Goal: Information Seeking & Learning: Learn about a topic

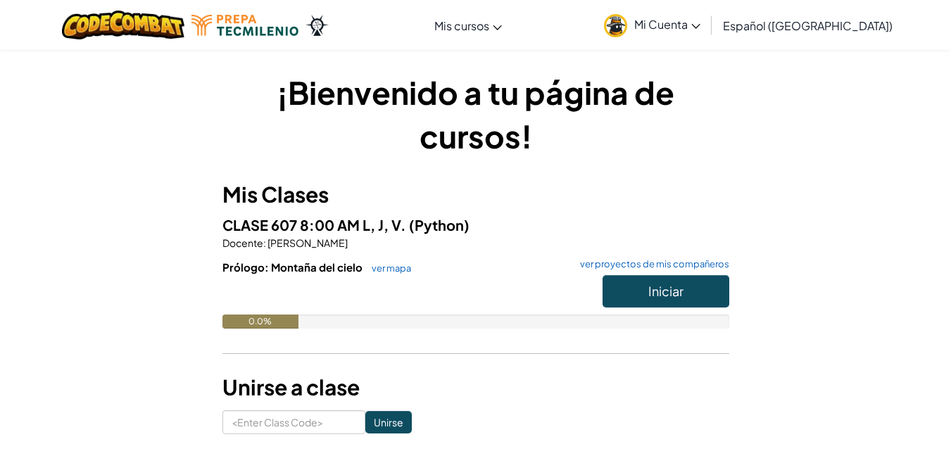
click at [676, 273] on h6 "Prólogo: Montaña del cielo ver mapa ver proyectos de mis compañeros" at bounding box center [476, 267] width 507 height 15
click at [670, 293] on span "Iniciar" at bounding box center [666, 291] width 35 height 16
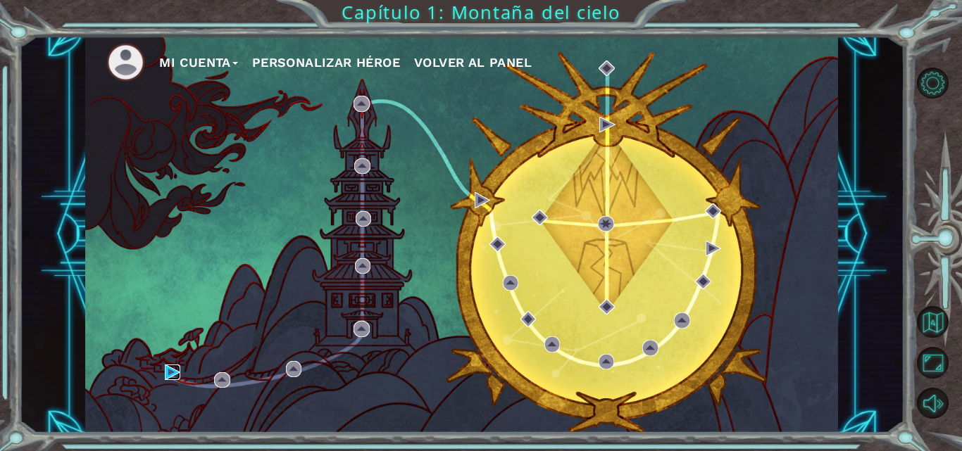
click at [170, 368] on img at bounding box center [172, 372] width 15 height 15
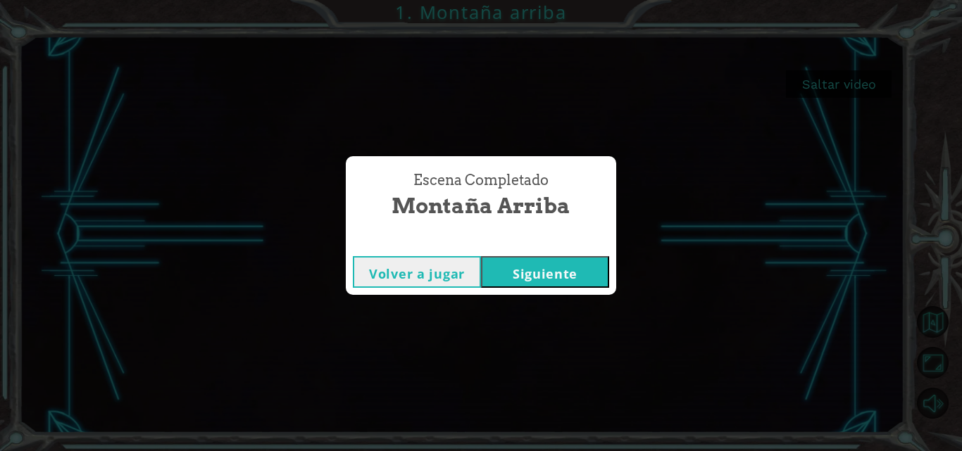
click at [572, 268] on button "Siguiente" at bounding box center [545, 272] width 128 height 32
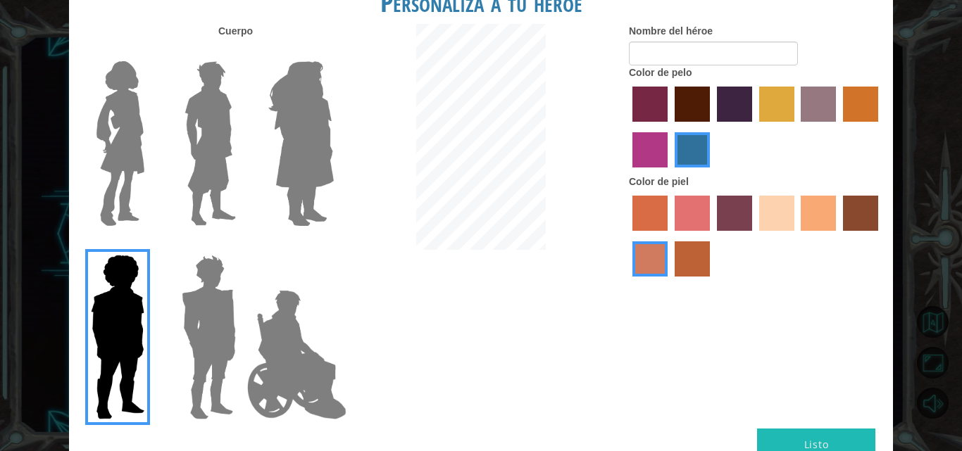
click at [201, 328] on img at bounding box center [208, 337] width 65 height 176
click at [242, 246] on input "Hero Garnet" at bounding box center [242, 246] width 0 height 0
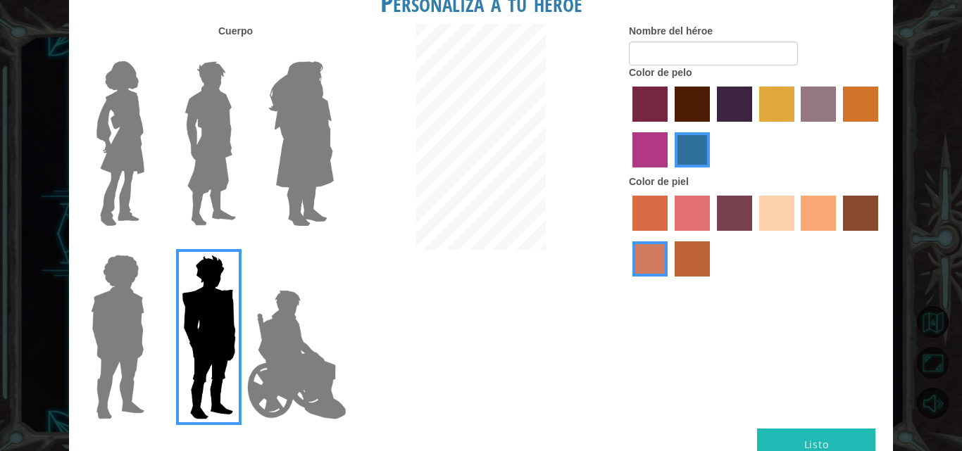
click at [280, 348] on img at bounding box center [297, 354] width 111 height 141
click at [333, 246] on input "Hero Jamie" at bounding box center [333, 246] width 0 height 0
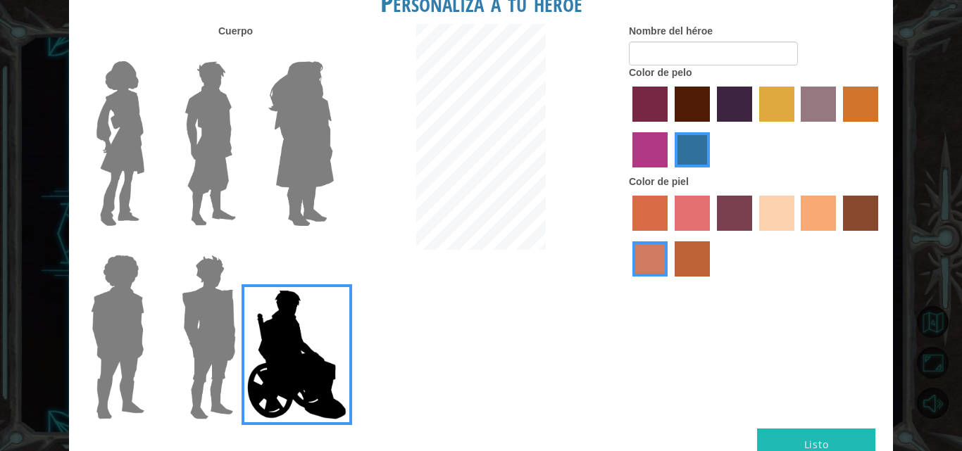
click at [313, 139] on img at bounding box center [301, 144] width 77 height 176
click at [333, 52] on input "Hero Amethyst" at bounding box center [333, 52] width 0 height 0
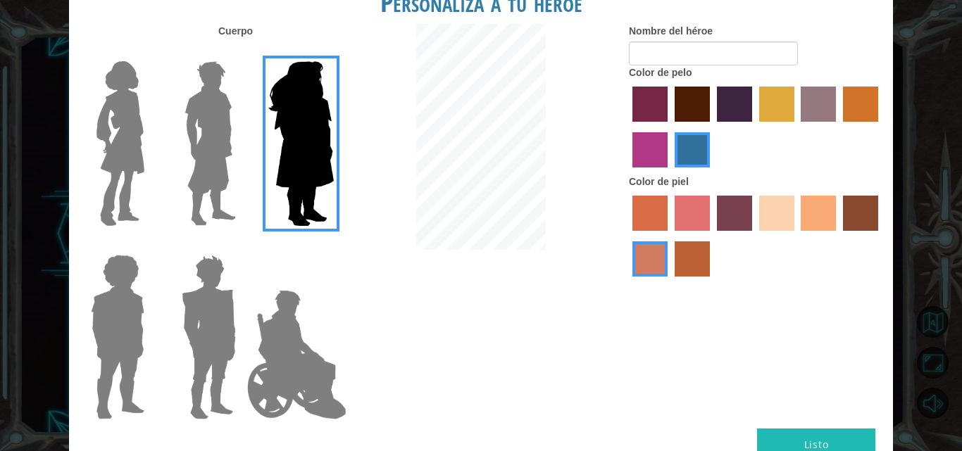
click at [212, 163] on img at bounding box center [210, 144] width 63 height 176
click at [242, 52] on input "Hero Lars" at bounding box center [242, 52] width 0 height 0
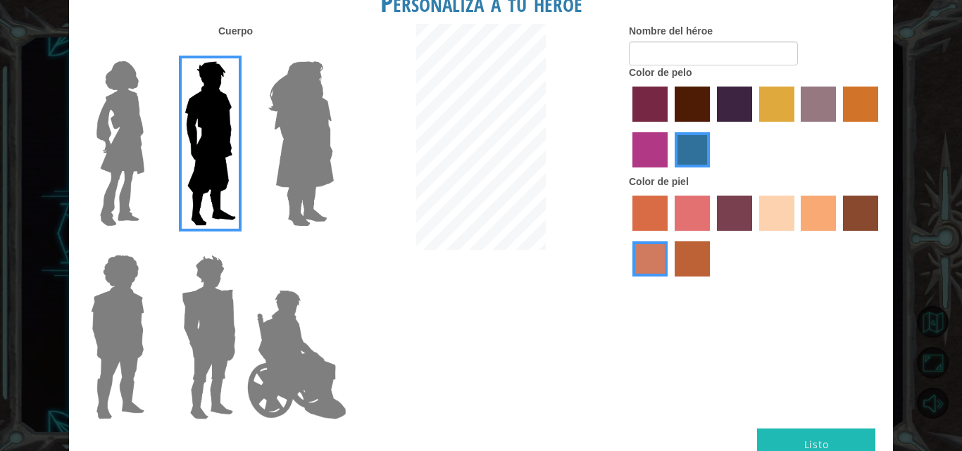
click at [118, 177] on img at bounding box center [120, 144] width 59 height 176
click at [150, 52] on input "Hero Connie" at bounding box center [150, 52] width 0 height 0
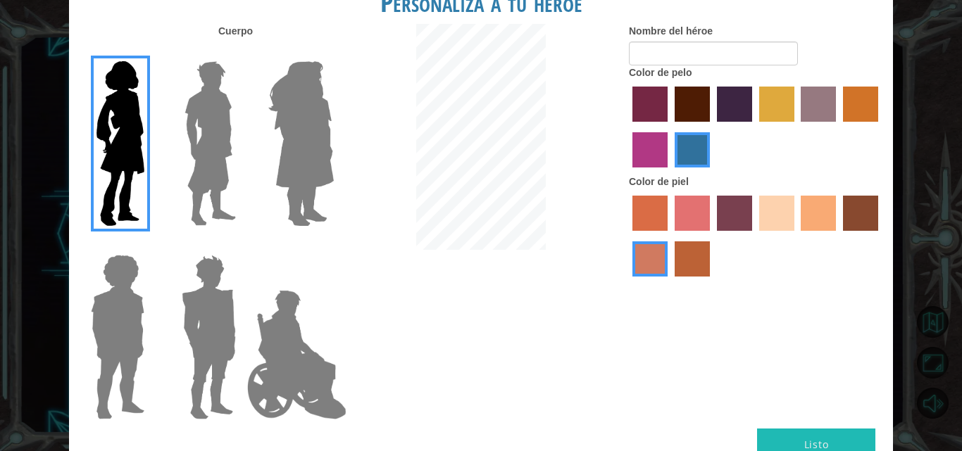
click at [204, 344] on img at bounding box center [208, 337] width 65 height 176
click at [242, 246] on input "Hero Garnet" at bounding box center [242, 246] width 0 height 0
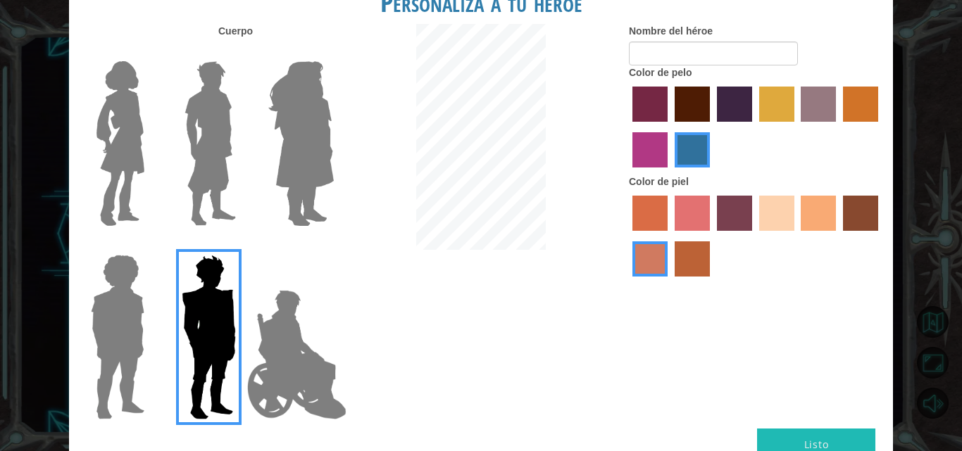
click at [313, 351] on img at bounding box center [297, 354] width 111 height 141
click at [333, 246] on input "Hero Jamie" at bounding box center [333, 246] width 0 height 0
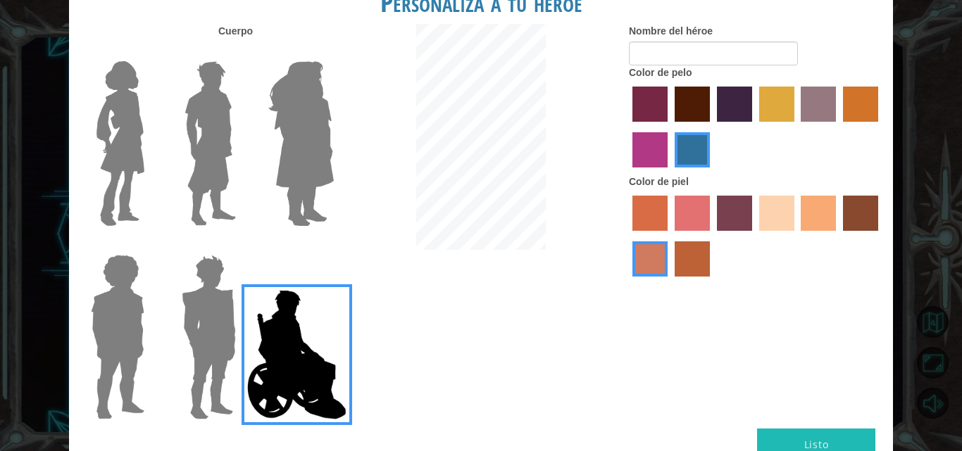
drag, startPoint x: 366, startPoint y: 239, endPoint x: 568, endPoint y: 66, distance: 265.6
click at [367, 238] on div at bounding box center [481, 139] width 275 height 230
click at [372, 234] on div at bounding box center [481, 139] width 275 height 230
click at [377, 229] on div at bounding box center [481, 139] width 275 height 230
click at [389, 218] on div at bounding box center [481, 139] width 275 height 230
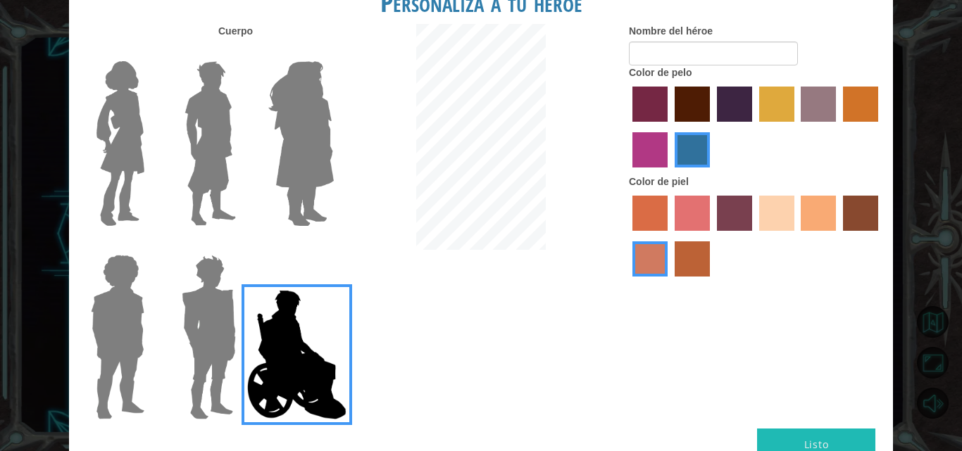
click at [645, 94] on label "paprika hair color" at bounding box center [649, 104] width 35 height 35
click at [627, 127] on input "paprika hair color" at bounding box center [627, 127] width 0 height 0
click at [881, 201] on div at bounding box center [756, 238] width 254 height 92
click at [870, 204] on label "karma skin color" at bounding box center [860, 213] width 35 height 35
click at [838, 236] on input "karma skin color" at bounding box center [838, 236] width 0 height 0
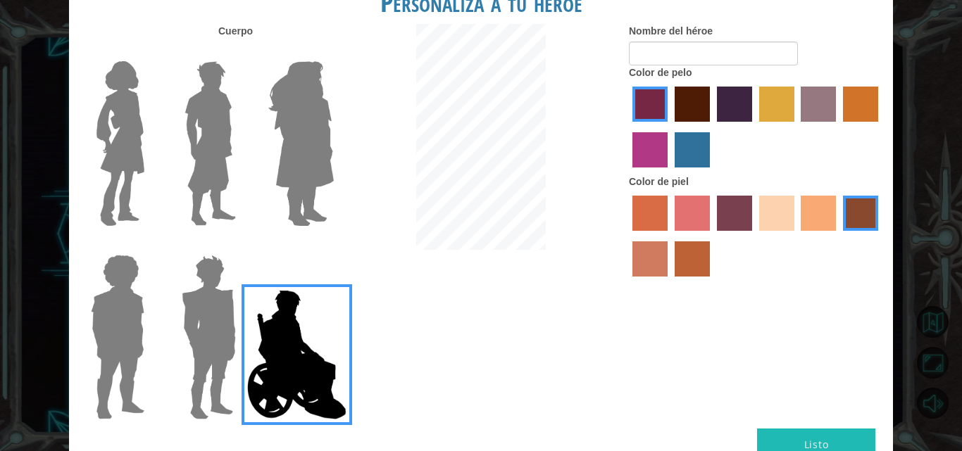
click at [746, 200] on label "tosca skin color" at bounding box center [734, 213] width 35 height 35
click at [712, 236] on input "tosca skin color" at bounding box center [712, 236] width 0 height 0
click at [675, 158] on label "lachmara hair color" at bounding box center [692, 149] width 35 height 35
click at [670, 173] on input "lachmara hair color" at bounding box center [670, 173] width 0 height 0
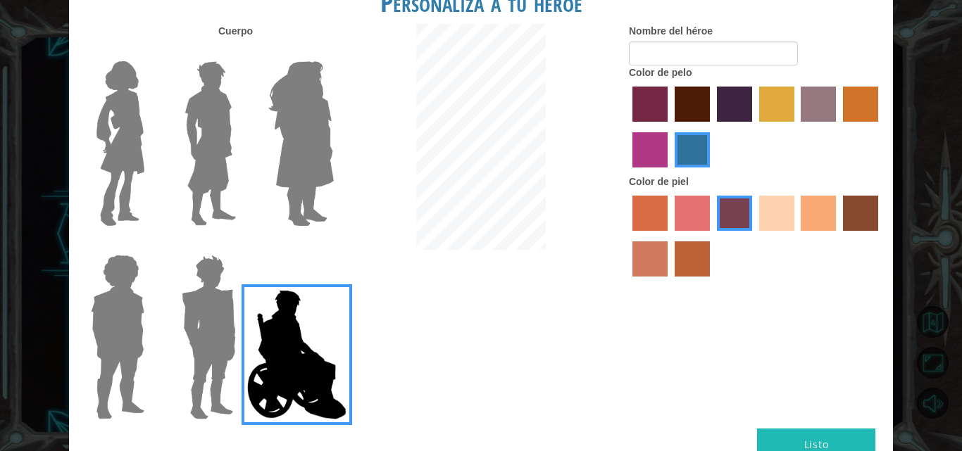
click at [772, 106] on label "tulip tree hair color" at bounding box center [776, 104] width 35 height 35
click at [754, 127] on input "tulip tree hair color" at bounding box center [754, 127] width 0 height 0
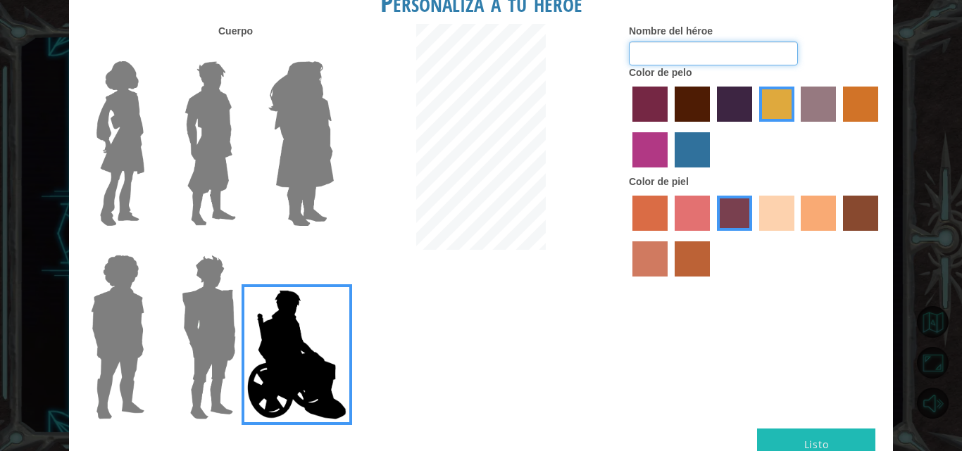
click at [677, 59] on input "Nombre del héroe" at bounding box center [713, 54] width 169 height 24
click at [651, 151] on label "medium red violet hair color" at bounding box center [649, 149] width 35 height 35
click at [880, 127] on input "medium red violet hair color" at bounding box center [880, 127] width 0 height 0
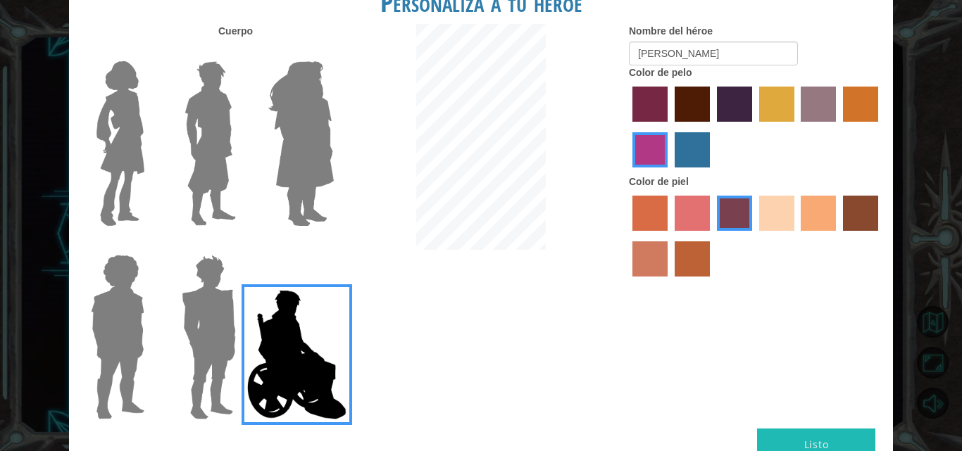
click at [784, 111] on label "tulip tree hair color" at bounding box center [776, 104] width 35 height 35
click at [754, 127] on input "tulip tree hair color" at bounding box center [754, 127] width 0 height 0
click at [206, 336] on img at bounding box center [208, 337] width 65 height 176
click at [242, 246] on input "Hero Garnet" at bounding box center [242, 246] width 0 height 0
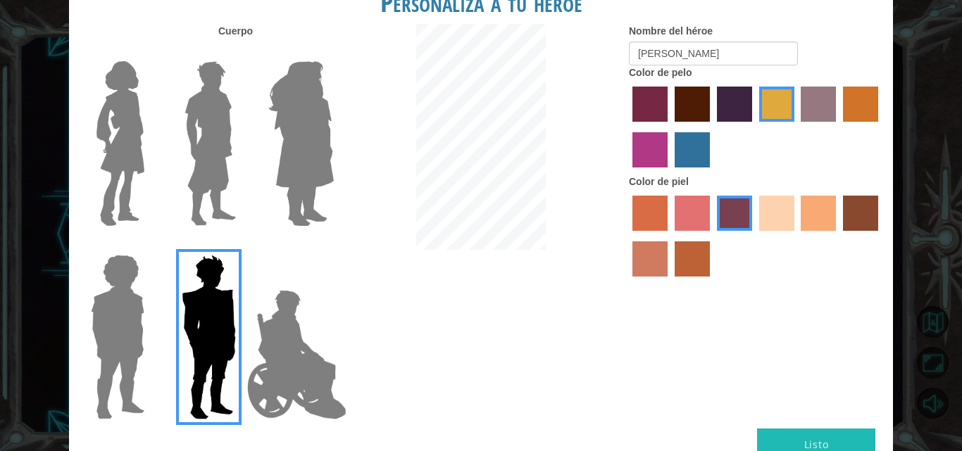
click at [76, 303] on div at bounding box center [115, 332] width 92 height 194
click at [104, 314] on img at bounding box center [117, 337] width 65 height 176
click at [150, 246] on input "Hero Steven" at bounding box center [150, 246] width 0 height 0
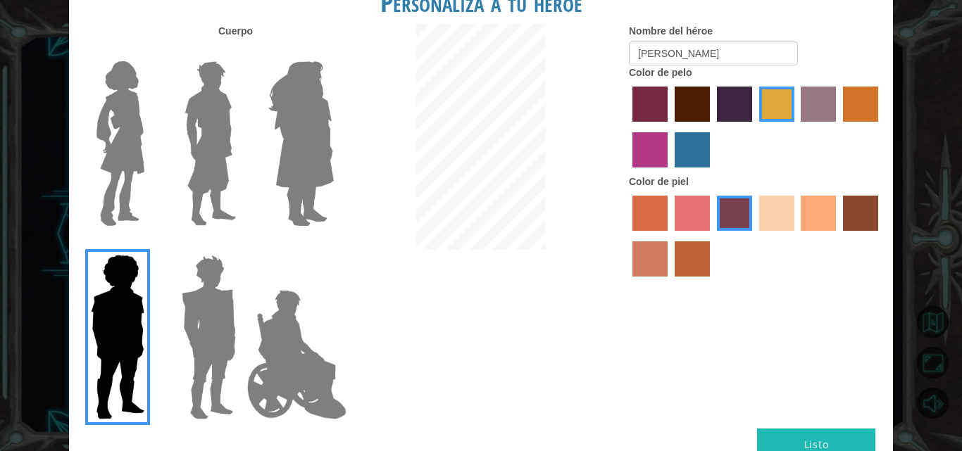
click at [209, 336] on img at bounding box center [208, 337] width 65 height 176
click at [242, 246] on input "Hero Garnet" at bounding box center [242, 246] width 0 height 0
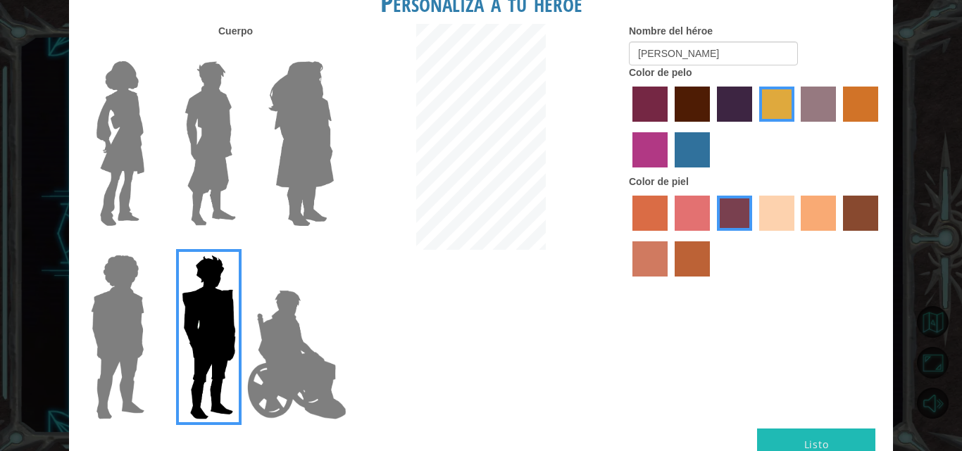
click at [781, 223] on label "sandy beach skin color" at bounding box center [776, 213] width 35 height 35
click at [754, 236] on input "sandy beach skin color" at bounding box center [754, 236] width 0 height 0
click at [738, 220] on label "tosca skin color" at bounding box center [734, 213] width 35 height 35
click at [712, 236] on input "tosca skin color" at bounding box center [712, 236] width 0 height 0
click at [697, 155] on label "lachmara hair color" at bounding box center [692, 149] width 35 height 35
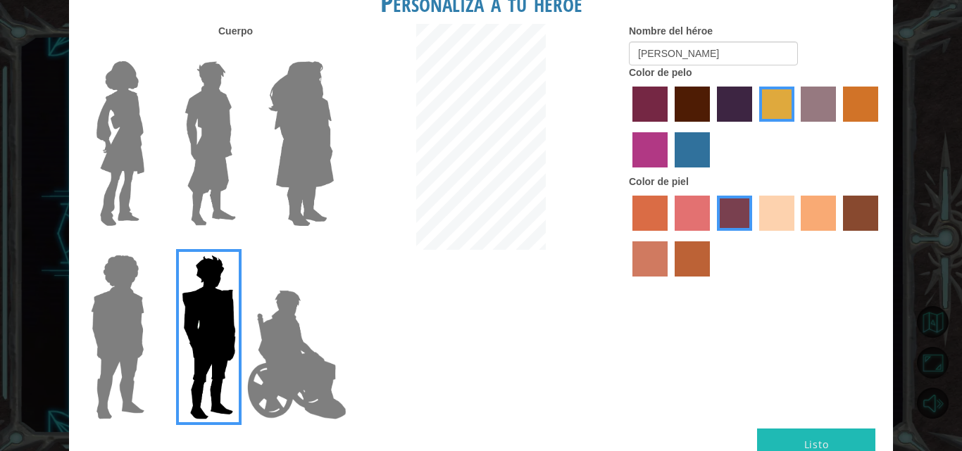
click at [670, 173] on input "lachmara hair color" at bounding box center [670, 173] width 0 height 0
click at [650, 144] on label "medium red violet hair color" at bounding box center [649, 149] width 35 height 35
click at [880, 127] on input "medium red violet hair color" at bounding box center [880, 127] width 0 height 0
click at [651, 113] on label "paprika hair color" at bounding box center [649, 104] width 35 height 35
click at [627, 127] on input "paprika hair color" at bounding box center [627, 127] width 0 height 0
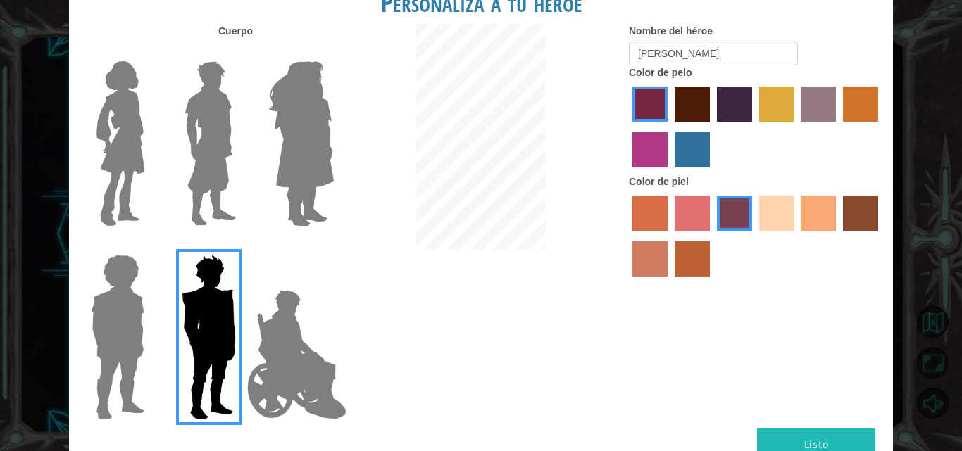
click at [739, 106] on label "hot purple hair color" at bounding box center [734, 104] width 35 height 35
click at [712, 127] on input "hot purple hair color" at bounding box center [712, 127] width 0 height 0
click at [814, 112] on label "bazaar hair color" at bounding box center [818, 104] width 35 height 35
click at [796, 127] on input "bazaar hair color" at bounding box center [796, 127] width 0 height 0
click at [876, 115] on label "gold drop hair color" at bounding box center [860, 104] width 35 height 35
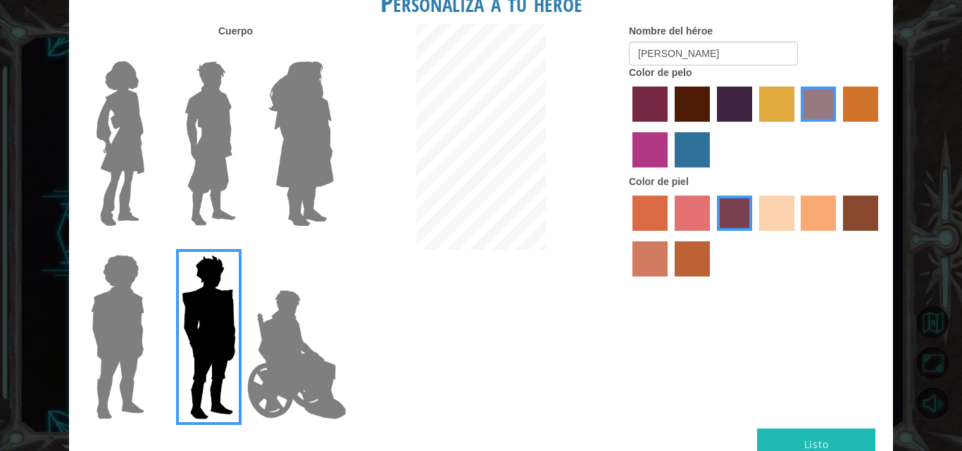
click at [838, 127] on input "gold drop hair color" at bounding box center [838, 127] width 0 height 0
click at [770, 216] on label "sandy beach skin color" at bounding box center [776, 213] width 35 height 35
click at [754, 236] on input "sandy beach skin color" at bounding box center [754, 236] width 0 height 0
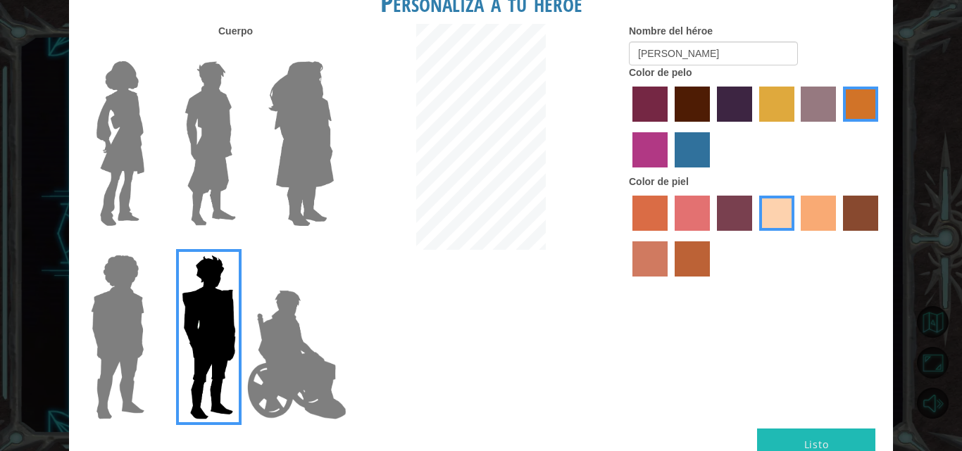
click at [732, 216] on label "tosca skin color" at bounding box center [734, 213] width 35 height 35
click at [712, 236] on input "tosca skin color" at bounding box center [712, 236] width 0 height 0
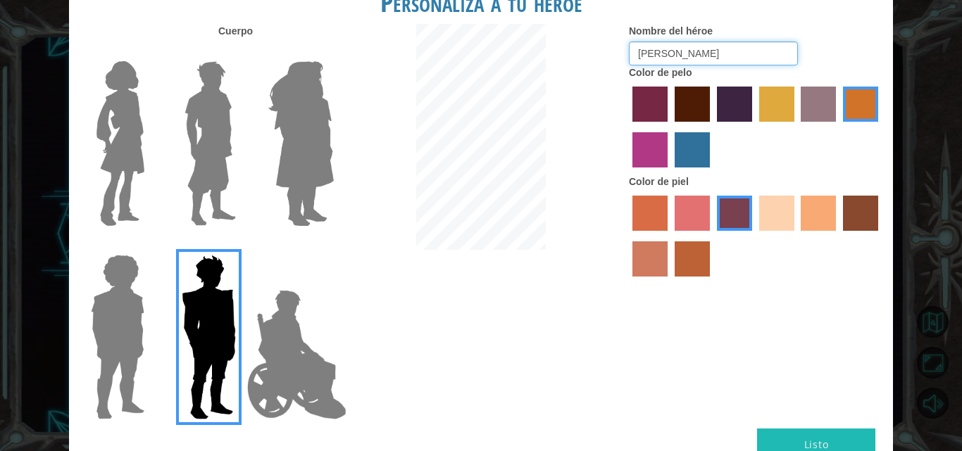
click at [642, 51] on input "[PERSON_NAME]" at bounding box center [713, 54] width 169 height 24
drag, startPoint x: 699, startPoint y: 59, endPoint x: 594, endPoint y: 51, distance: 105.2
click at [600, 53] on div "Cuerpo Nombre del héroe [PERSON_NAME] Color de pelo Color [PERSON_NAME]" at bounding box center [481, 226] width 824 height 405
type input "[PERSON_NAME]"
click at [615, 101] on div at bounding box center [481, 139] width 275 height 230
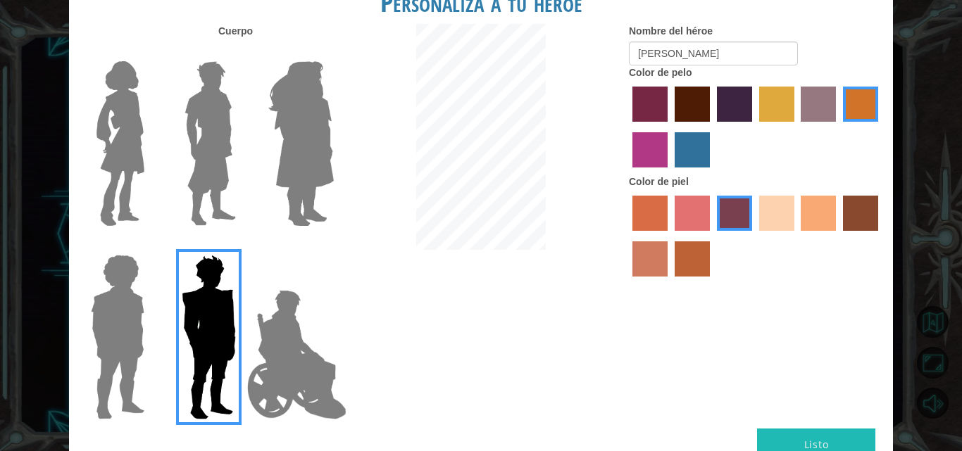
click at [648, 101] on label "paprika hair color" at bounding box center [649, 104] width 35 height 35
click at [627, 127] on input "paprika hair color" at bounding box center [627, 127] width 0 height 0
click at [787, 94] on label "tulip tree hair color" at bounding box center [776, 104] width 35 height 35
click at [754, 127] on input "tulip tree hair color" at bounding box center [754, 127] width 0 height 0
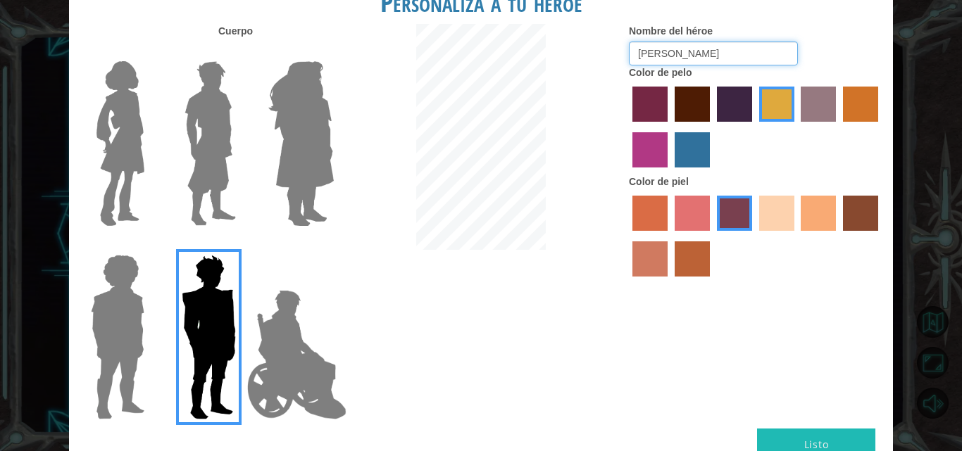
drag, startPoint x: 701, startPoint y: 58, endPoint x: 616, endPoint y: 68, distance: 85.7
click at [616, 68] on div "Cuerpo Nombre del héroe [PERSON_NAME] Color de pelo Color [PERSON_NAME]" at bounding box center [481, 226] width 824 height 405
type input "Andamio [PERSON_NAME]"
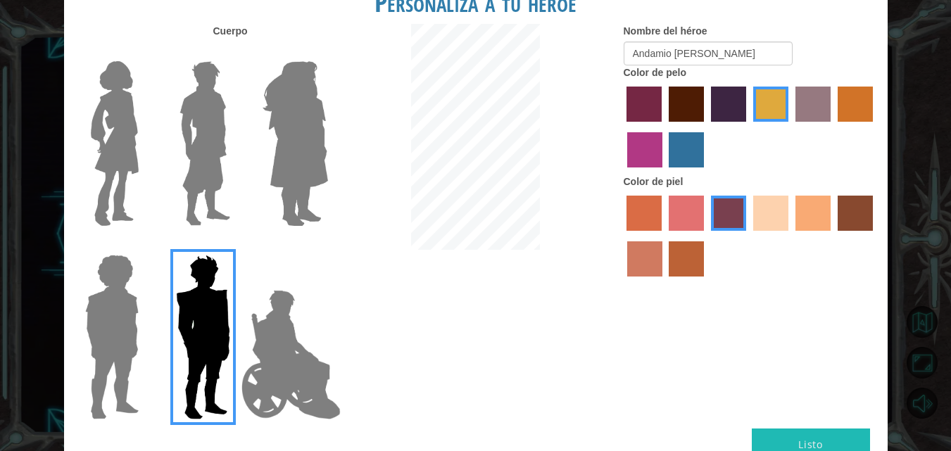
drag, startPoint x: 820, startPoint y: 434, endPoint x: 851, endPoint y: 397, distance: 48.0
click at [851, 397] on div "Cuerpo Nombre del héroe Andamio [PERSON_NAME] Color de pelo Color [PERSON_NAME]" at bounding box center [476, 226] width 824 height 405
click at [823, 434] on button "Listo" at bounding box center [811, 445] width 118 height 32
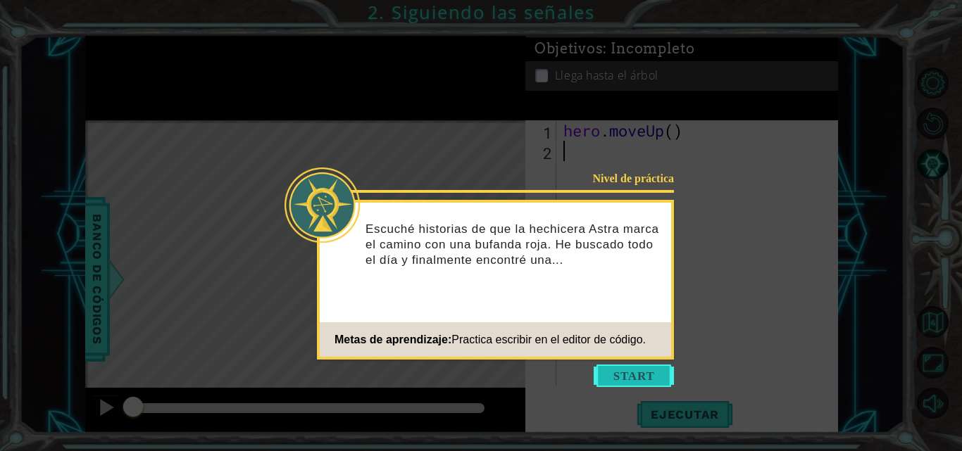
click at [623, 376] on button "Start" at bounding box center [634, 376] width 80 height 23
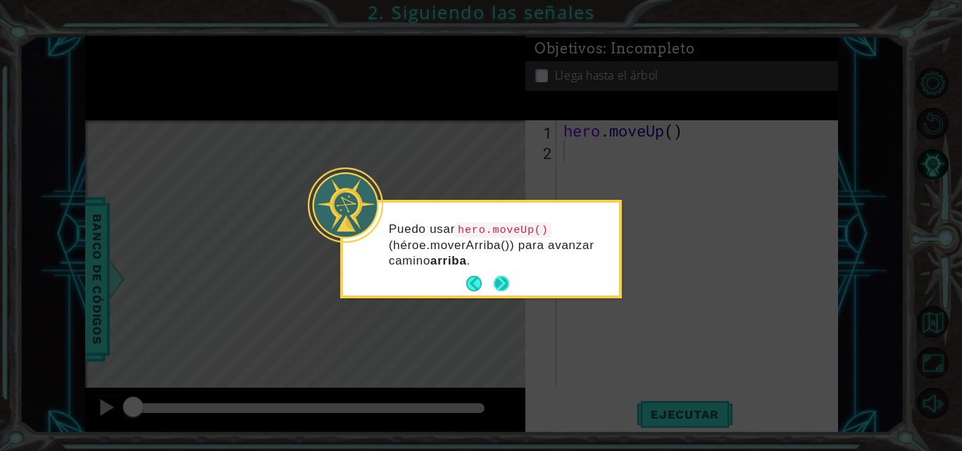
click at [501, 284] on button "Next" at bounding box center [501, 283] width 15 height 15
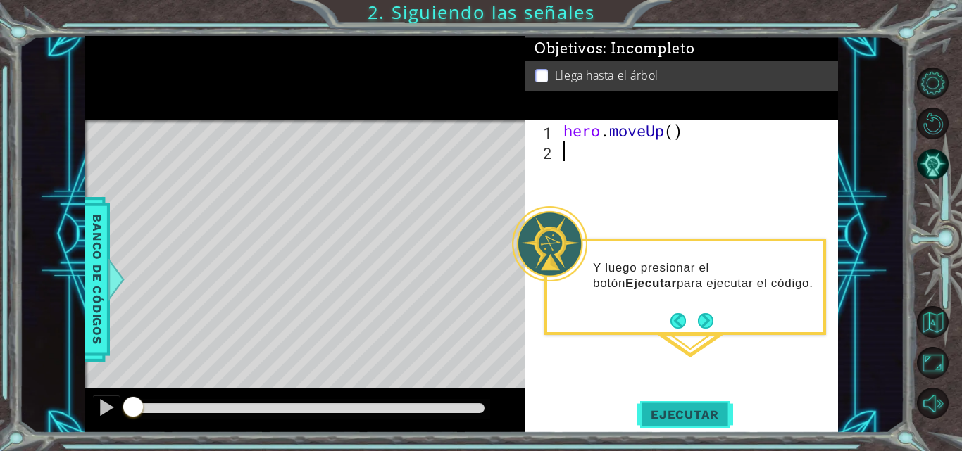
click at [659, 418] on span "Ejecutar" at bounding box center [685, 415] width 96 height 14
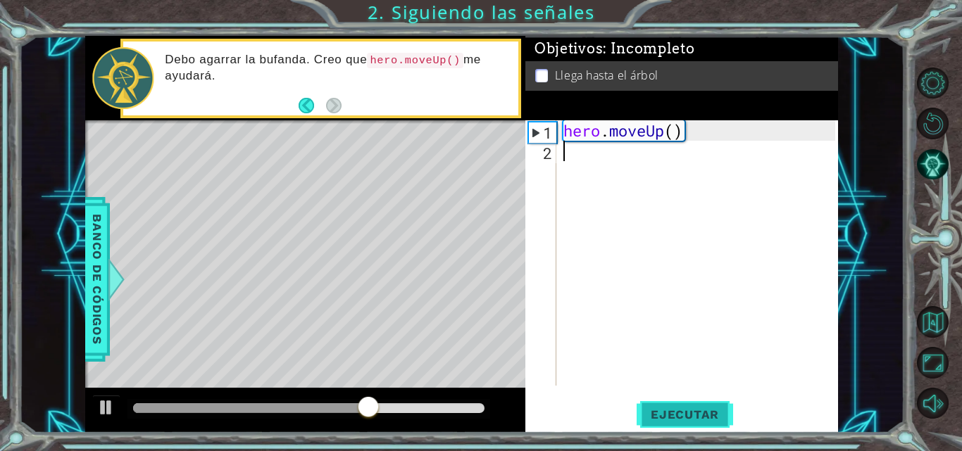
click at [650, 404] on button "Ejecutar" at bounding box center [685, 414] width 96 height 31
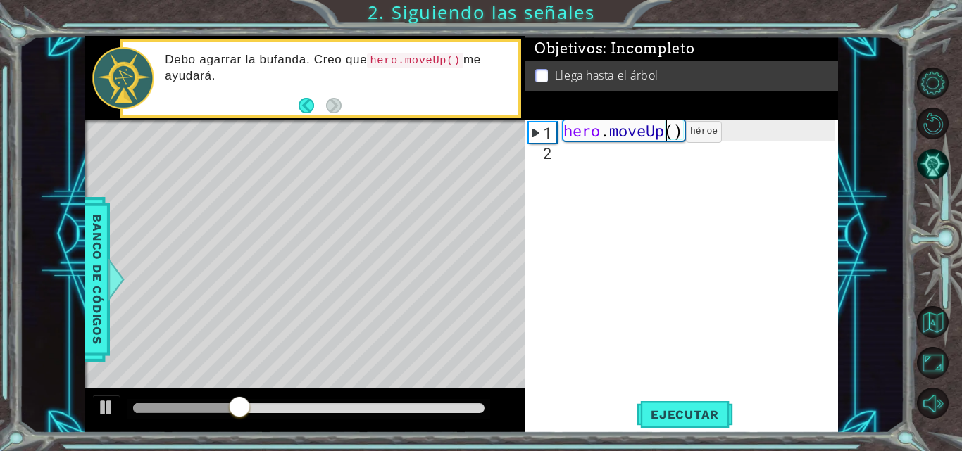
click at [665, 135] on div "hero . moveUp ( )" at bounding box center [702, 273] width 282 height 306
click at [670, 133] on div "hero . moveUp ( )" at bounding box center [702, 273] width 282 height 306
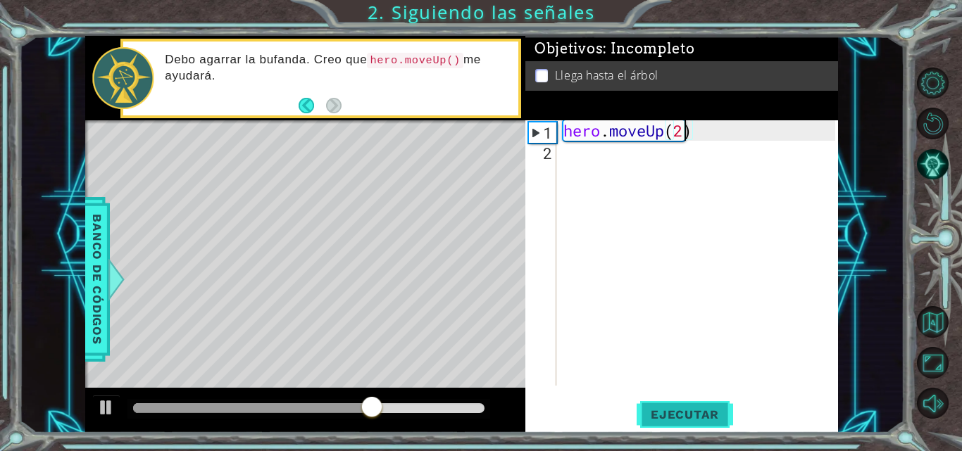
type textarea "hero.moveUp(2)"
click at [660, 405] on button "Ejecutar" at bounding box center [685, 414] width 96 height 31
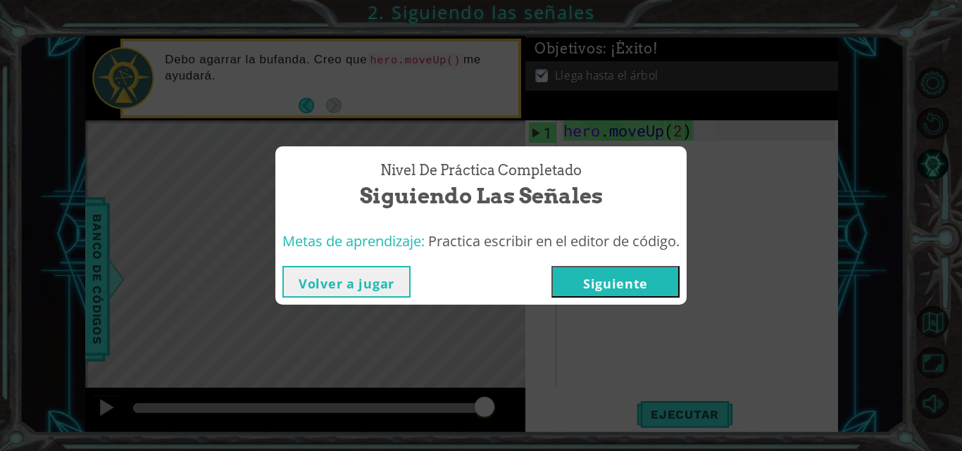
click at [599, 279] on button "Siguiente" at bounding box center [615, 282] width 128 height 32
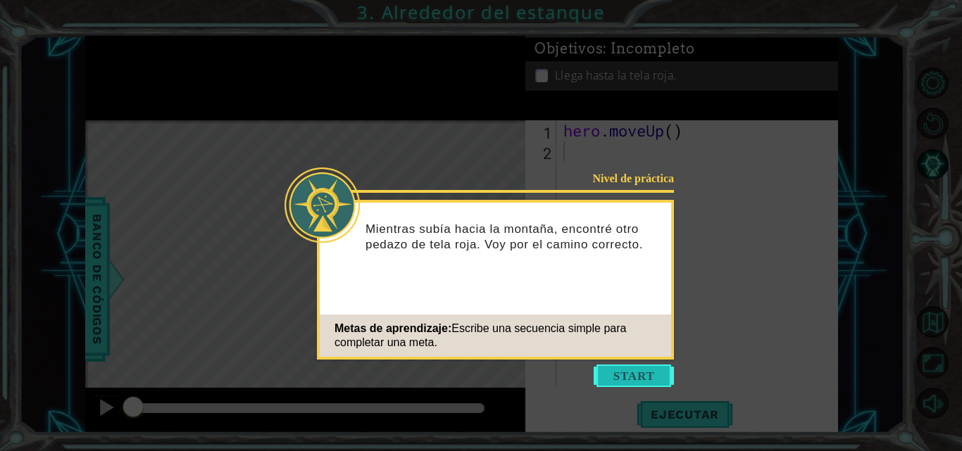
click at [649, 377] on button "Start" at bounding box center [634, 376] width 80 height 23
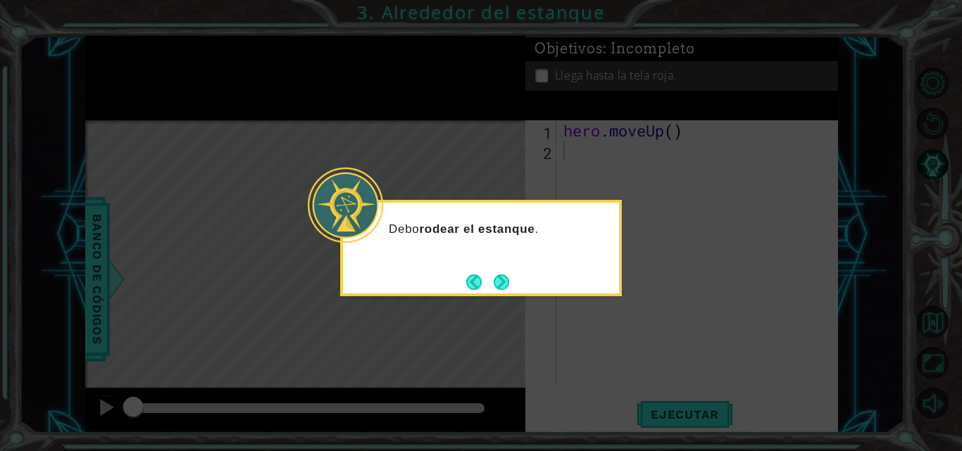
click at [507, 272] on footer at bounding box center [487, 282] width 43 height 21
click at [495, 281] on button "Next" at bounding box center [501, 282] width 15 height 15
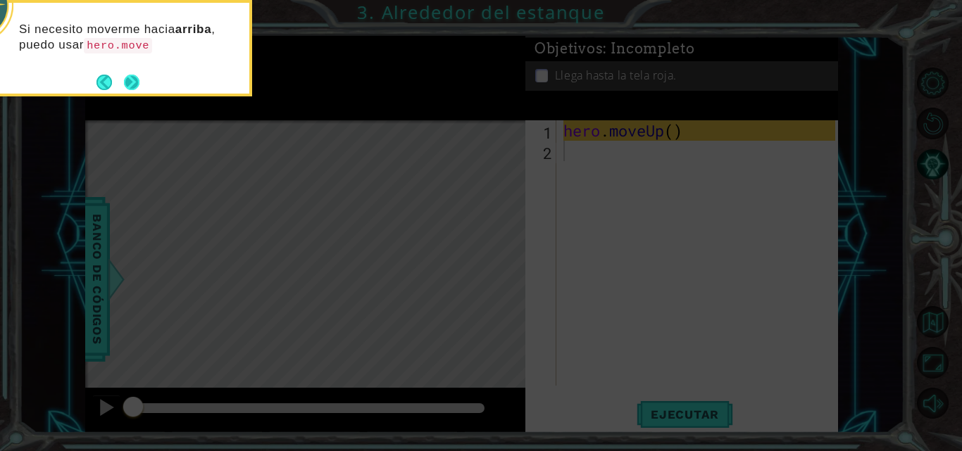
click at [126, 83] on button "Next" at bounding box center [131, 82] width 15 height 15
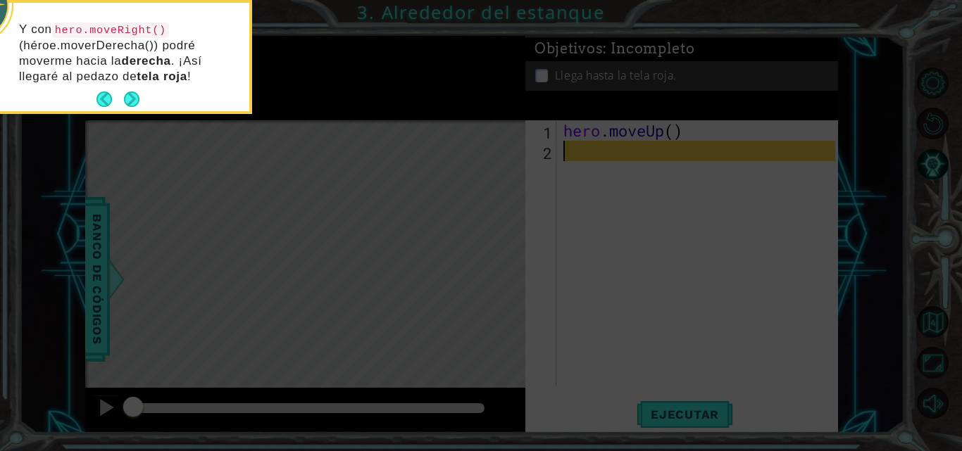
click at [131, 96] on button "Next" at bounding box center [132, 100] width 18 height 18
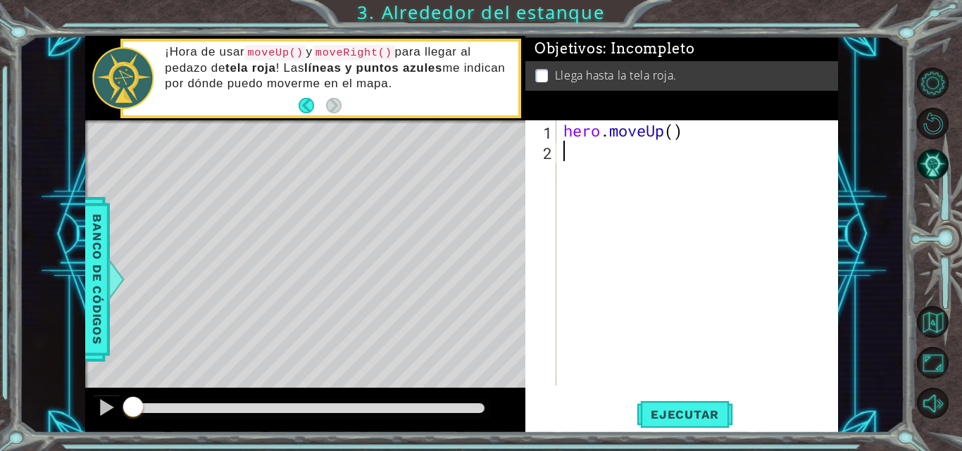
click at [679, 134] on div "hero . moveUp ( )" at bounding box center [702, 273] width 282 height 306
type textarea "hero.moveUp(2)"
click at [650, 168] on div "hero . moveUp ( 2 )" at bounding box center [702, 273] width 282 height 306
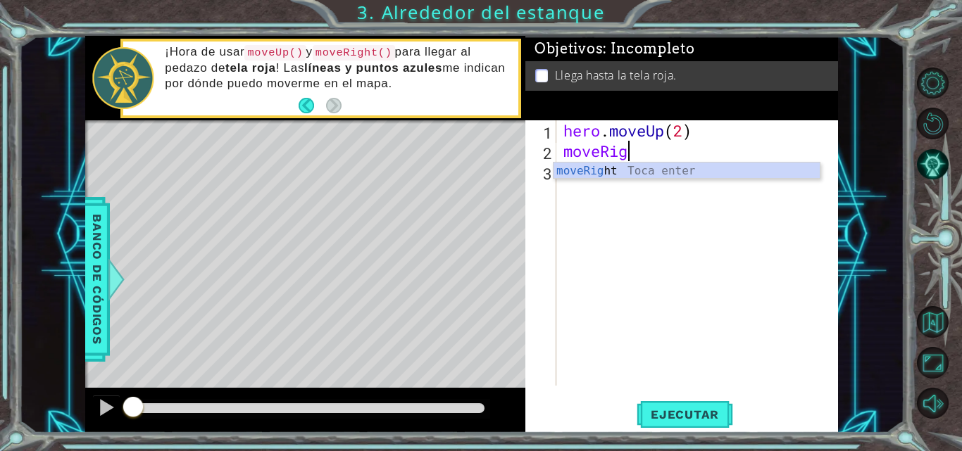
scroll to position [0, 3]
type textarea "moveRight"
click at [650, 173] on div "moveRight Toca enter" at bounding box center [686, 188] width 266 height 51
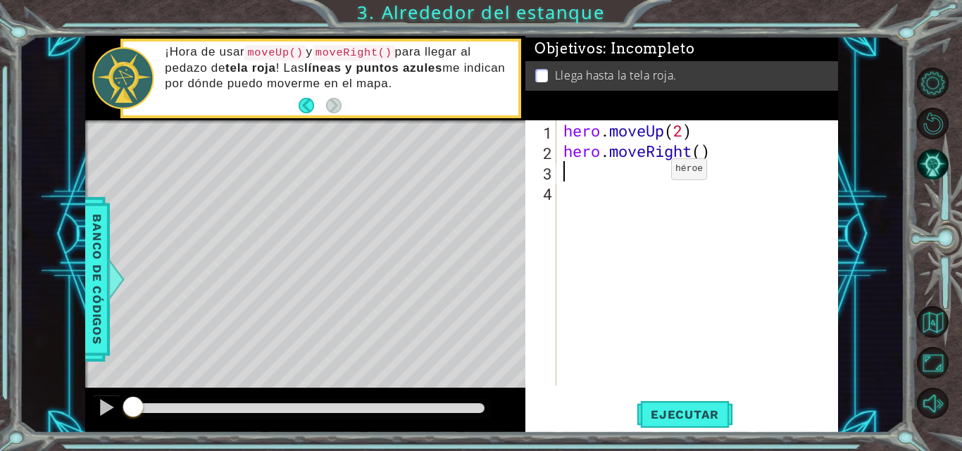
scroll to position [0, 0]
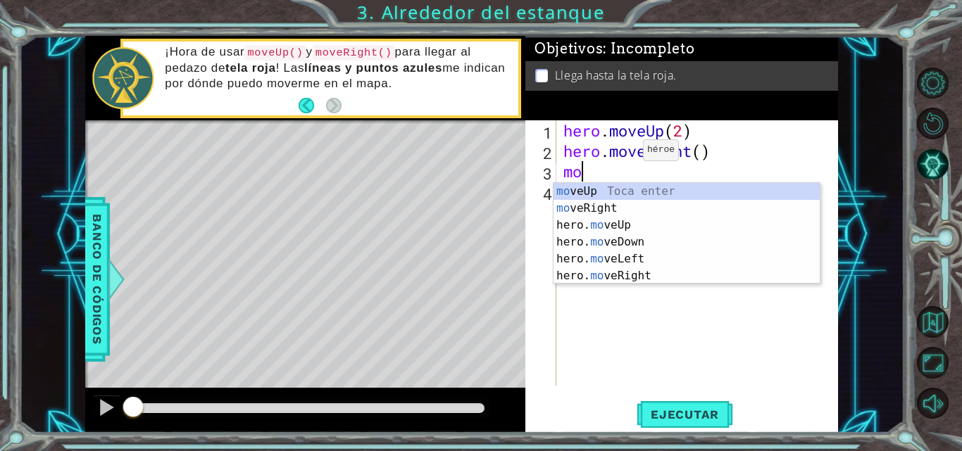
type textarea "move"
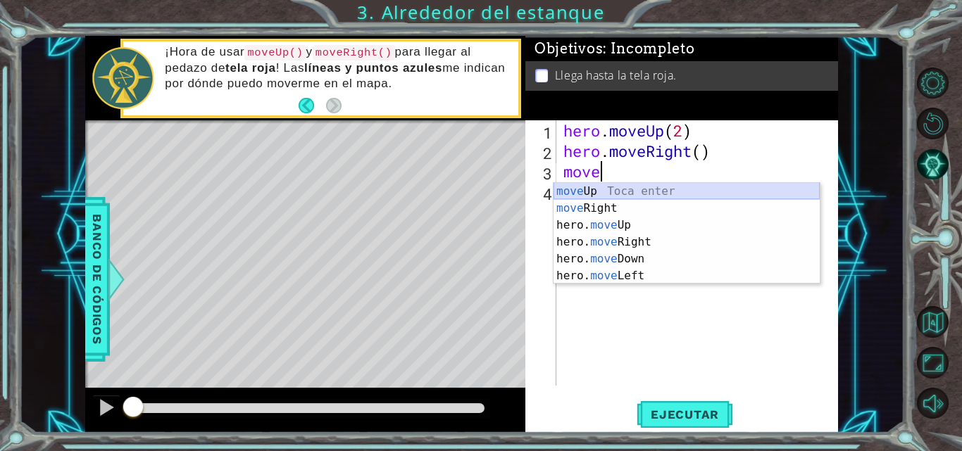
click at [644, 194] on div "move Up Toca enter move Right Toca enter hero. move Up Toca enter hero. move Ri…" at bounding box center [686, 250] width 266 height 135
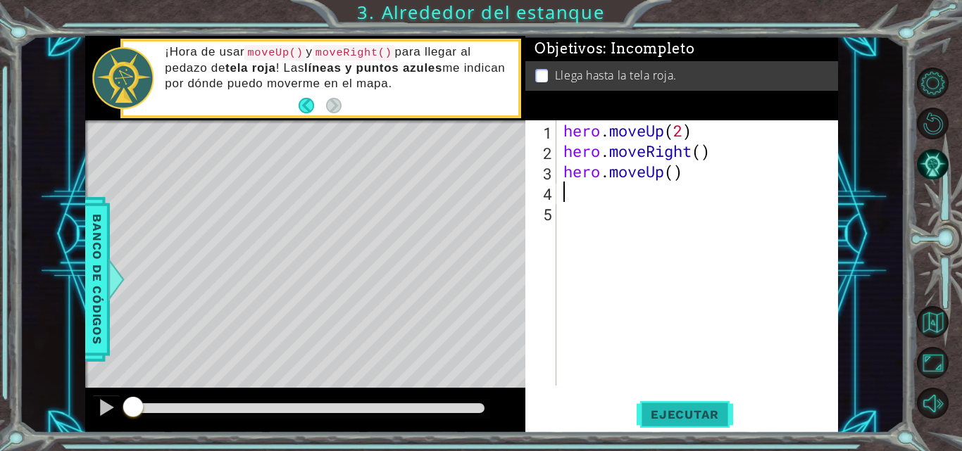
click at [653, 409] on span "Ejecutar" at bounding box center [685, 415] width 96 height 14
click at [653, 410] on span "Ejecutar" at bounding box center [685, 415] width 96 height 14
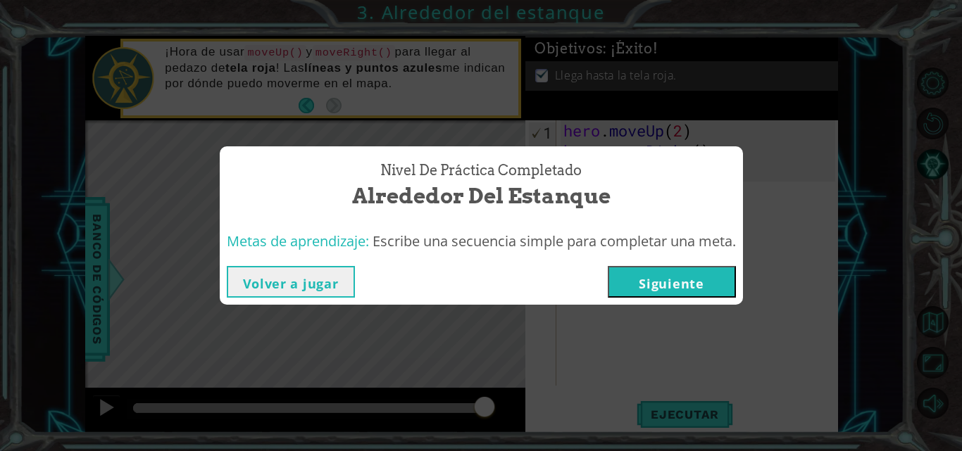
click at [806, 289] on div "Nivel de práctica Completado Alrededor del estanque Metas de aprendizaje: Escri…" at bounding box center [481, 225] width 962 height 451
click at [675, 272] on button "Siguiente" at bounding box center [672, 282] width 128 height 32
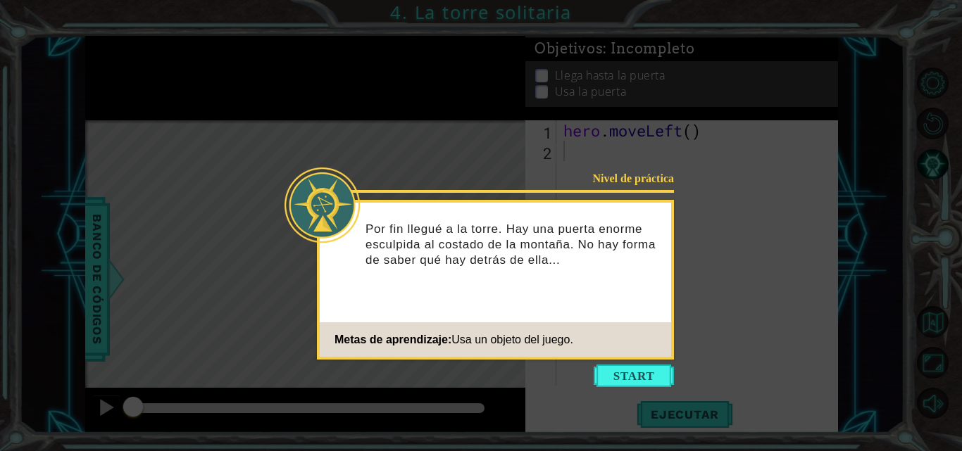
click at [787, 365] on icon at bounding box center [481, 225] width 962 height 451
click at [647, 375] on button "Start" at bounding box center [634, 376] width 80 height 23
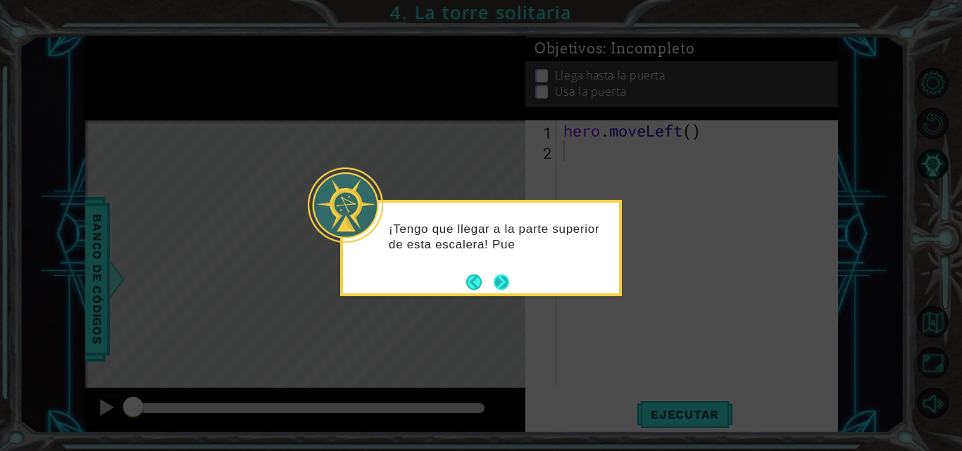
click at [508, 285] on button "Next" at bounding box center [501, 282] width 15 height 15
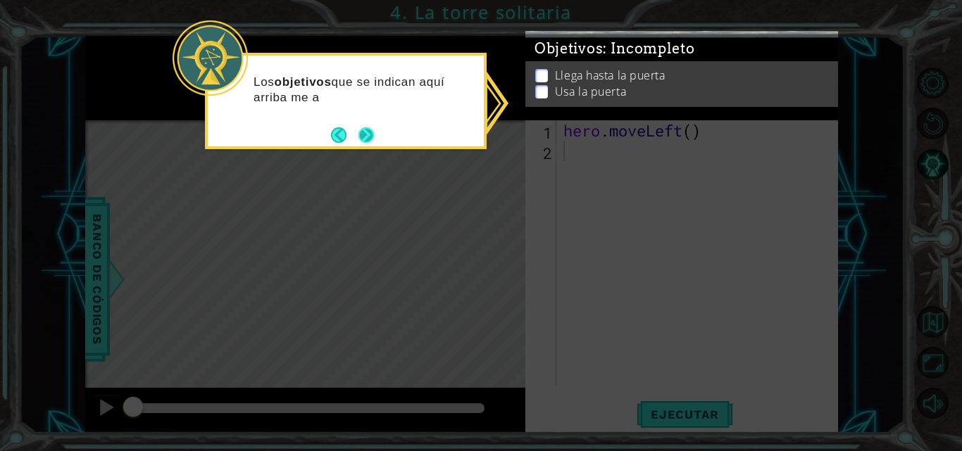
click at [368, 134] on button "Next" at bounding box center [365, 134] width 15 height 15
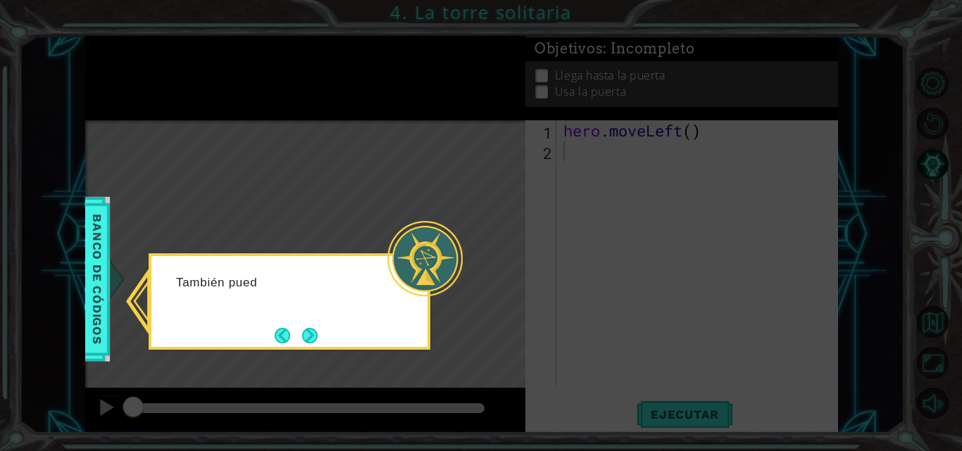
drag, startPoint x: 359, startPoint y: 300, endPoint x: 342, endPoint y: 318, distance: 25.4
click at [342, 318] on div "También pued" at bounding box center [290, 302] width 282 height 96
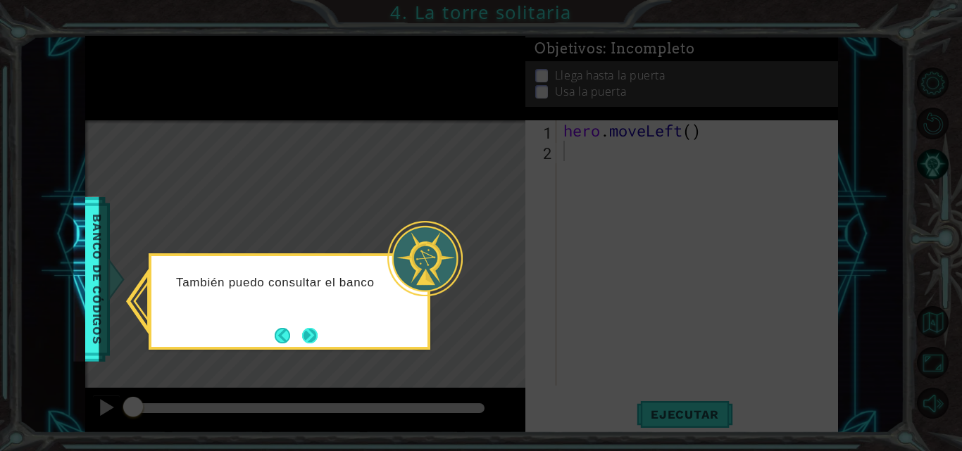
click at [318, 330] on button "Next" at bounding box center [310, 335] width 16 height 16
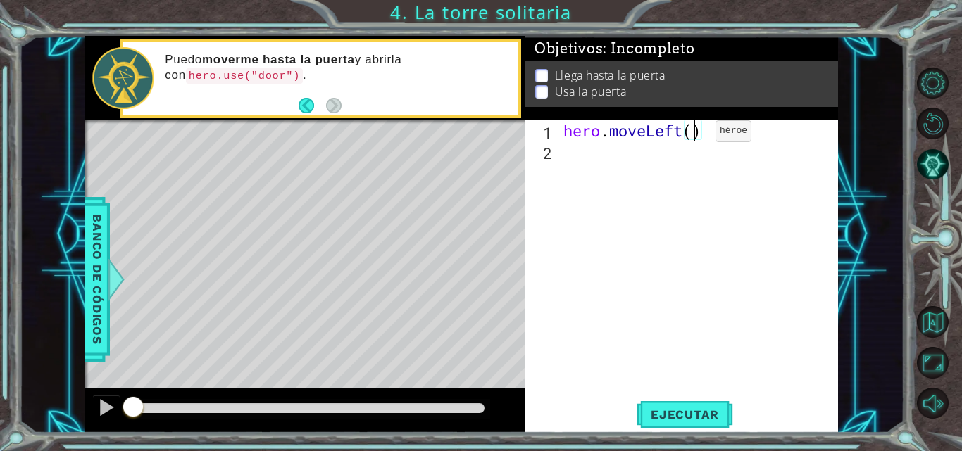
click at [694, 134] on div "hero . moveLeft ( )" at bounding box center [702, 273] width 282 height 306
type textarea "hero.moveLeft(2)"
click at [679, 156] on div "hero . moveLeft ( 2 )" at bounding box center [702, 273] width 282 height 306
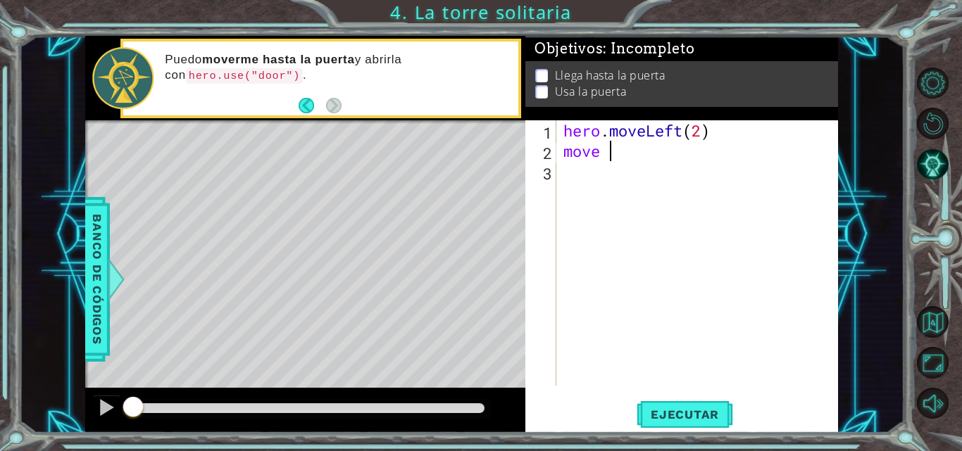
type textarea "move u"
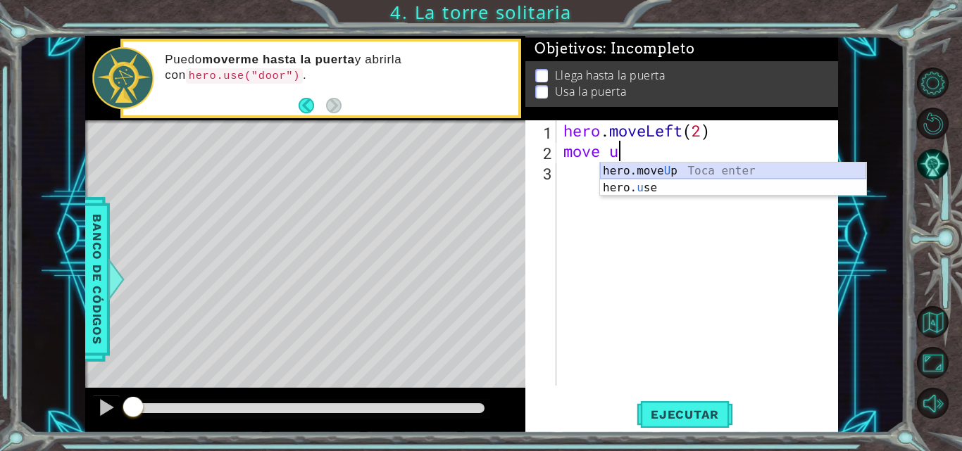
click at [679, 168] on div "hero.move U p Toca enter hero. u se Toca enter" at bounding box center [733, 197] width 266 height 68
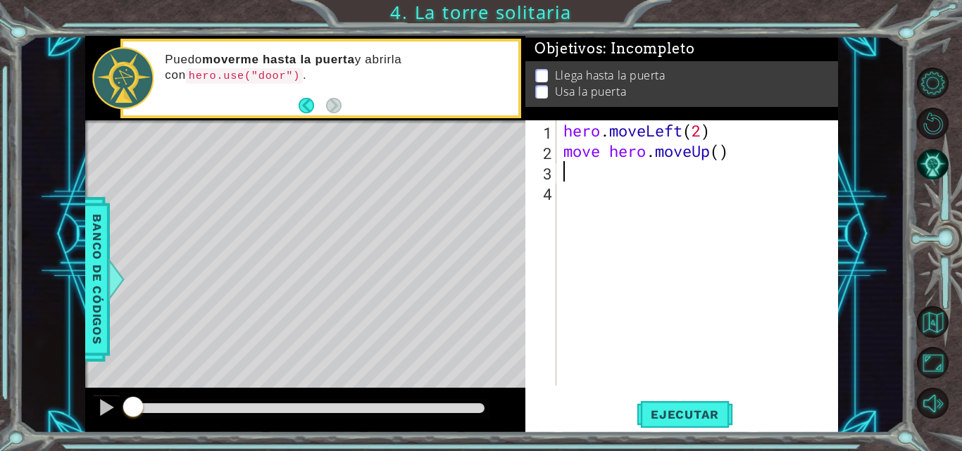
type textarea "2"
click at [722, 146] on div "hero . moveLeft ( 2 ) move hero . moveUp ( )" at bounding box center [702, 273] width 282 height 306
type textarea "move hero.moveUp(2)"
click at [685, 183] on div "hero . moveLeft ( 2 ) move hero . moveUp ( 2 )" at bounding box center [702, 273] width 282 height 306
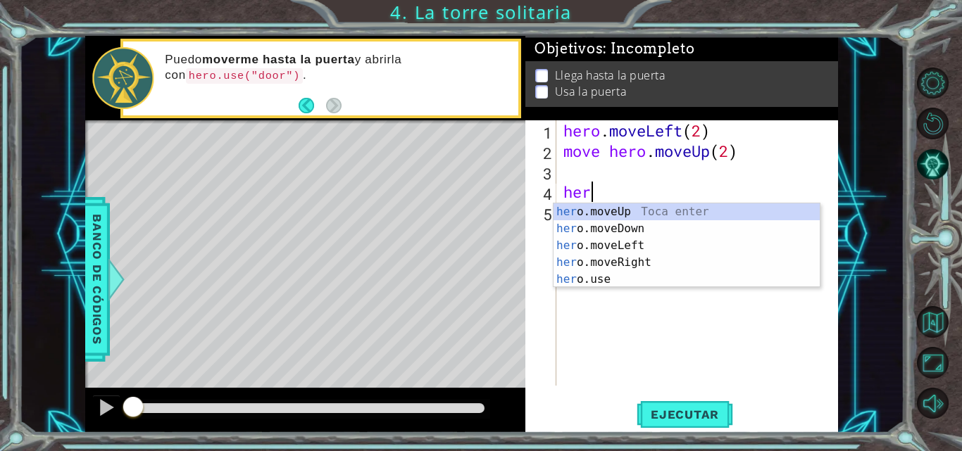
scroll to position [0, 1]
type textarea "hero"
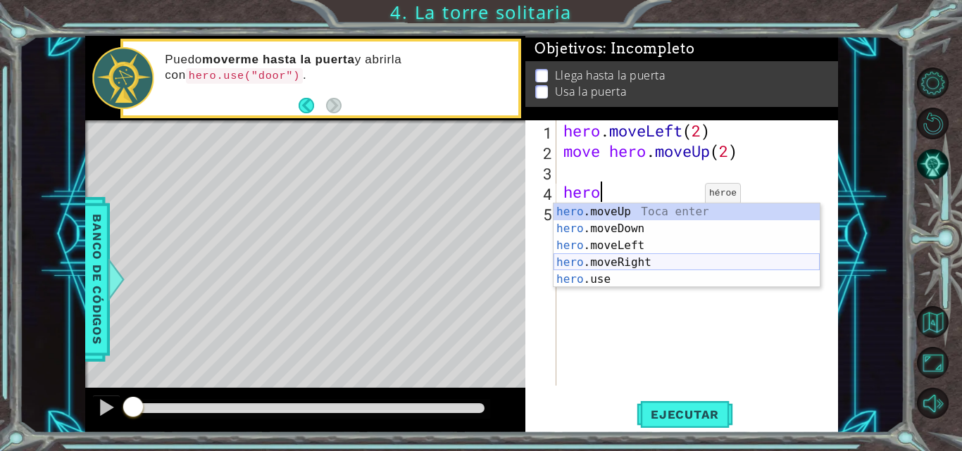
click at [674, 261] on div "hero .moveUp Toca enter hero .moveDown Toca enter hero .moveLeft Toca enter her…" at bounding box center [686, 263] width 266 height 118
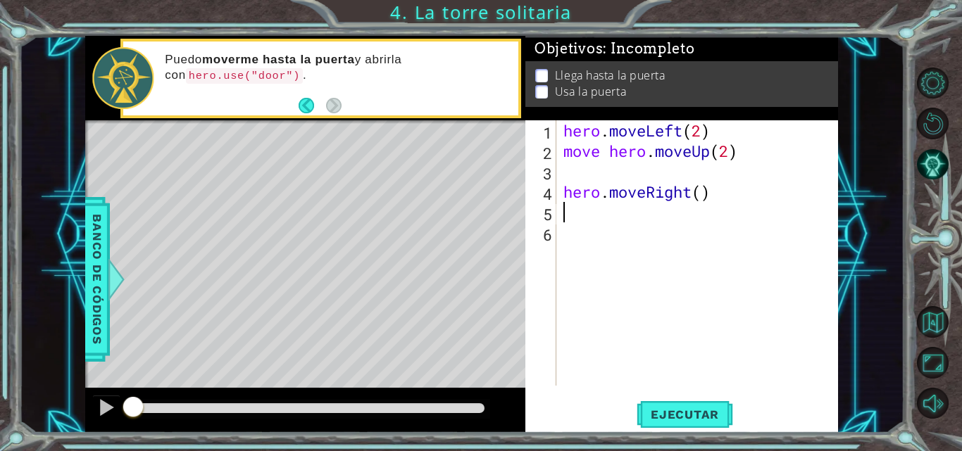
scroll to position [0, 0]
click at [703, 196] on div "hero . moveLeft ( 2 ) move hero . moveUp ( 2 ) hero . moveRight ( )" at bounding box center [702, 273] width 282 height 306
type textarea "hero.moveRight(2)"
click at [661, 227] on div "hero . moveLeft ( 2 ) move hero . moveUp ( 2 ) hero . moveRight ( 2 )" at bounding box center [702, 273] width 282 height 306
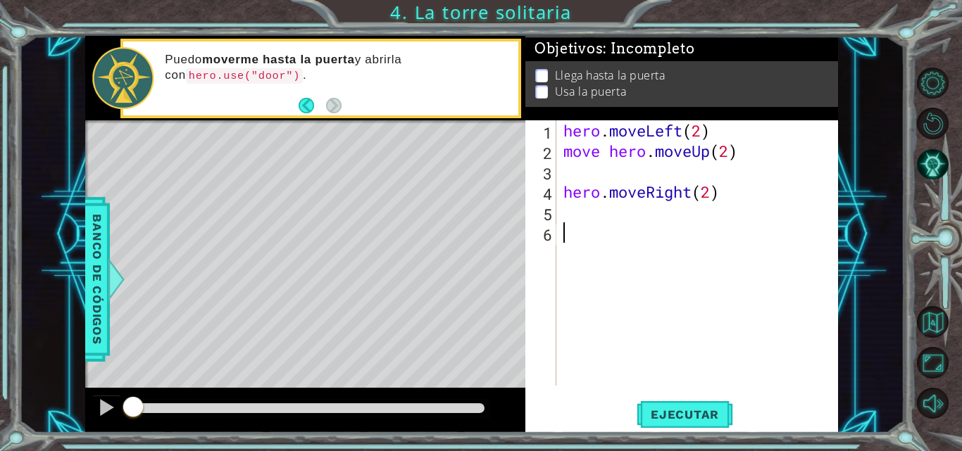
scroll to position [0, 0]
click at [564, 193] on div "hero . moveLeft ( 2 ) move hero . moveUp ( 2 ) hero . moveRight ( 2 )" at bounding box center [702, 273] width 282 height 306
type textarea "hero.moveRight(2)"
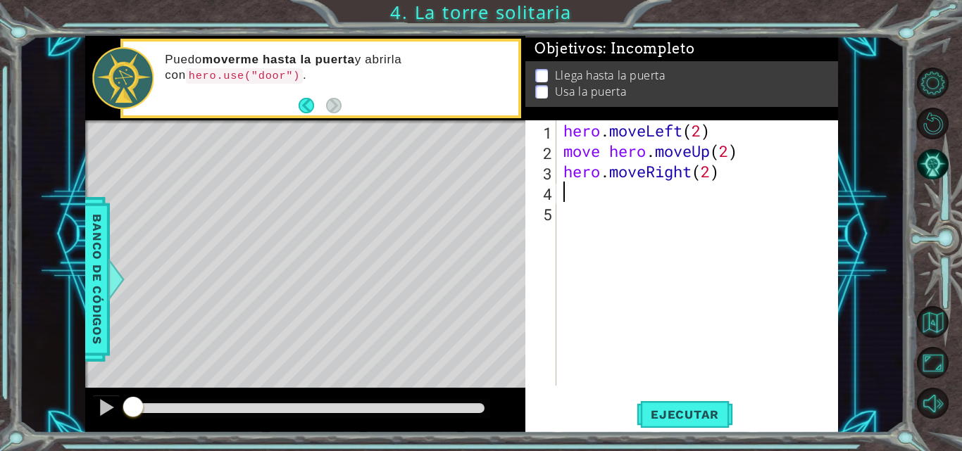
click at [586, 187] on div "hero . moveLeft ( 2 ) move hero . moveUp ( 2 ) hero . moveRight ( 2 )" at bounding box center [702, 273] width 282 height 306
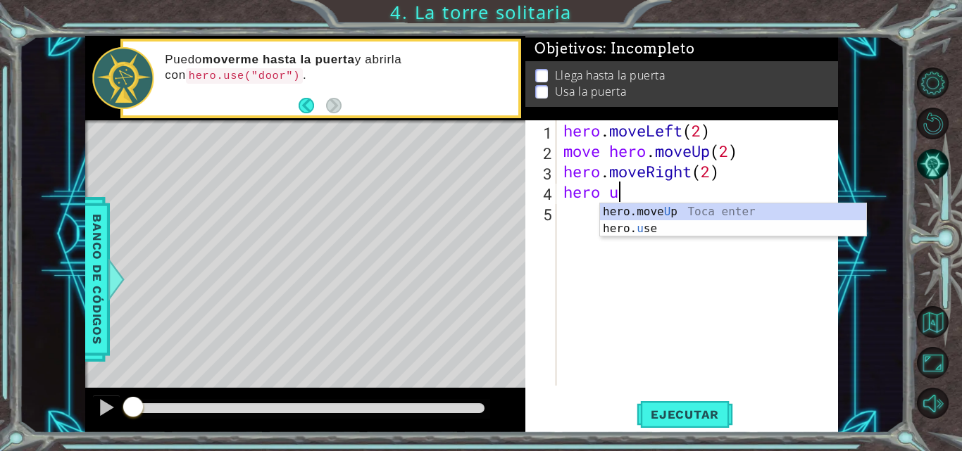
scroll to position [0, 2]
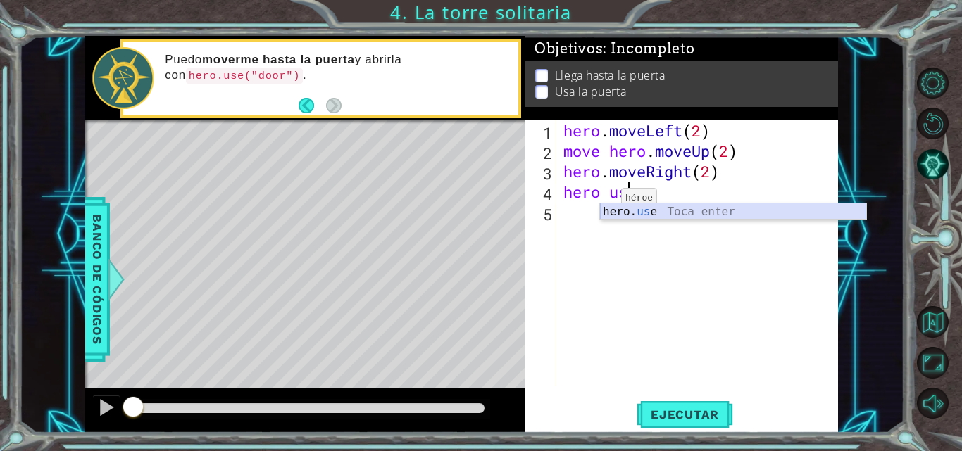
click at [607, 210] on div "hero. us e Toca enter" at bounding box center [733, 229] width 266 height 51
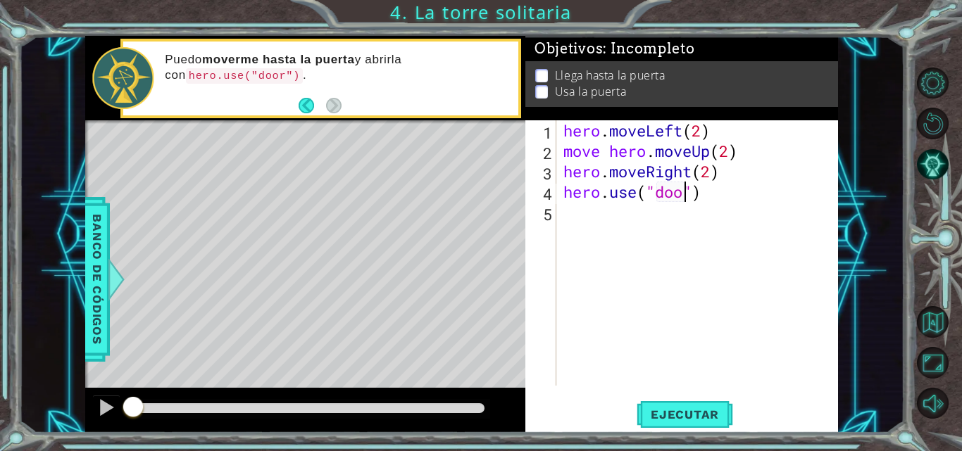
scroll to position [0, 6]
click at [370, 205] on div "Level Map" at bounding box center [410, 327] width 651 height 415
click at [697, 413] on span "Ejecutar" at bounding box center [685, 415] width 96 height 14
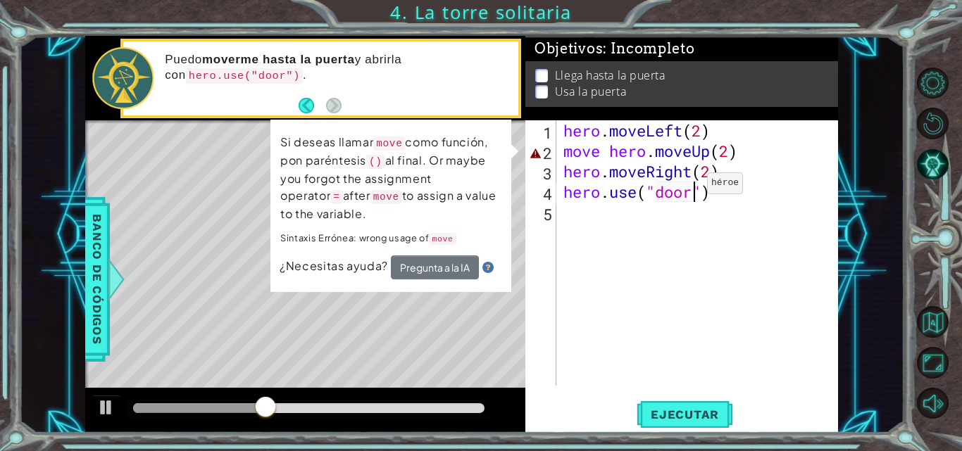
click at [686, 184] on div "hero . moveLeft ( 2 ) move hero . moveUp ( 2 ) hero . moveRight ( 2 ) hero . us…" at bounding box center [702, 273] width 282 height 306
click at [739, 154] on div "hero . moveLeft ( 2 ) move hero . moveUp ( 2 ) hero . moveRight ( 2 ) hero . us…" at bounding box center [702, 273] width 282 height 306
type textarea "move hero.moveUp(2)"
click at [565, 282] on div "hero . moveLeft ( 2 ) move hero . moveUp ( 2 ) hero . moveRight ( 2 ) hero . us…" at bounding box center [702, 273] width 282 height 306
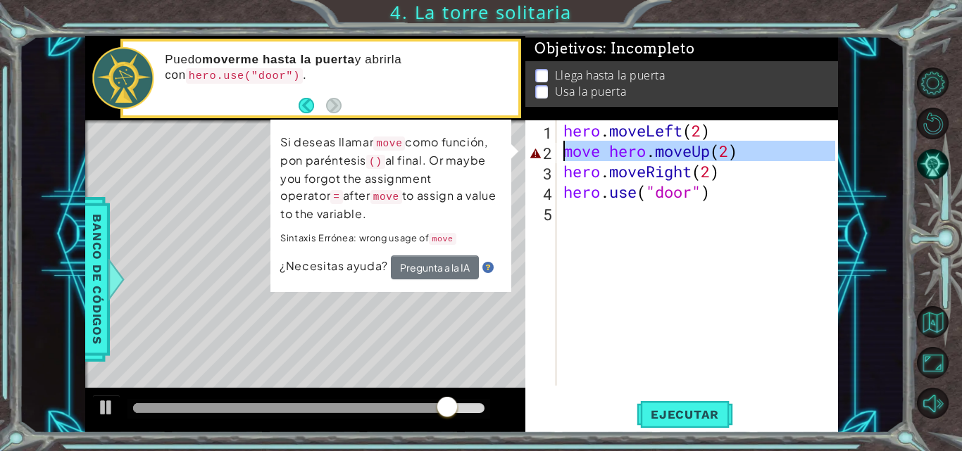
click at [534, 159] on div "2" at bounding box center [542, 153] width 28 height 20
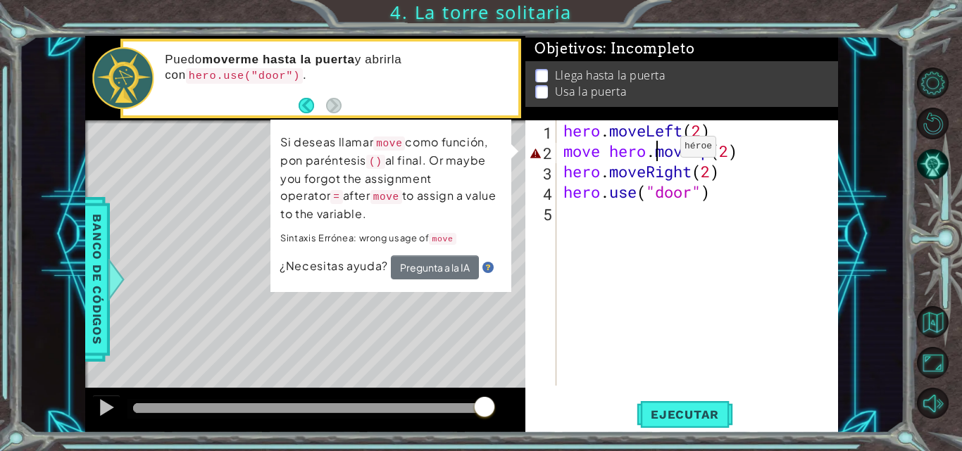
click at [659, 150] on div "hero . moveLeft ( 2 ) move hero . moveUp ( 2 ) hero . moveRight ( 2 ) hero . us…" at bounding box center [702, 273] width 282 height 306
drag, startPoint x: 725, startPoint y: 153, endPoint x: 562, endPoint y: 142, distance: 163.0
click at [562, 142] on div "hero . moveLeft ( 2 ) move hero . moveUp ( 2 ) hero . moveRight ( 2 ) hero . us…" at bounding box center [702, 273] width 282 height 306
type textarea ")"
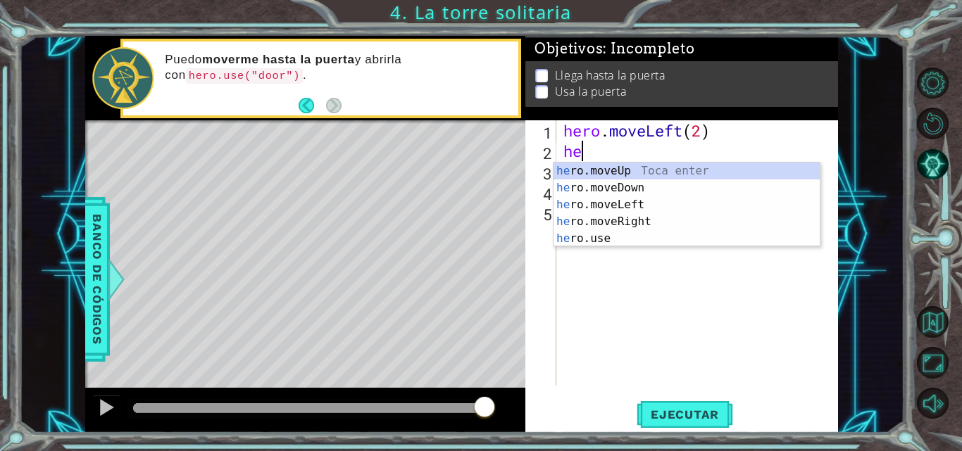
type textarea "her"
click at [583, 168] on div "her o.moveUp Toca enter her o.moveDown Toca enter her o.moveLeft [PERSON_NAME] …" at bounding box center [686, 222] width 266 height 118
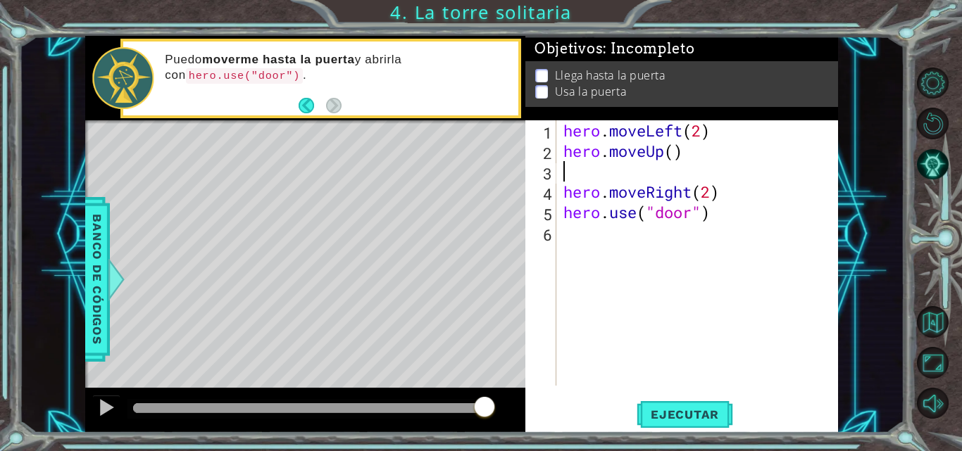
scroll to position [0, 0]
click at [670, 156] on div "hero . moveLeft ( 2 ) hero . moveUp ( ) hero . moveRight ( 2 ) hero . use ( "do…" at bounding box center [702, 273] width 282 height 306
click at [668, 157] on div "hero . moveLeft ( 2 ) hero . moveUp ( ) hero . moveRight ( 2 ) hero . use ( "do…" at bounding box center [702, 273] width 282 height 306
click at [672, 157] on div "hero . moveLeft ( 2 ) hero . moveUp ( ) hero . moveRight ( 2 ) hero . use ( "do…" at bounding box center [702, 273] width 282 height 306
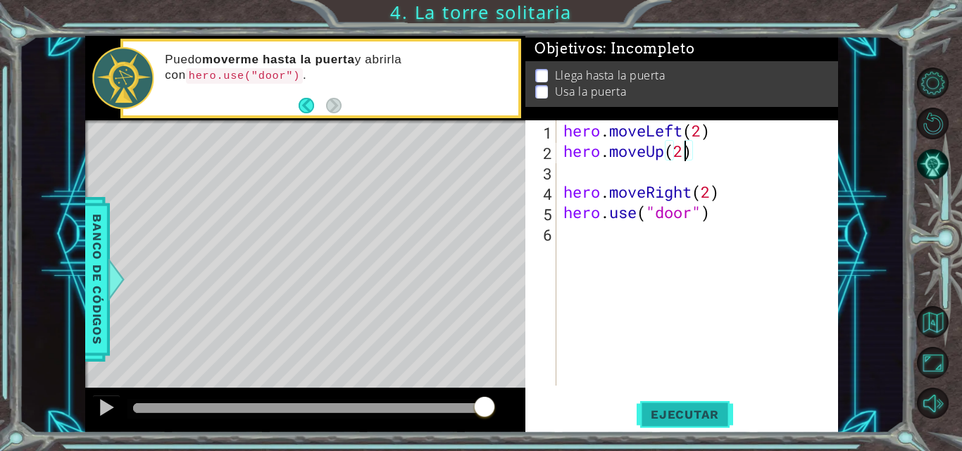
type textarea "hero.moveUp(2)"
click at [655, 403] on button "Ejecutar" at bounding box center [685, 414] width 96 height 31
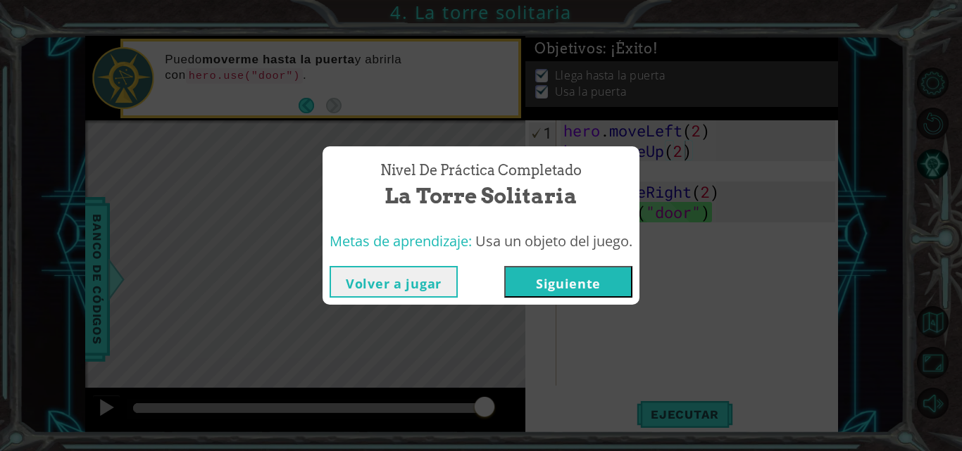
click at [562, 293] on button "Siguiente" at bounding box center [568, 282] width 128 height 32
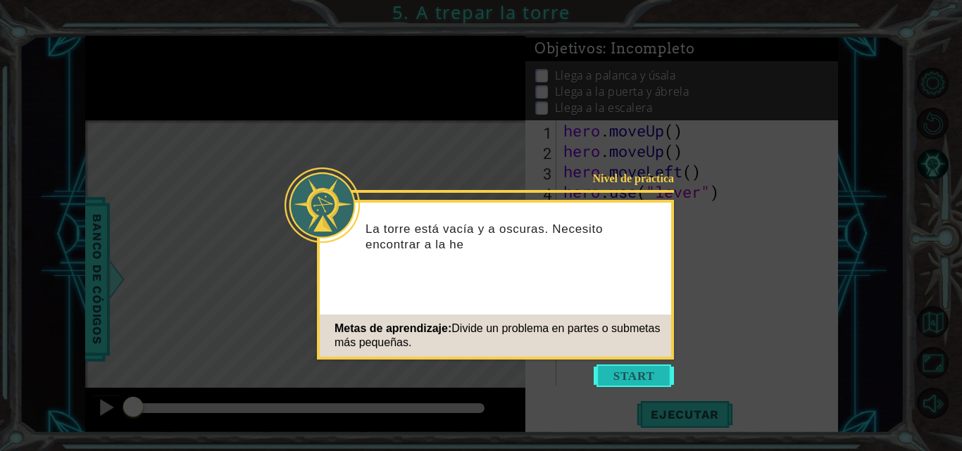
click at [615, 367] on button "Start" at bounding box center [634, 376] width 80 height 23
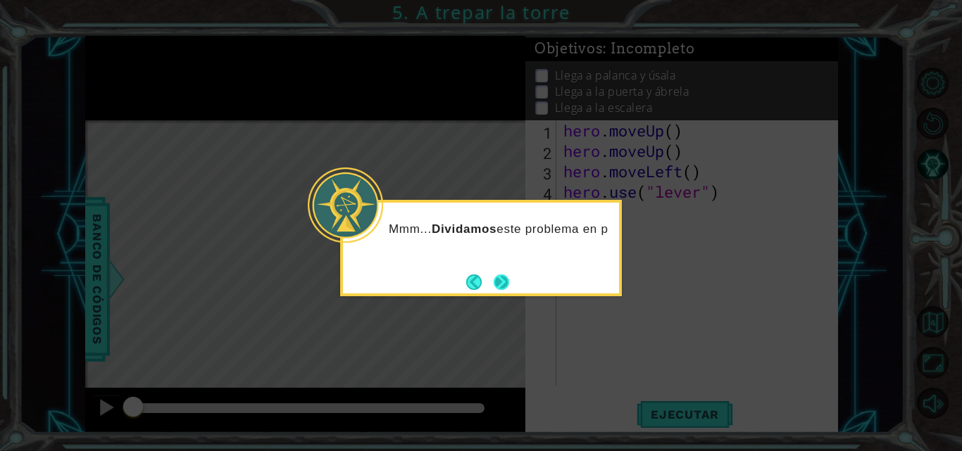
click at [499, 281] on button "Next" at bounding box center [501, 282] width 15 height 15
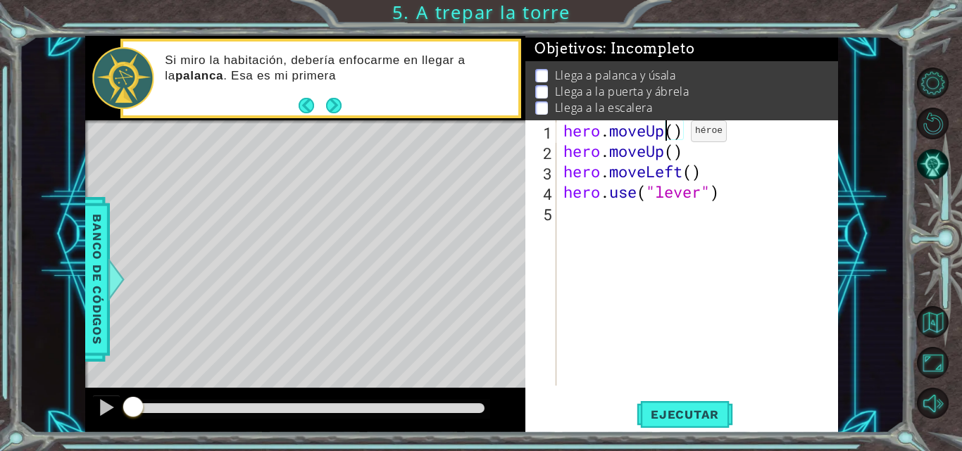
click at [670, 134] on div "hero . moveUp ( ) hero . moveUp ( ) hero . moveLeft ( ) hero . use ( "lever" )" at bounding box center [702, 273] width 282 height 306
click at [680, 134] on div "hero . moveUp ( ) hero . moveUp ( ) hero . moveLeft ( ) hero . use ( "lever" )" at bounding box center [702, 273] width 282 height 306
drag, startPoint x: 687, startPoint y: 155, endPoint x: 565, endPoint y: 151, distance: 121.9
click at [565, 151] on div "hero . moveUp ( 2 ) hero . moveUp ( ) hero . moveLeft ( ) hero . use ( "lever" )" at bounding box center [702, 273] width 282 height 306
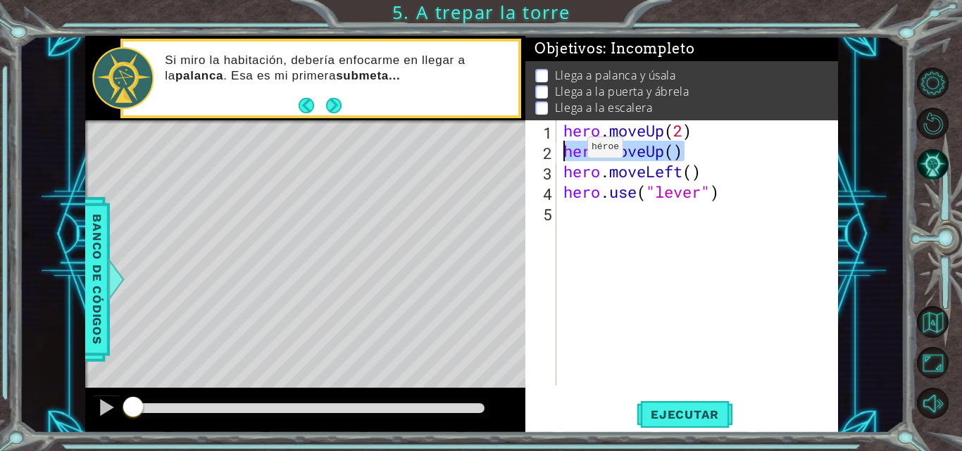
type textarea "hero.moveUp()"
click at [692, 170] on div "hero . moveUp ( 2 ) hero . moveLeft ( ) hero . use ( "lever" )" at bounding box center [702, 273] width 282 height 306
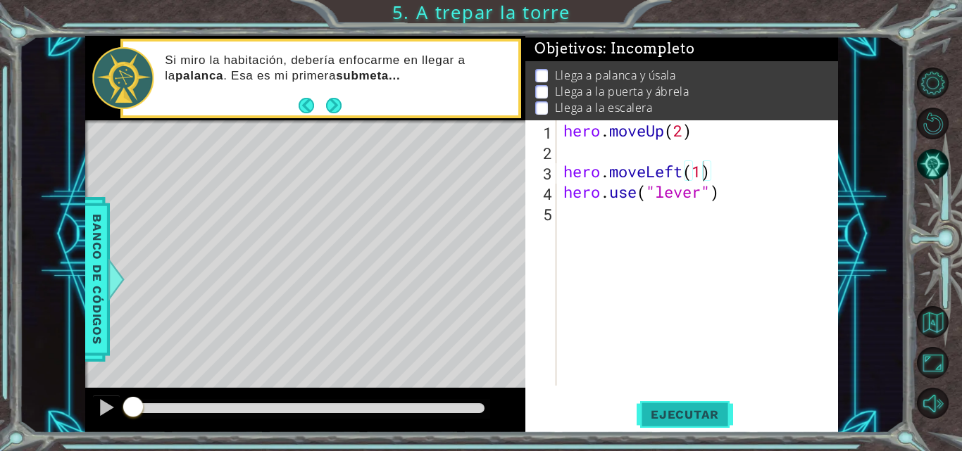
click at [660, 414] on span "Ejecutar" at bounding box center [685, 415] width 96 height 14
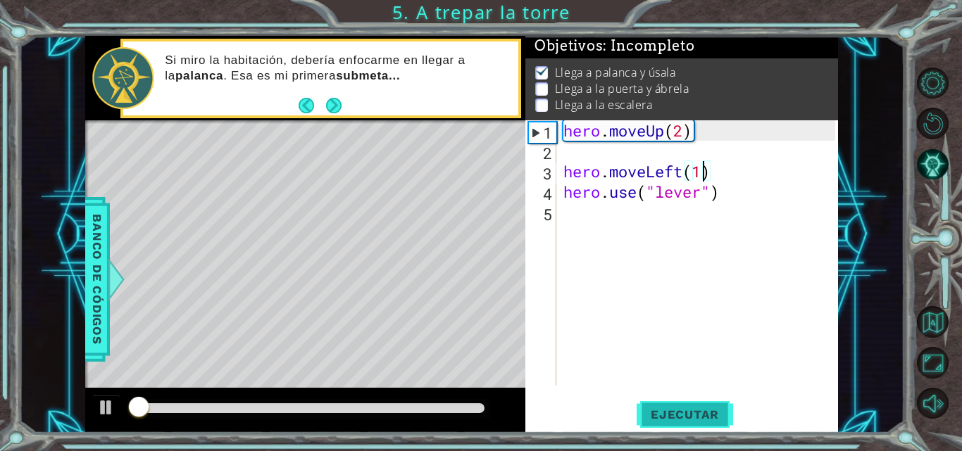
scroll to position [11, 0]
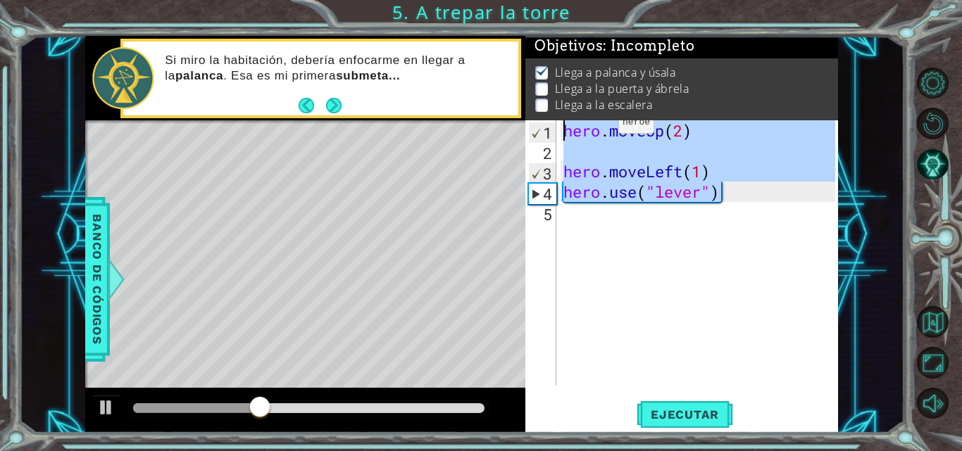
drag, startPoint x: 722, startPoint y: 193, endPoint x: 580, endPoint y: 112, distance: 164.3
click at [580, 112] on div "Objetivos : Incompleto Llega a palanca y úsala Llega a la puerta y ábrela Llega…" at bounding box center [681, 234] width 313 height 397
type textarea "hero.moveUp(2)"
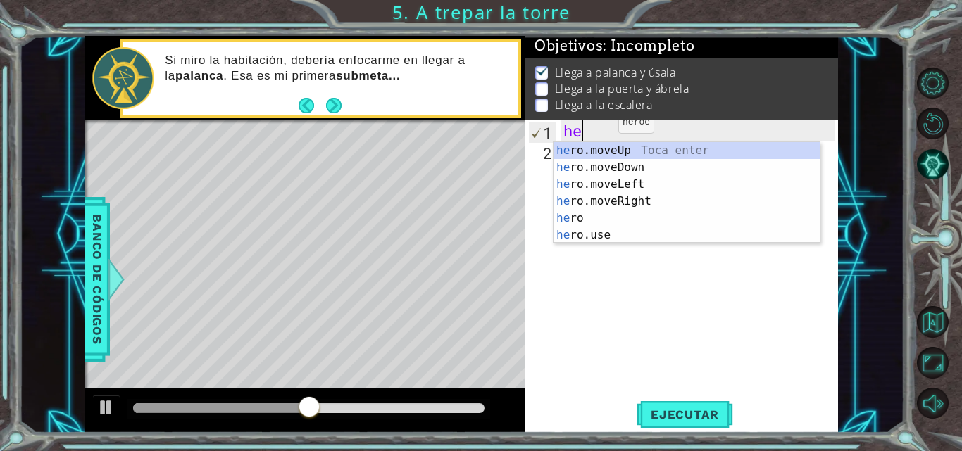
type textarea "hero"
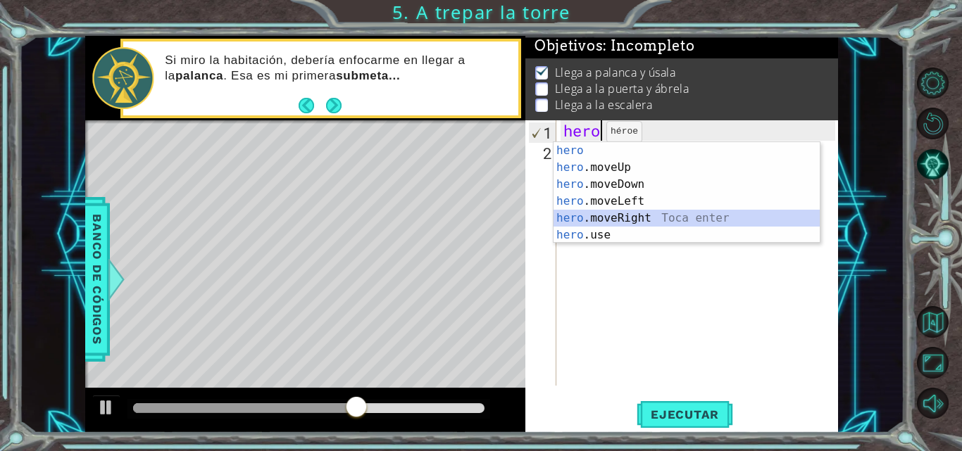
click at [609, 213] on div "hero Toca enter hero .moveUp Toca enter hero .moveDown Toca enter hero .moveLef…" at bounding box center [686, 209] width 266 height 135
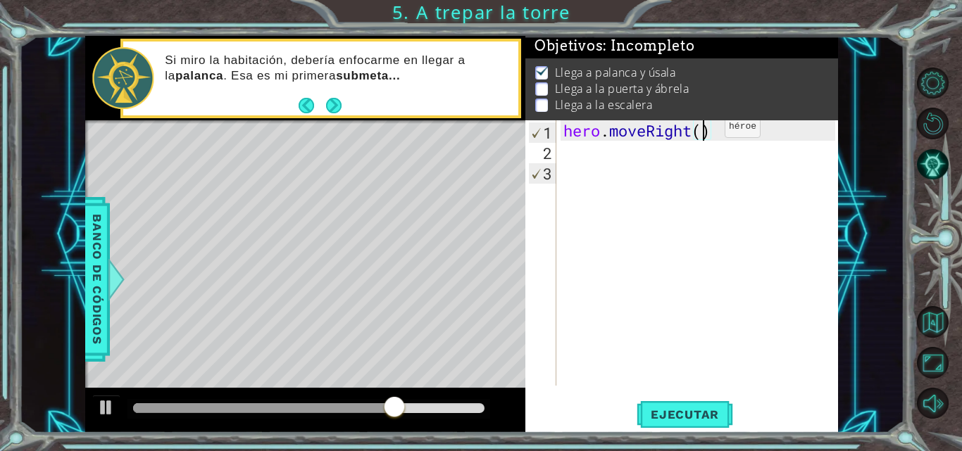
click at [703, 130] on div "hero . moveRight ( )" at bounding box center [702, 273] width 282 height 306
type textarea "hero.moveRight(3)"
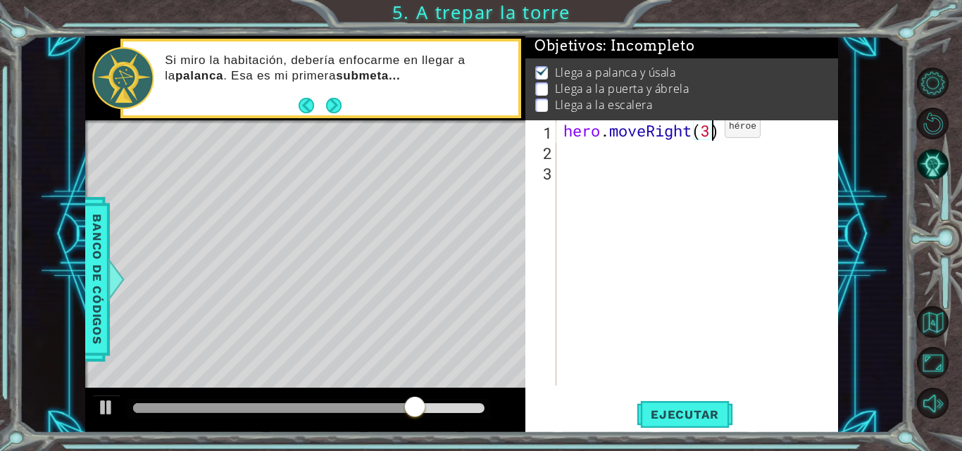
scroll to position [0, 6]
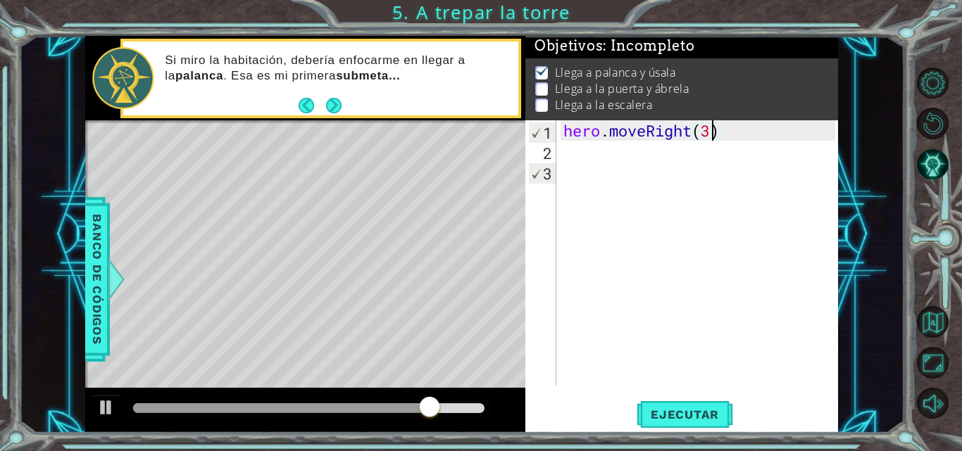
click at [690, 160] on div "hero . moveRight ( 3 )" at bounding box center [702, 273] width 282 height 306
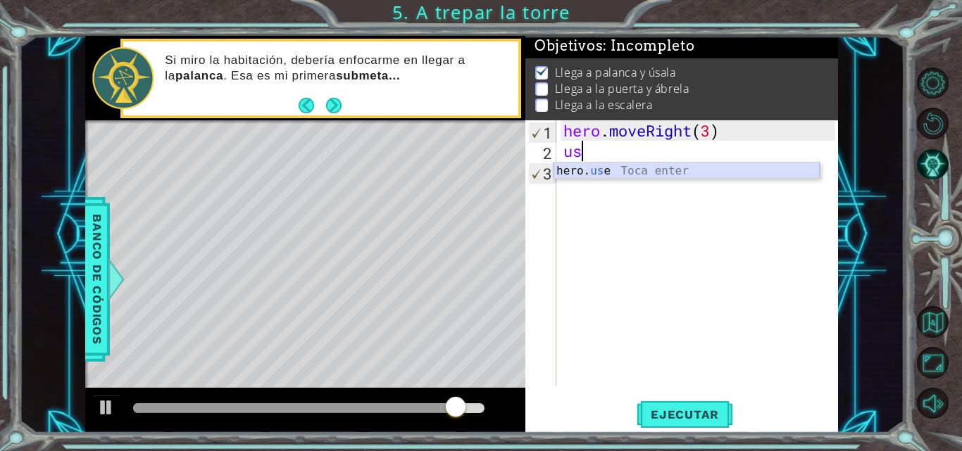
click at [685, 171] on div "hero. us e Toca enter" at bounding box center [686, 188] width 266 height 51
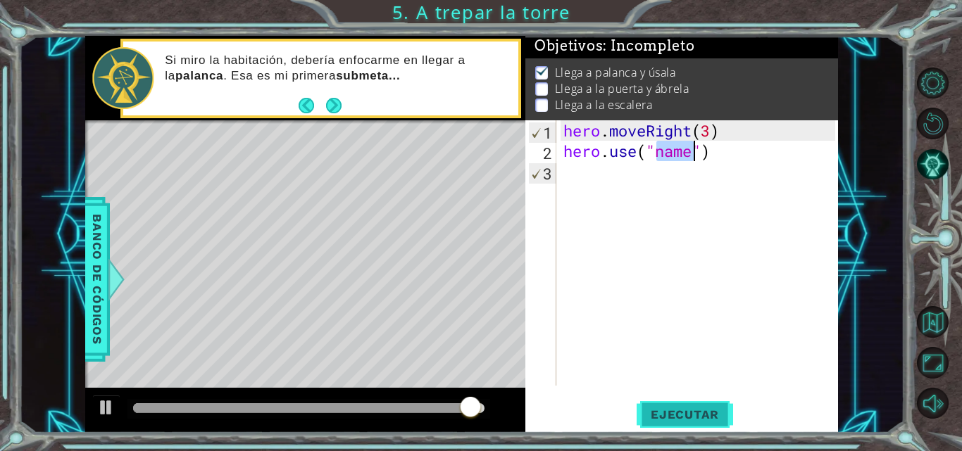
click at [658, 418] on span "Ejecutar" at bounding box center [685, 415] width 96 height 14
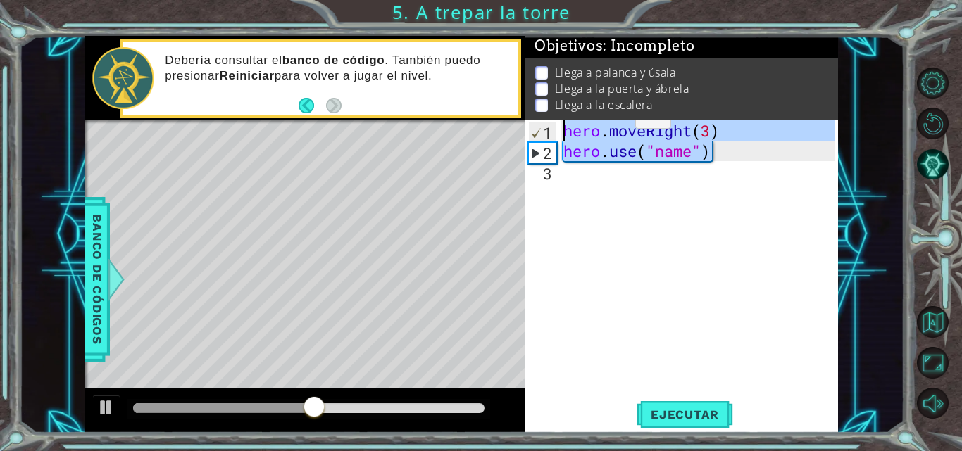
drag, startPoint x: 711, startPoint y: 157, endPoint x: 568, endPoint y: 102, distance: 152.5
click at [570, 102] on div "Objetivos : Incompleto Llega a palanca y úsala Llega a la puerta y ábrela Llega…" at bounding box center [681, 234] width 313 height 397
drag, startPoint x: 725, startPoint y: 149, endPoint x: 630, endPoint y: 127, distance: 97.5
click at [630, 128] on div "hero . moveRight ( 3 ) hero . use ( "name" )" at bounding box center [702, 273] width 282 height 306
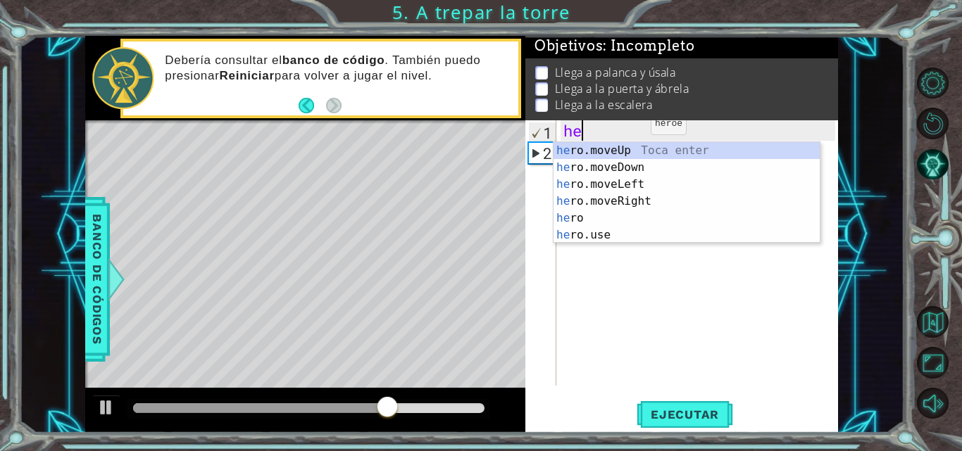
type textarea "h"
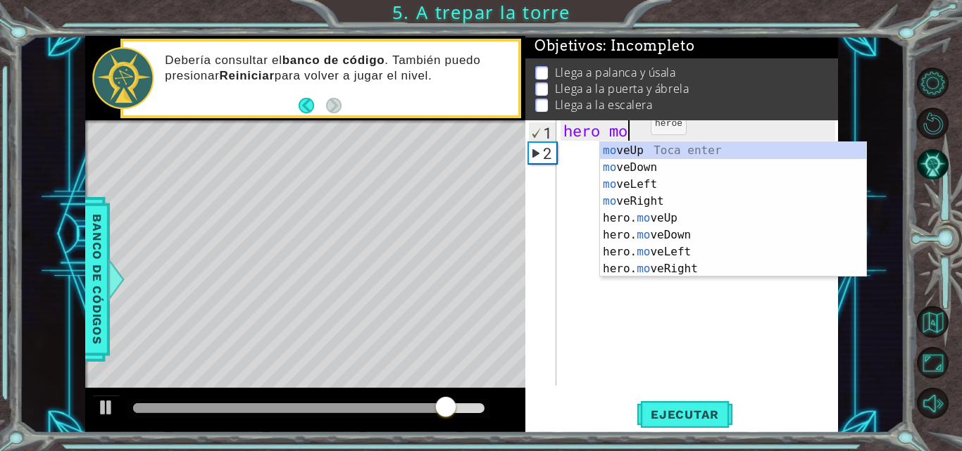
type textarea "hero mov"
click at [629, 148] on div "mov eUp Toca enter mov eDown Toca enter mov eLeft Toca enter mov eRight Toca en…" at bounding box center [733, 226] width 266 height 169
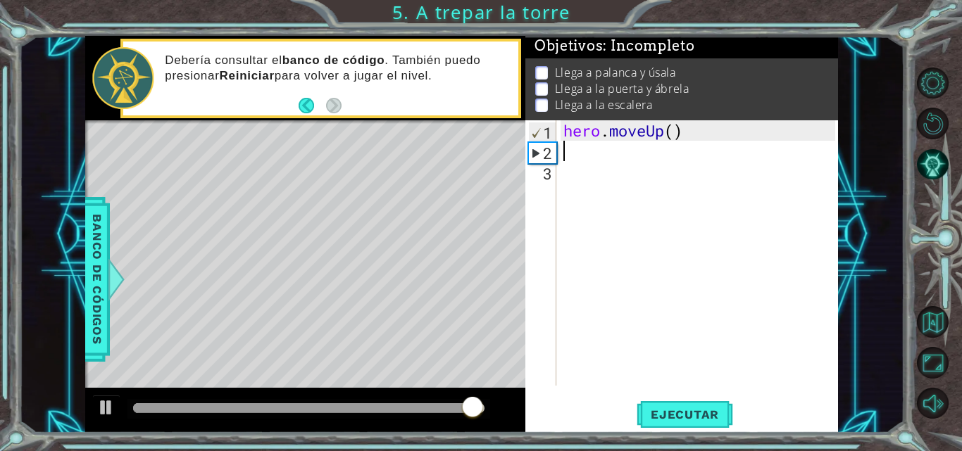
scroll to position [0, 0]
click at [672, 137] on div "hero . moveUp ( )" at bounding box center [702, 273] width 282 height 306
type textarea "hero.moveUp(2)"
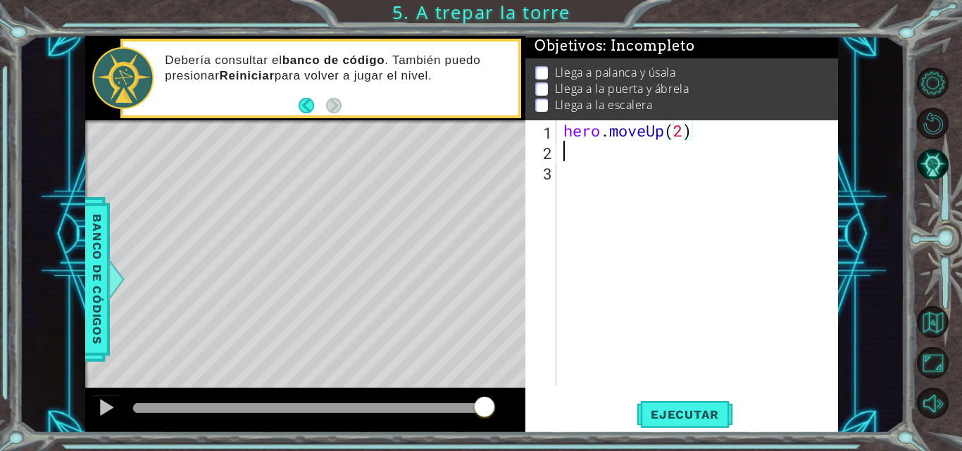
click at [656, 154] on div "hero . moveUp ( 2 )" at bounding box center [702, 273] width 282 height 306
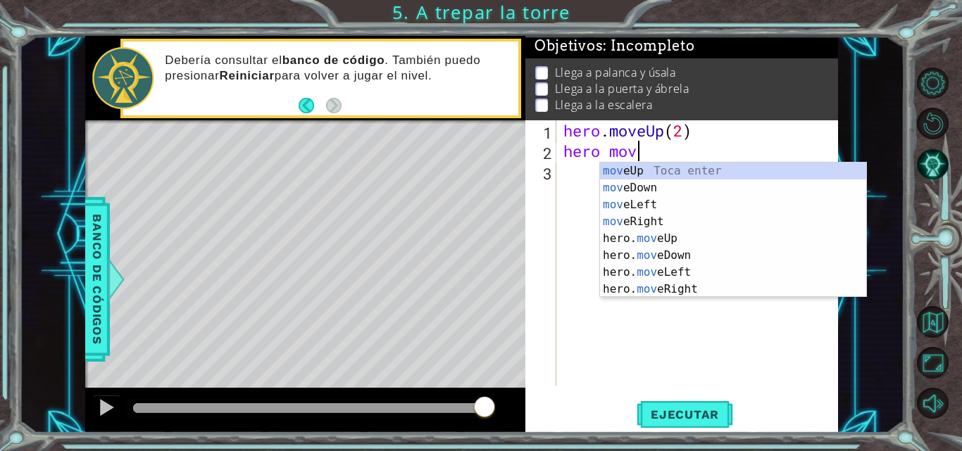
scroll to position [0, 3]
type textarea "hero move"
click at [649, 220] on div "move Up Toca enter move Down Toca enter move Left Toca enter move Right Toca en…" at bounding box center [733, 247] width 266 height 169
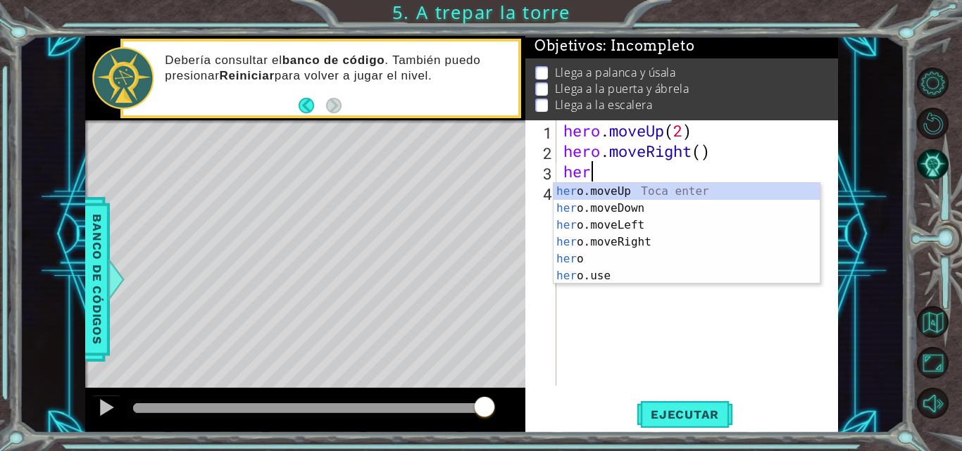
scroll to position [0, 1]
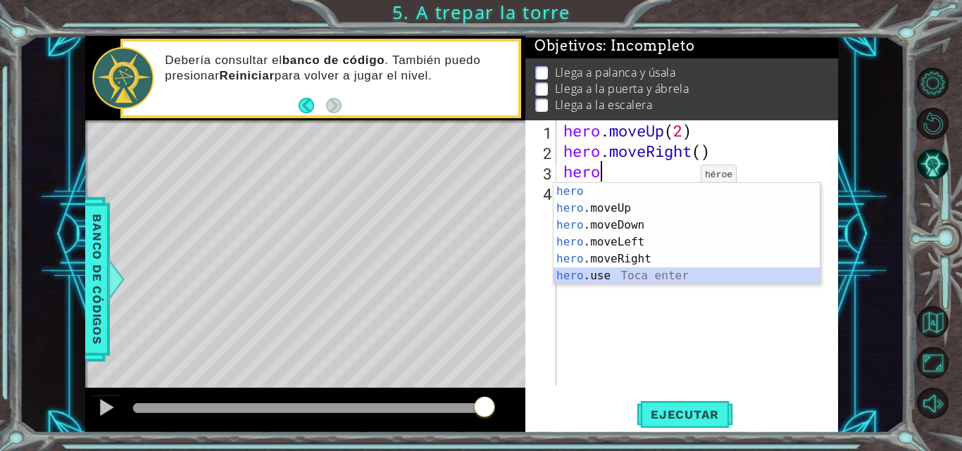
click at [627, 271] on div "hero Toca enter hero .moveUp Toca enter hero .moveDown Toca enter hero .moveLef…" at bounding box center [686, 250] width 266 height 135
type textarea "hero.use("name")"
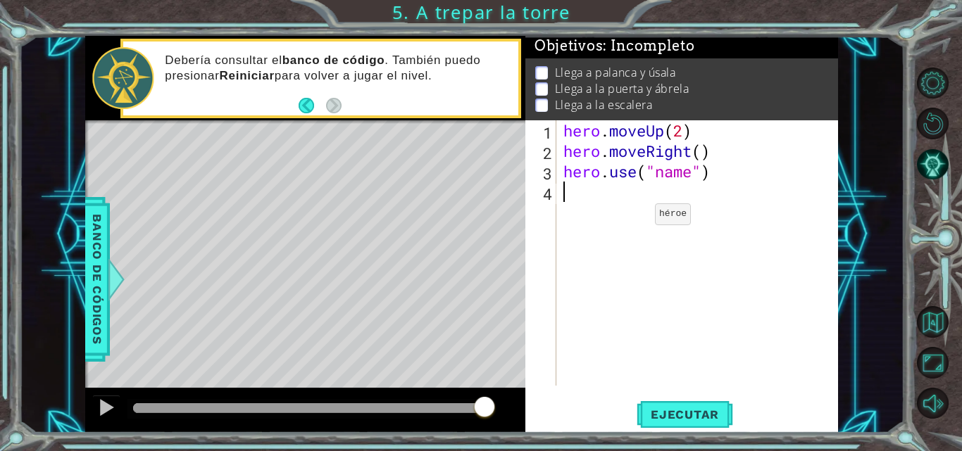
click at [633, 218] on div "hero . moveUp ( 2 ) hero . moveRight ( ) hero . use ( "name" )" at bounding box center [702, 273] width 282 height 306
click at [675, 170] on div "hero . moveUp ( 2 ) hero . moveRight ( ) hero . use ( "name" )" at bounding box center [702, 273] width 282 height 306
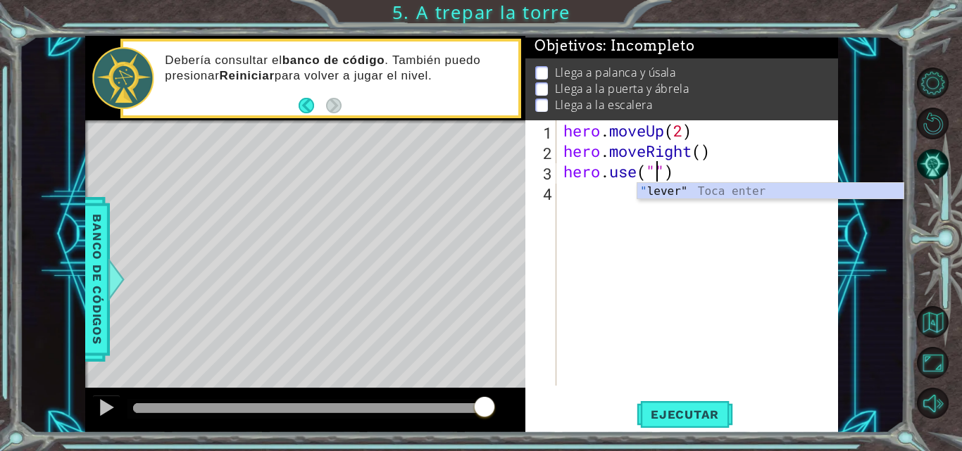
click at [671, 194] on div "" lever" Toca enter" at bounding box center [770, 208] width 266 height 51
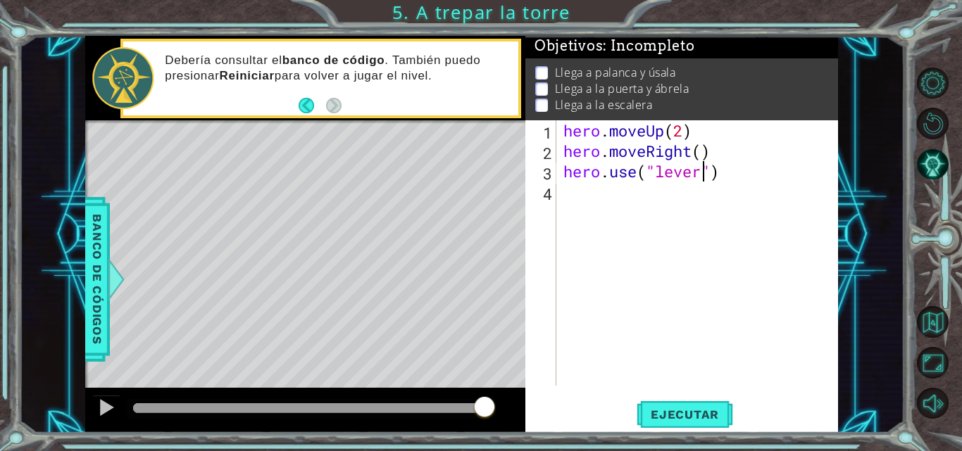
click at [671, 194] on div "hero . moveUp ( 2 ) hero . moveRight ( ) hero . use ( "lever" )" at bounding box center [702, 273] width 282 height 306
type textarea "hero.moveUp(2)"
drag, startPoint x: 671, startPoint y: 194, endPoint x: 656, endPoint y: 197, distance: 15.2
click at [656, 197] on div "hero . moveUp ( 2 ) hero . moveRight ( ) hero . use ( "lever" )" at bounding box center [702, 273] width 282 height 306
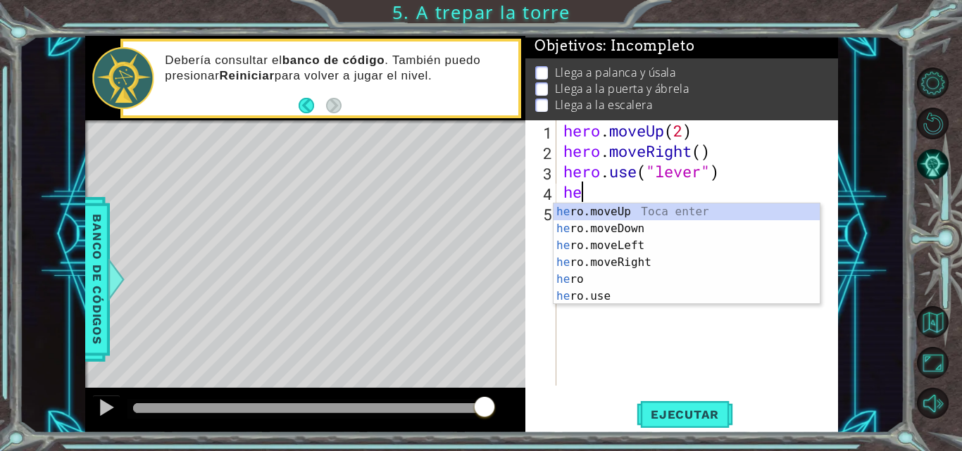
scroll to position [0, 1]
type textarea "hero"
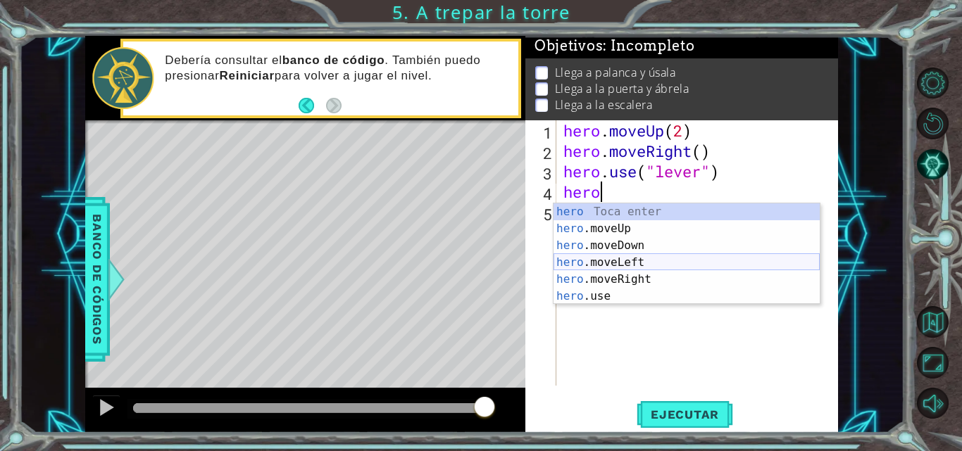
click at [646, 266] on div "hero Toca enter hero .moveUp Toca enter hero .moveDown Toca enter hero .moveLef…" at bounding box center [686, 271] width 266 height 135
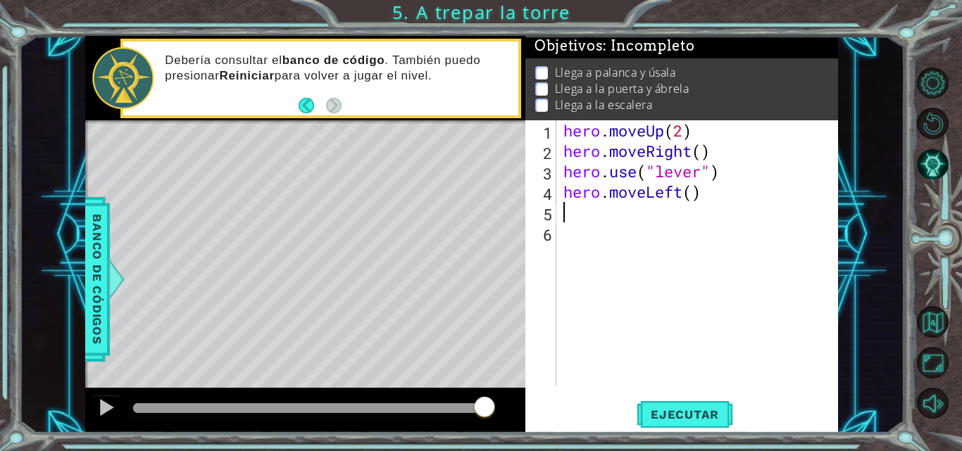
scroll to position [0, 0]
click at [692, 193] on div "hero . moveUp ( 2 ) hero . moveRight ( ) hero . use ( "lever" ) hero . moveLeft…" at bounding box center [702, 273] width 282 height 306
type textarea "hero.moveLeft(3)"
click at [674, 210] on div "hero . moveUp ( 2 ) hero . moveRight ( ) hero . use ( "lever" ) hero . moveLeft…" at bounding box center [702, 273] width 282 height 306
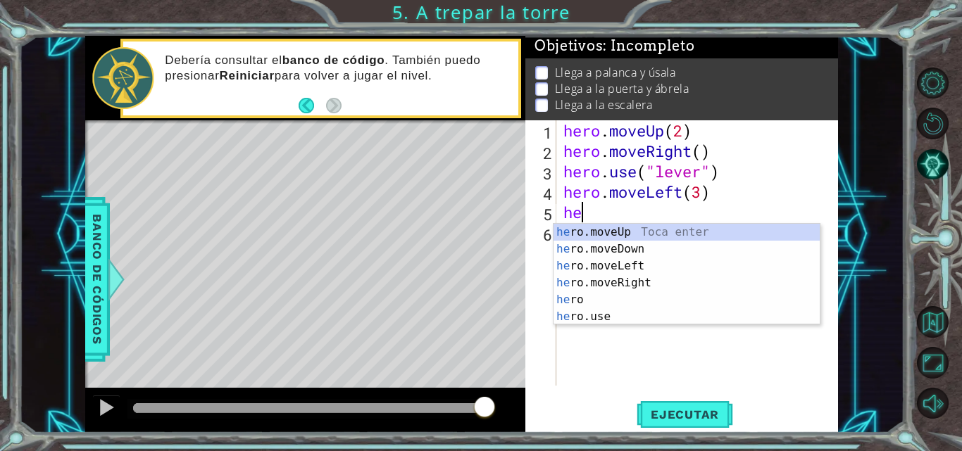
scroll to position [0, 1]
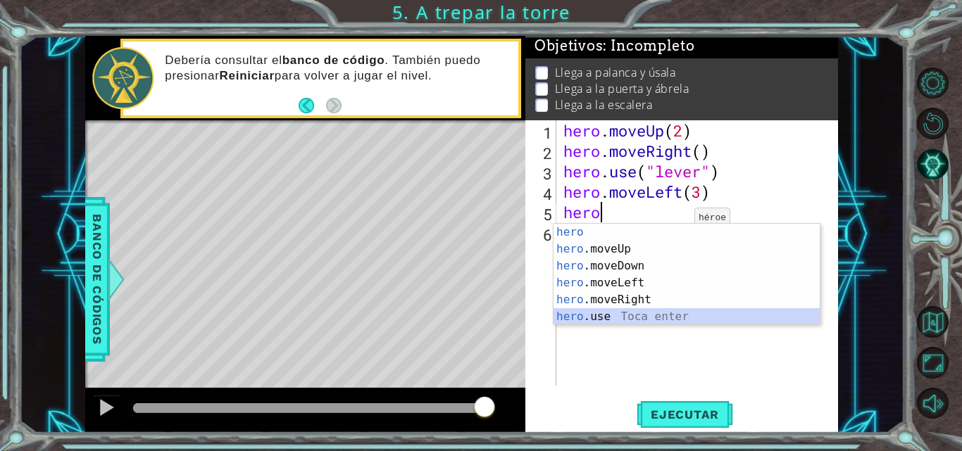
click at [640, 315] on div "hero Toca enter hero .moveUp Toca enter hero .moveDown Toca enter hero .moveLef…" at bounding box center [686, 291] width 266 height 135
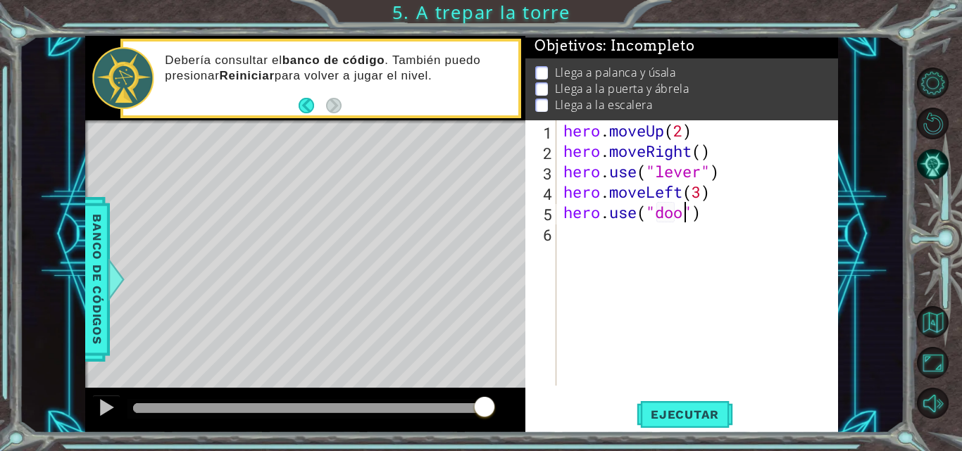
scroll to position [0, 6]
click at [667, 401] on button "Ejecutar" at bounding box center [685, 414] width 96 height 31
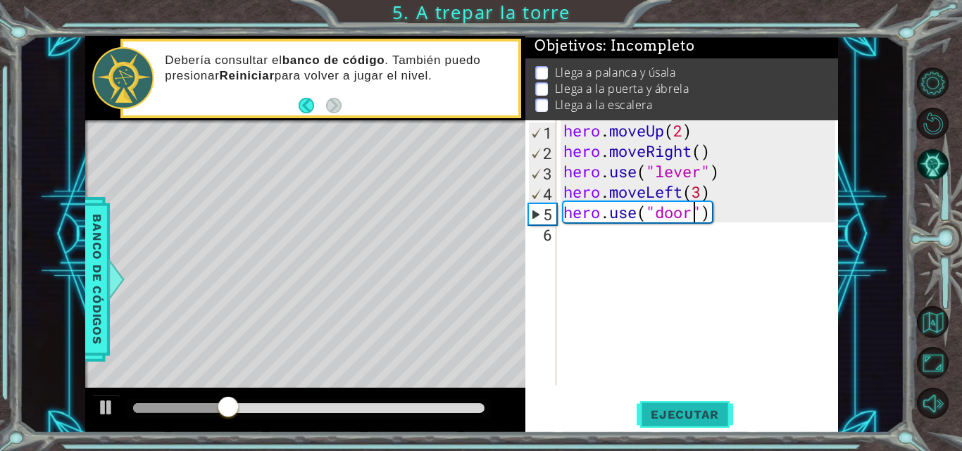
click at [680, 420] on span "Ejecutar" at bounding box center [685, 415] width 96 height 14
click at [689, 154] on div "hero . moveUp ( 2 ) hero . moveRight ( ) hero . use ( "lever" ) hero . moveLeft…" at bounding box center [702, 273] width 282 height 306
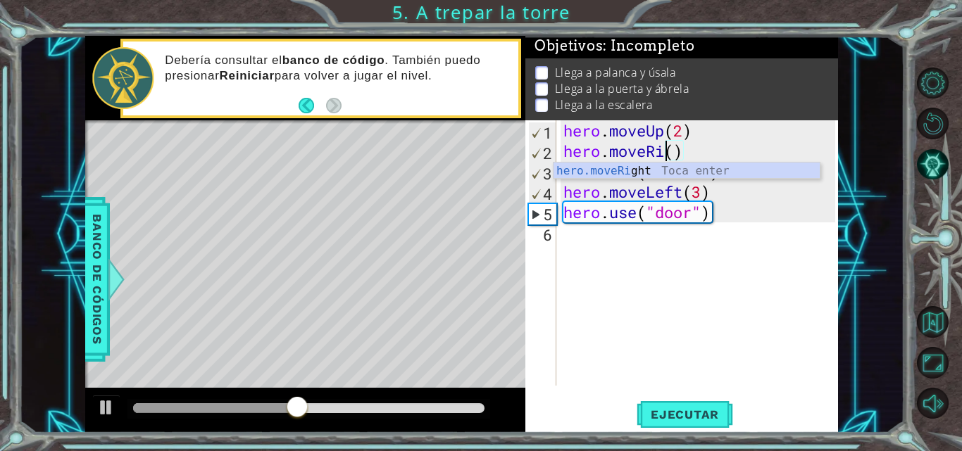
scroll to position [0, 4]
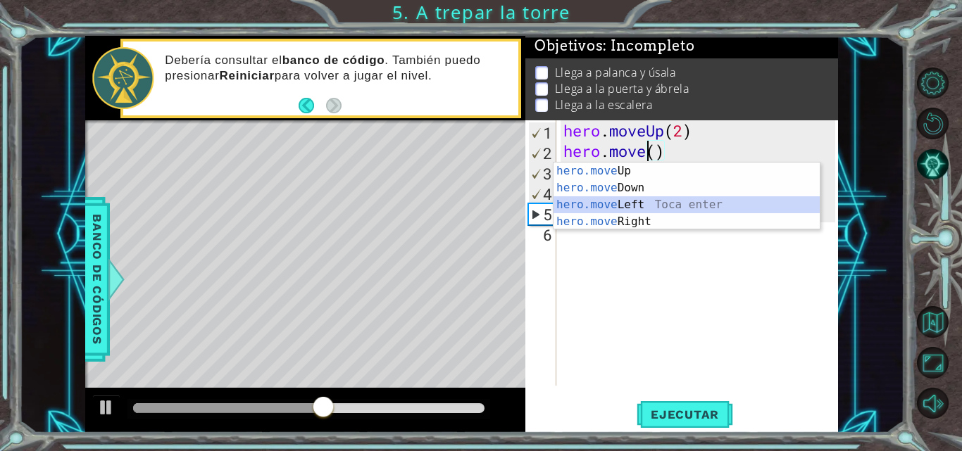
click at [670, 205] on div "hero.move Up Toca enter hero.move Down Toca enter hero.move Left Toca enter her…" at bounding box center [686, 213] width 266 height 101
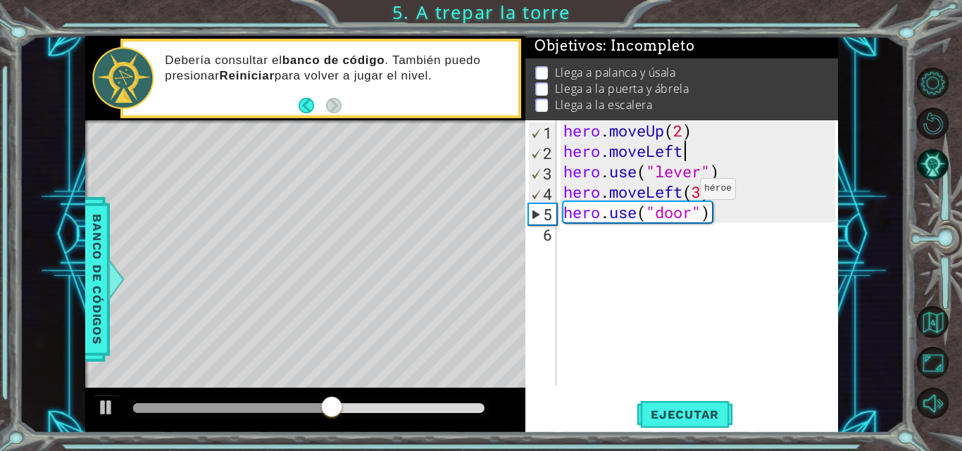
click at [678, 192] on div "hero . moveUp ( 2 ) hero . moveLeft hero . use ( "lever" ) hero . moveLeft ( 3 …" at bounding box center [702, 273] width 282 height 306
click at [679, 196] on div "hero . moveUp ( 2 ) hero . moveLeft hero . use ( "lever" ) hero . moveLeft ( 3 …" at bounding box center [702, 273] width 282 height 306
click at [677, 194] on div "hero . moveUp ( 2 ) hero . moveLeft hero . use ( "lever" ) hero . moveLeft ( 3 …" at bounding box center [702, 273] width 282 height 306
click at [682, 194] on div "hero . moveUp ( 2 ) hero . moveLeft hero . use ( "lever" ) hero . moveLeft ( 3 …" at bounding box center [702, 273] width 282 height 306
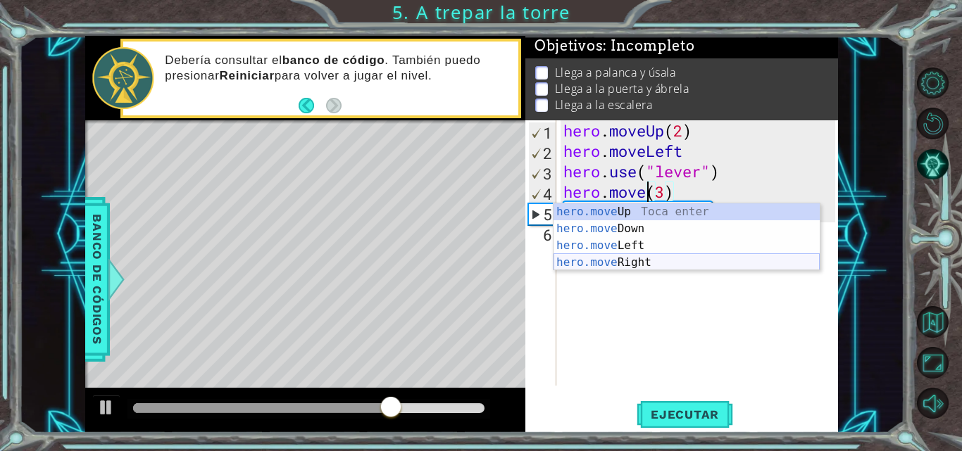
click at [668, 260] on div "hero.move Up Toca enter hero.move Down Toca enter hero.move Left Toca enter her…" at bounding box center [686, 254] width 266 height 101
type textarea "hero.moveRight()(3)"
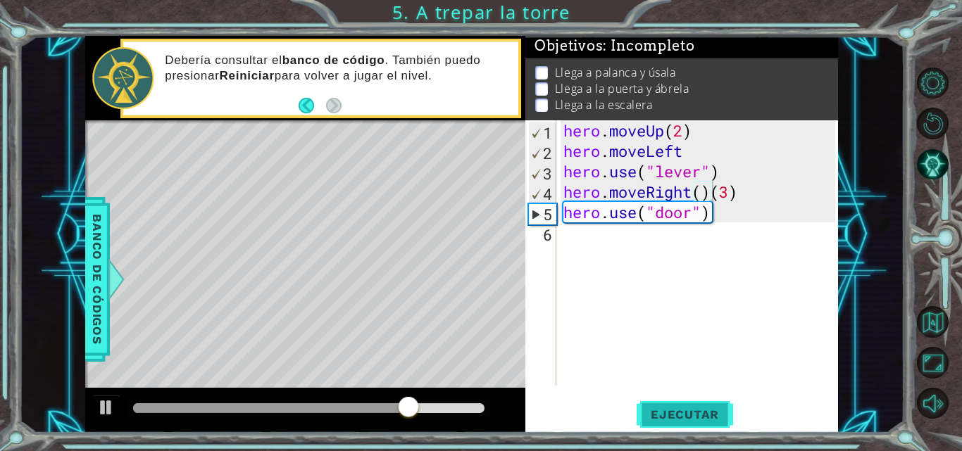
click at [663, 404] on button "Ejecutar" at bounding box center [685, 414] width 96 height 31
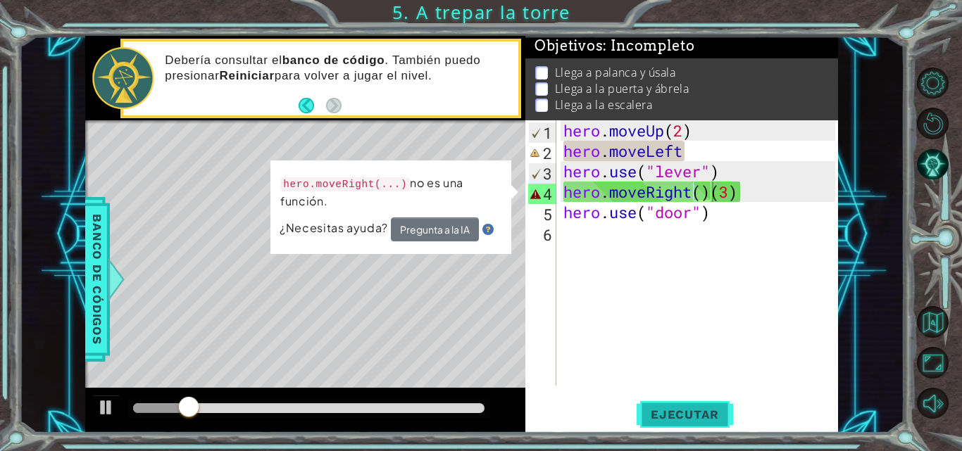
click at [663, 403] on button "Ejecutar" at bounding box center [685, 414] width 96 height 31
click at [682, 364] on div "hero . moveUp ( 2 ) hero . moveLeft hero . use ( "lever" ) hero . moveRight ( )…" at bounding box center [702, 273] width 282 height 306
drag, startPoint x: 682, startPoint y: 363, endPoint x: 668, endPoint y: 213, distance: 150.7
click at [668, 213] on div "hero . moveUp ( 2 ) hero . moveLeft hero . use ( "lever" ) hero . moveRight ( )…" at bounding box center [702, 273] width 282 height 306
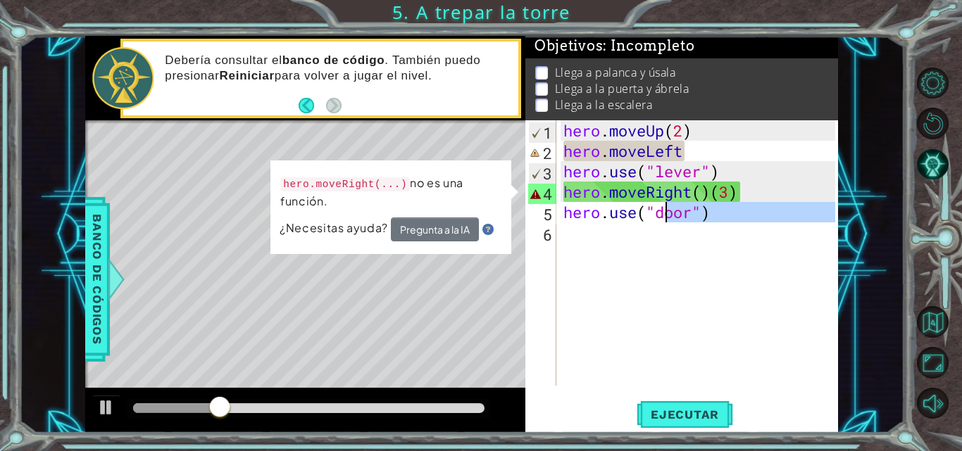
click at [675, 154] on div "hero . moveUp ( 2 ) hero . moveLeft hero . use ( "lever" ) hero . moveRight ( )…" at bounding box center [702, 273] width 282 height 306
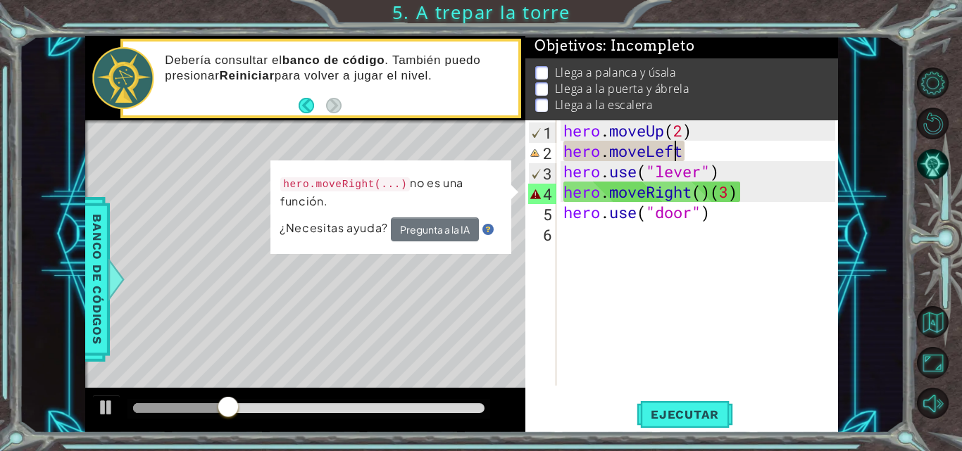
click at [682, 149] on div "hero . moveUp ( 2 ) hero . moveLeft hero . use ( "lever" ) hero . moveRight ( )…" at bounding box center [702, 273] width 282 height 306
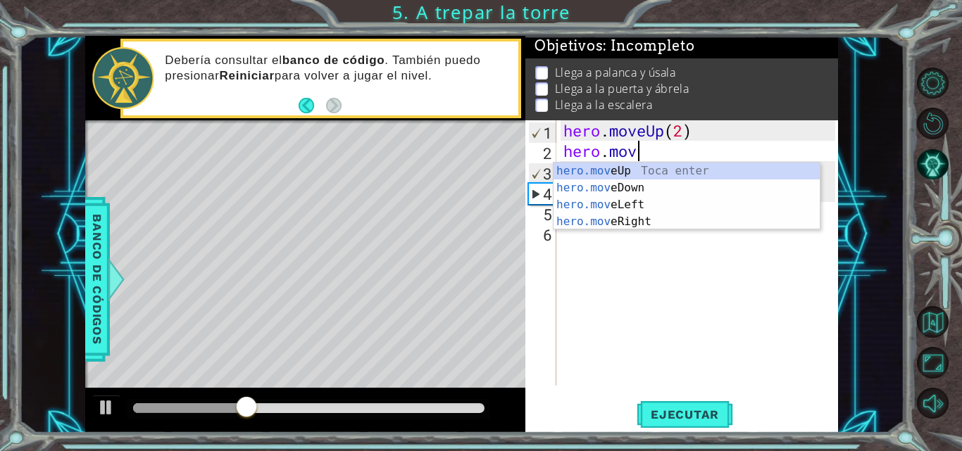
type textarea "[DOMAIN_NAME]"
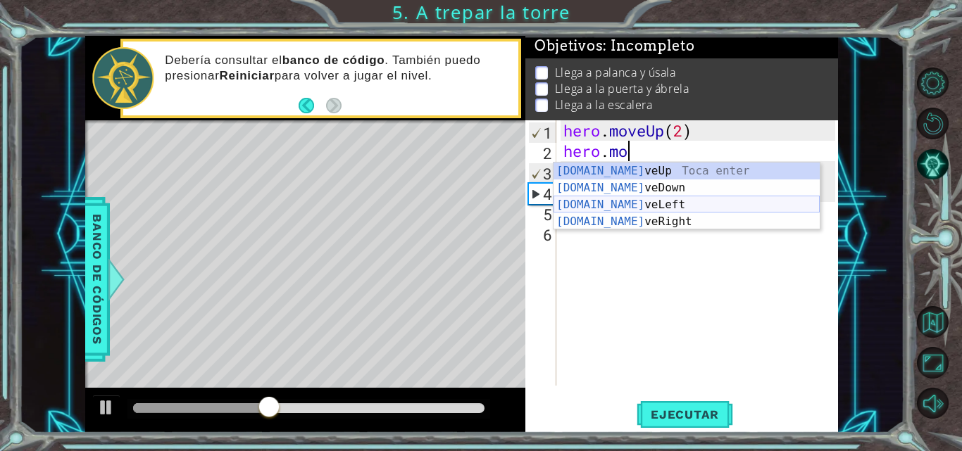
click at [687, 199] on div "[DOMAIN_NAME] veUp Toca enter [DOMAIN_NAME] veDown Toca enter [DOMAIN_NAME] veL…" at bounding box center [686, 213] width 266 height 101
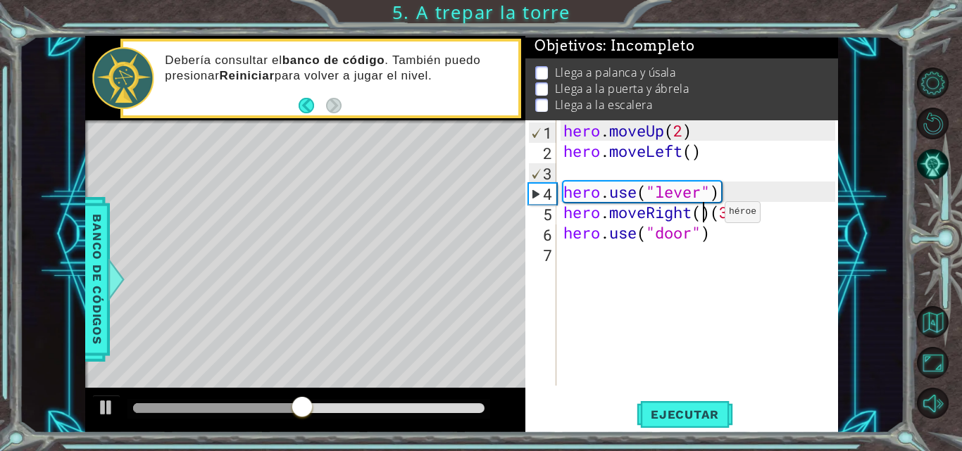
click at [703, 215] on div "hero . moveUp ( 2 ) hero . moveLeft ( ) hero . use ( "lever" ) hero . moveRight…" at bounding box center [702, 273] width 282 height 306
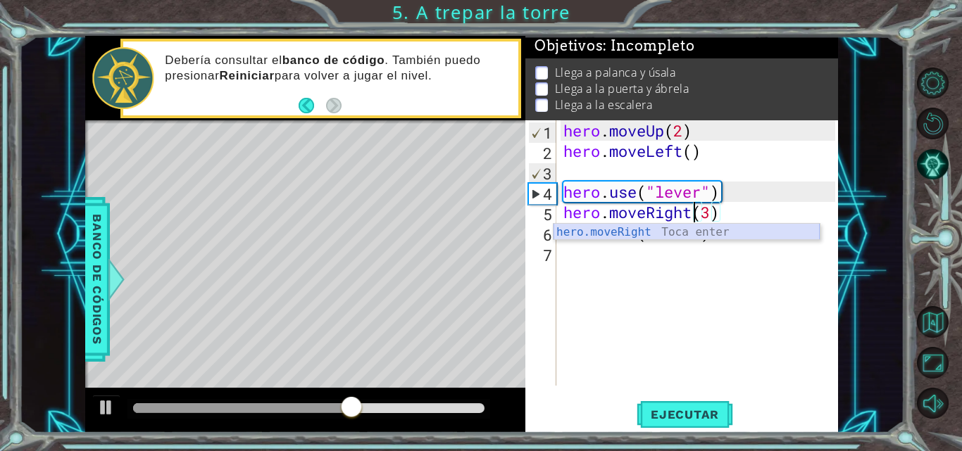
click at [734, 232] on div "hero.moveRight Toca enter" at bounding box center [686, 249] width 266 height 51
type textarea "hero.moveRight()(3)"
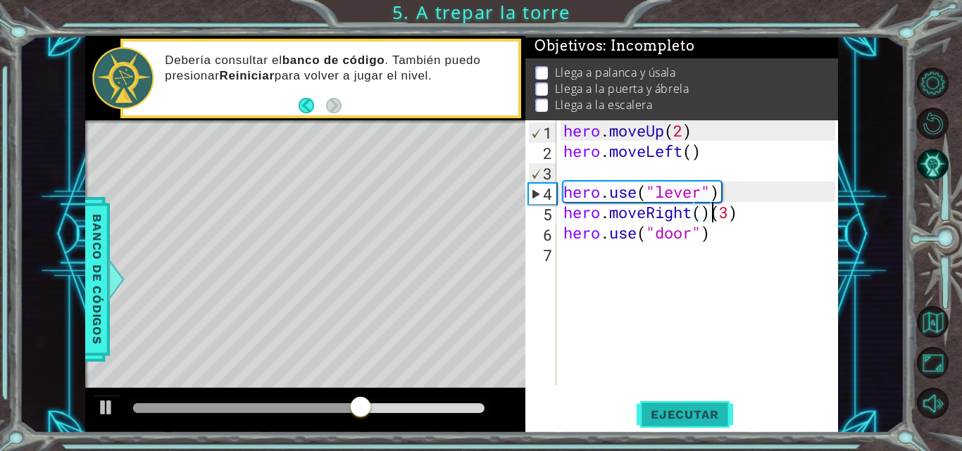
click at [648, 418] on span "Ejecutar" at bounding box center [685, 415] width 96 height 14
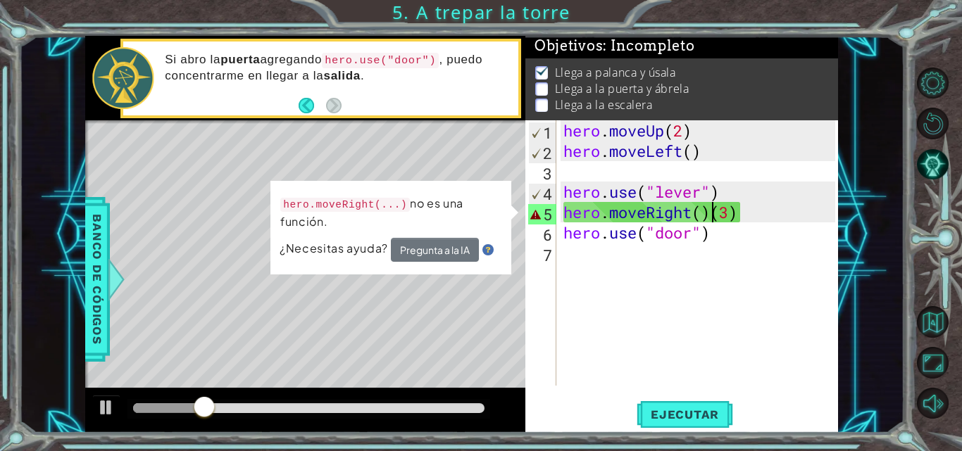
click at [670, 325] on div "hero . moveUp ( 2 ) hero . moveLeft ( ) hero . use ( "lever" ) hero . moveRight…" at bounding box center [702, 273] width 282 height 306
click at [715, 213] on div "hero . moveUp ( 2 ) hero . moveLeft ( ) hero . use ( "lever" ) hero . moveRight…" at bounding box center [702, 273] width 282 height 306
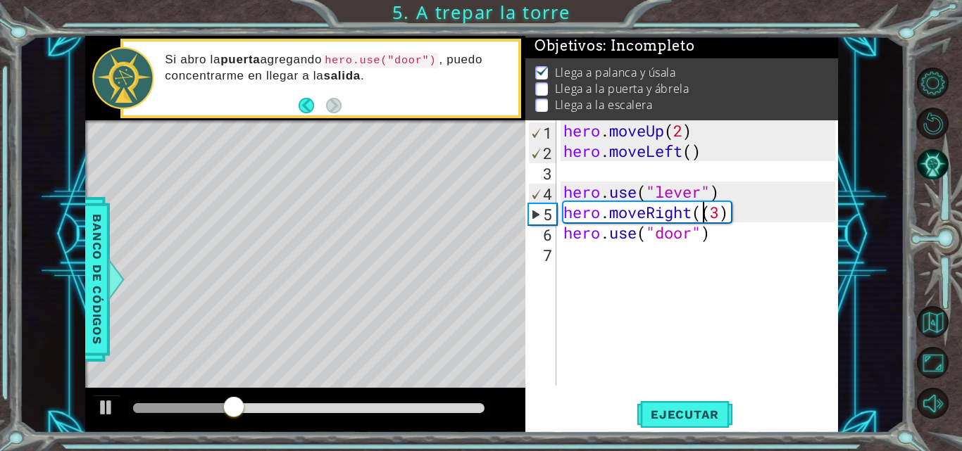
type textarea "hero.moveRight(3)"
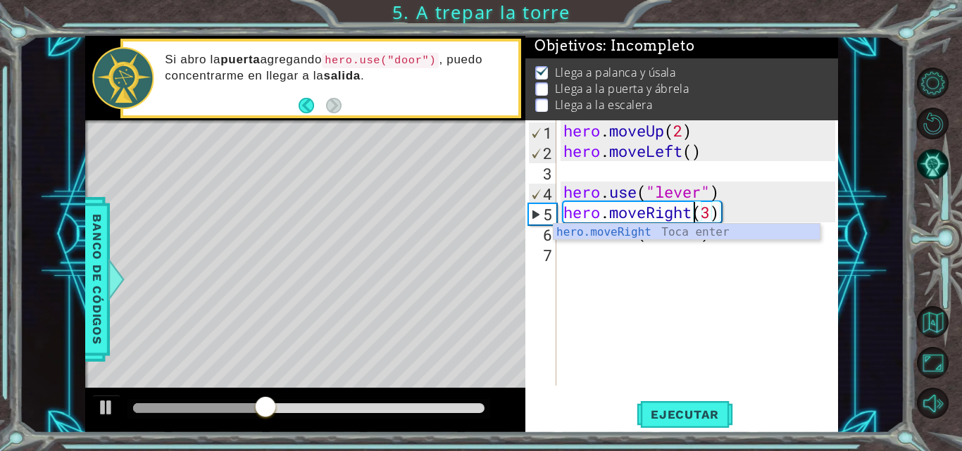
click at [728, 287] on div "hero . moveUp ( 2 ) hero . moveLeft ( ) hero . use ( "lever" ) hero . moveRight…" at bounding box center [702, 273] width 282 height 306
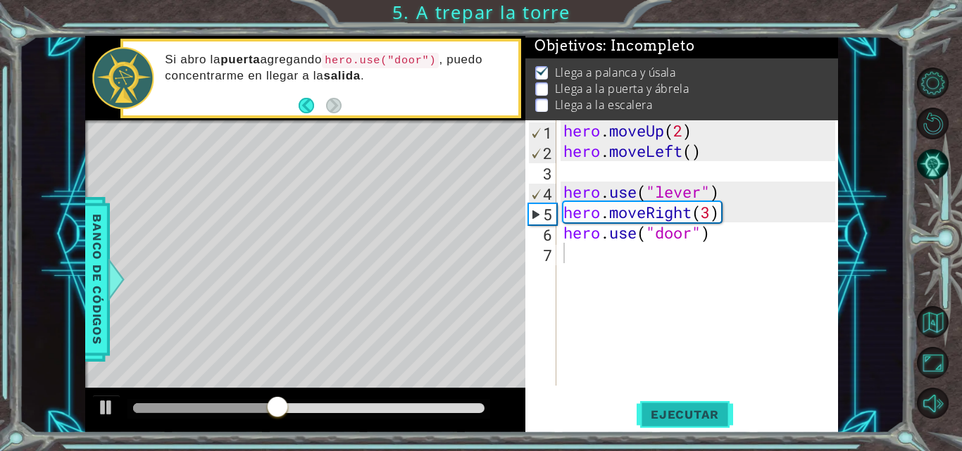
click at [686, 403] on button "Ejecutar" at bounding box center [685, 414] width 96 height 31
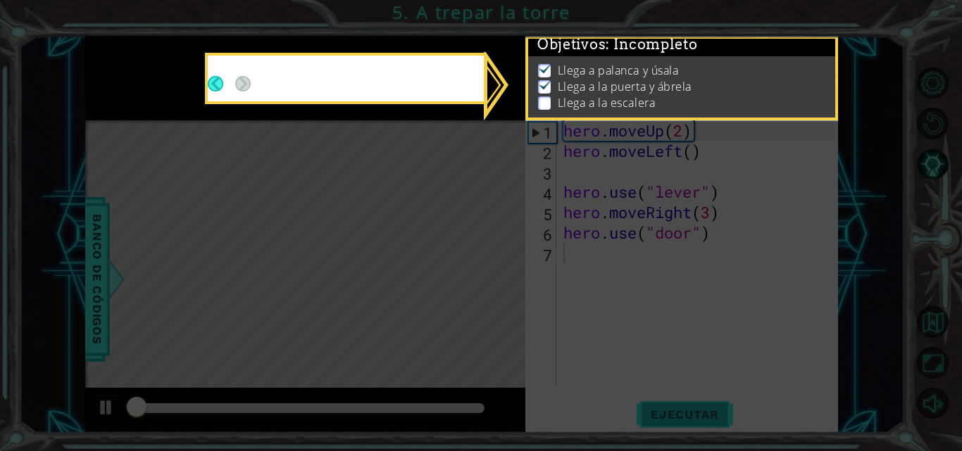
scroll to position [11, 0]
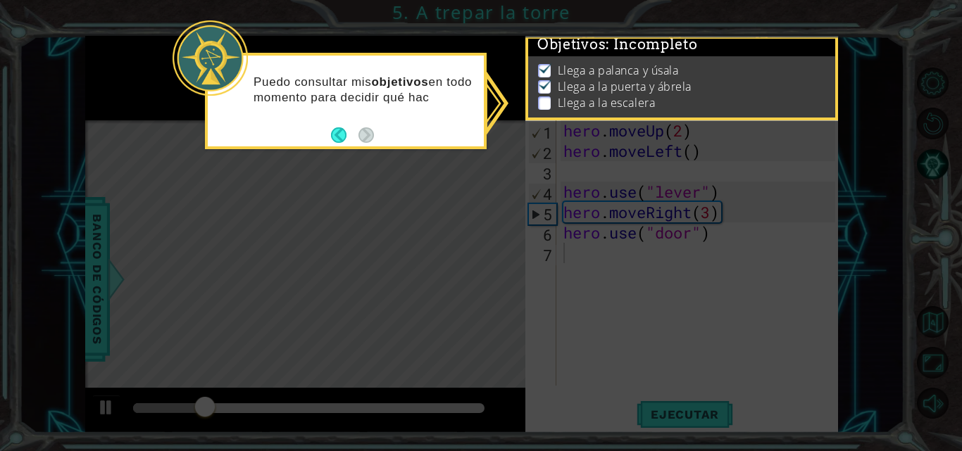
click at [341, 139] on button "Back" at bounding box center [344, 134] width 27 height 15
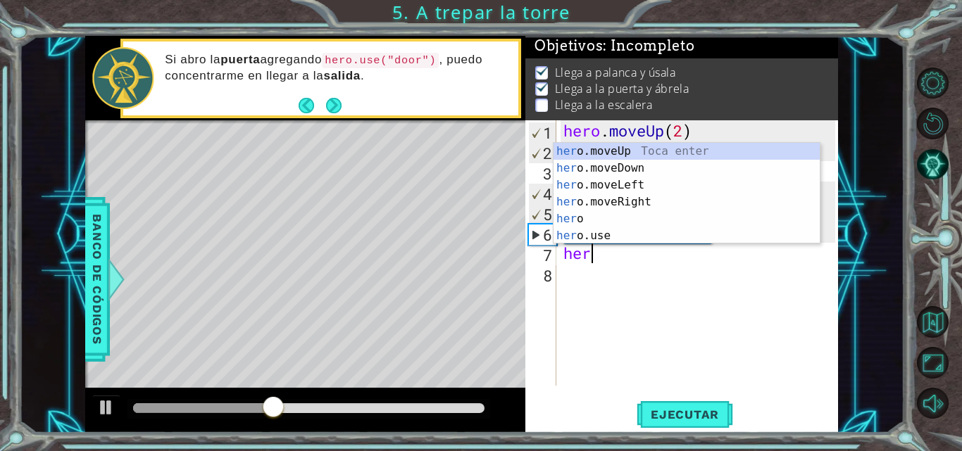
scroll to position [0, 1]
type textarea "hero"
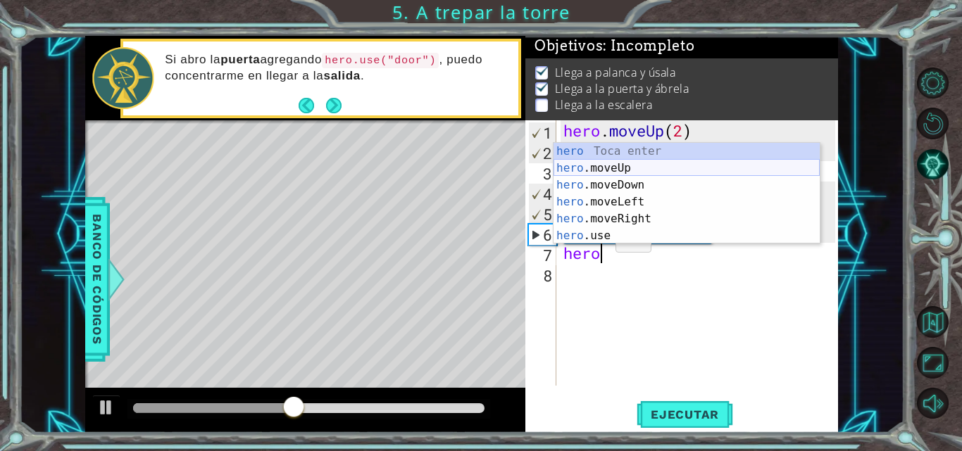
click at [644, 170] on div "hero Toca enter hero .moveUp Toca enter hero .moveDown Toca enter hero .moveLef…" at bounding box center [686, 210] width 266 height 135
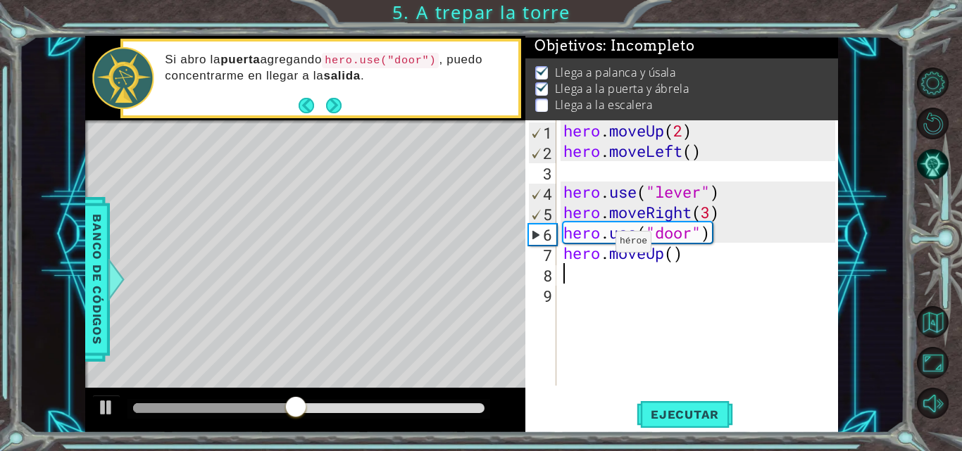
scroll to position [0, 0]
click at [679, 254] on div "hero . moveUp ( 2 ) hero . moveLeft ( ) hero . use ( "lever" ) hero . moveRight…" at bounding box center [702, 273] width 282 height 306
click at [675, 254] on div "hero . moveUp ( 2 ) hero . moveLeft ( ) hero . use ( "lever" ) hero . moveRight…" at bounding box center [698, 252] width 275 height 265
click at [673, 252] on div "hero . moveUp ( 2 ) hero . moveLeft ( ) hero . use ( "lever" ) hero . moveRight…" at bounding box center [702, 273] width 282 height 306
type textarea "hero.moveUp(2)"
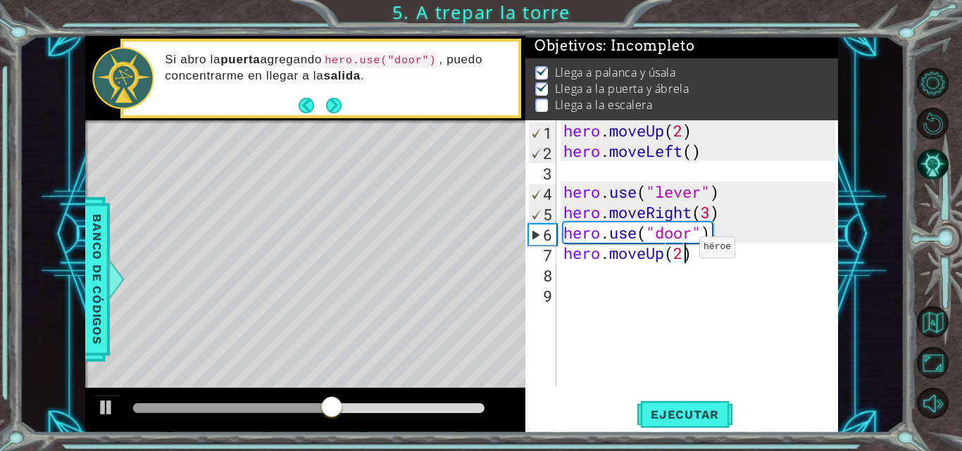
scroll to position [0, 5]
click at [659, 280] on div "hero . moveUp ( 2 ) hero . moveLeft ( ) hero . use ( "lever" ) hero . moveRight…" at bounding box center [702, 273] width 282 height 306
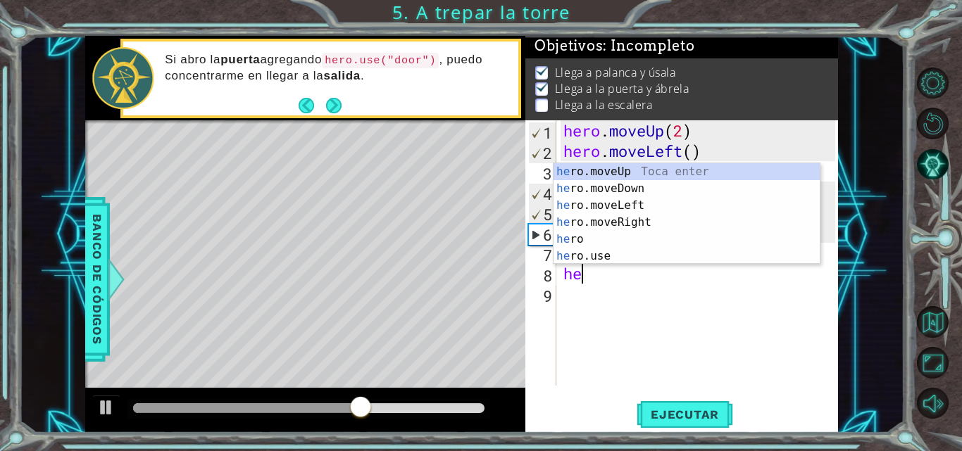
scroll to position [0, 1]
type textarea "hero"
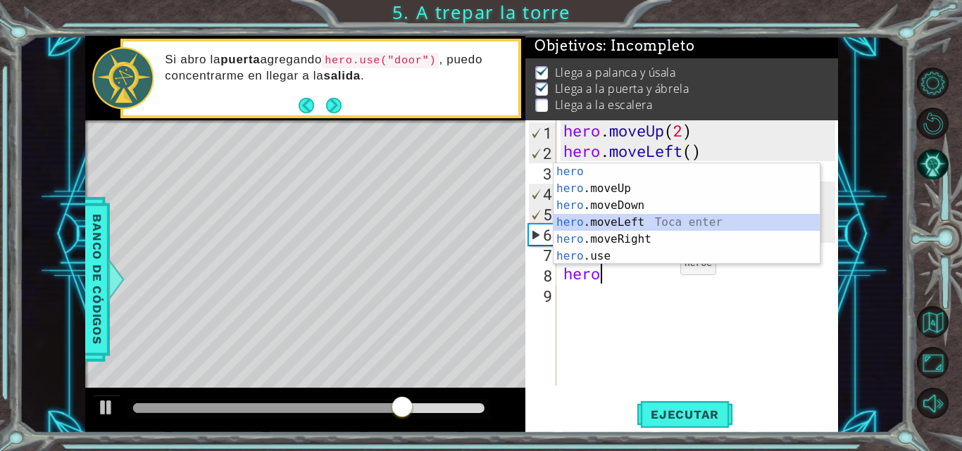
click at [653, 219] on div "hero Toca enter hero .moveUp Toca enter hero .moveDown Toca enter hero .moveLef…" at bounding box center [686, 230] width 266 height 135
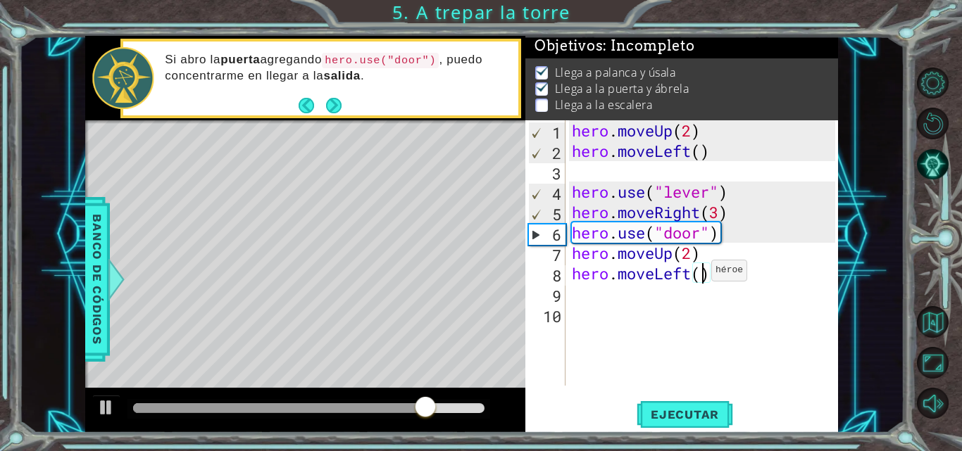
click at [699, 274] on div "hero . moveUp ( 2 ) hero . moveLeft ( ) hero . use ( "lever" ) hero . moveRight…" at bounding box center [705, 273] width 273 height 306
type textarea "hero.moveLeft(3)"
click at [669, 412] on span "Ejecutar" at bounding box center [685, 415] width 96 height 14
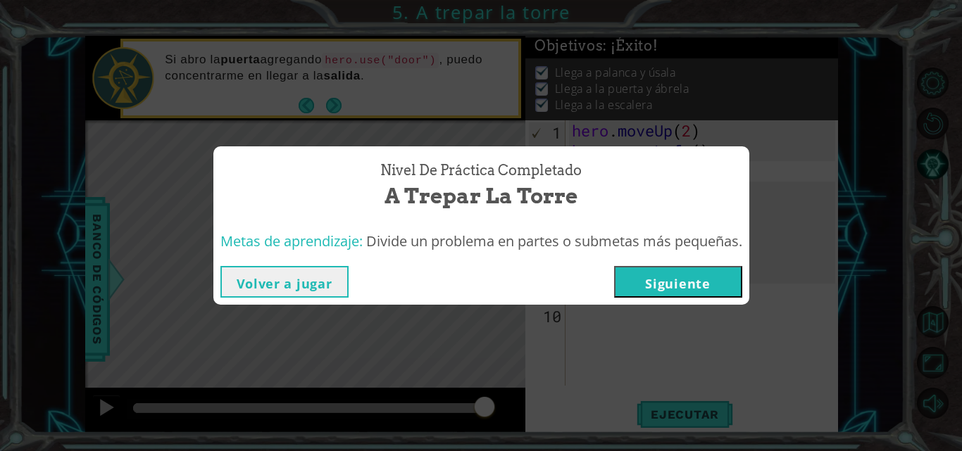
click at [692, 280] on button "Siguiente" at bounding box center [678, 282] width 128 height 32
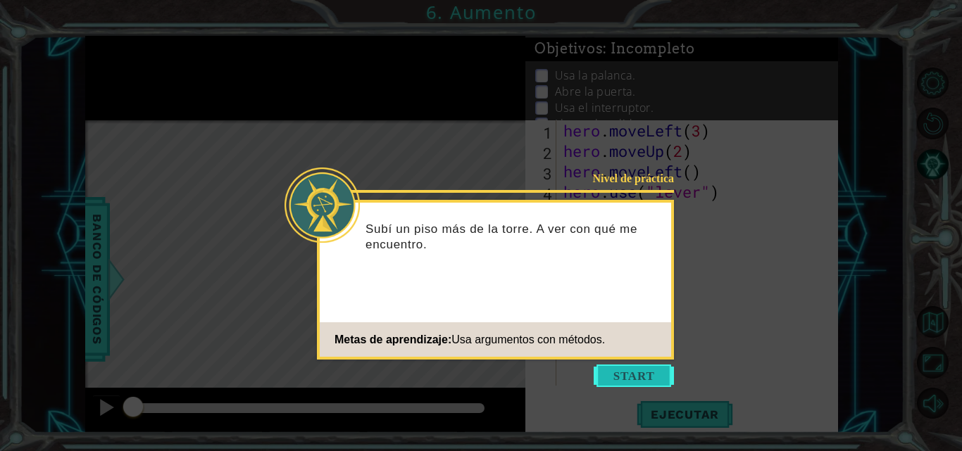
click at [618, 379] on button "Start" at bounding box center [634, 376] width 80 height 23
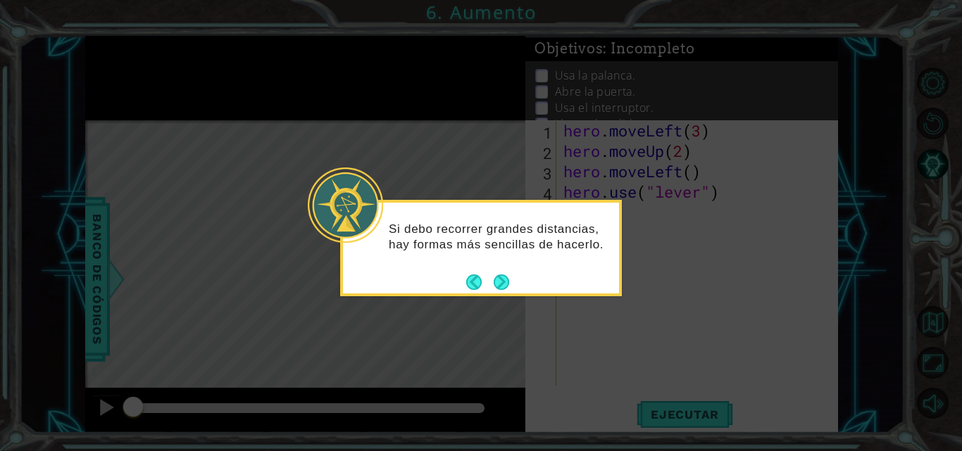
click at [508, 277] on button "Next" at bounding box center [501, 282] width 15 height 15
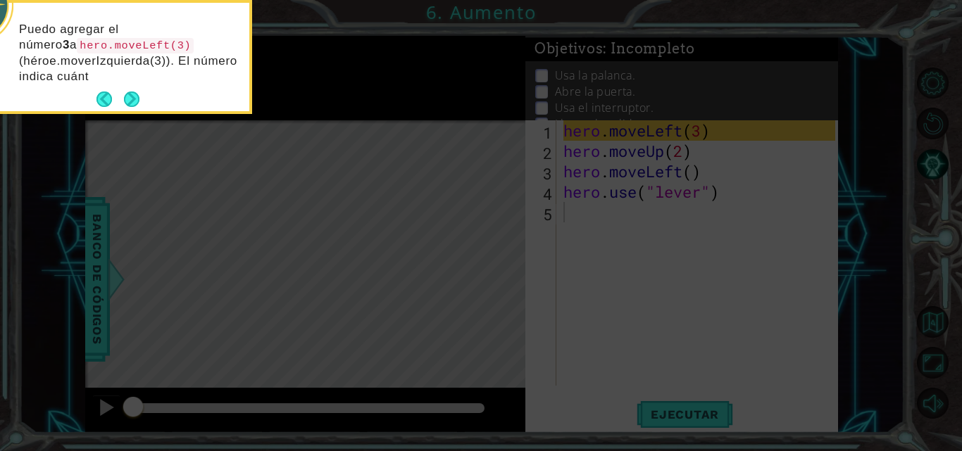
click at [128, 85] on div "Puedo agregar el número 3 a hero.moveLeft(3) (héroe.moverIzquierda(3)). El núme…" at bounding box center [111, 59] width 276 height 103
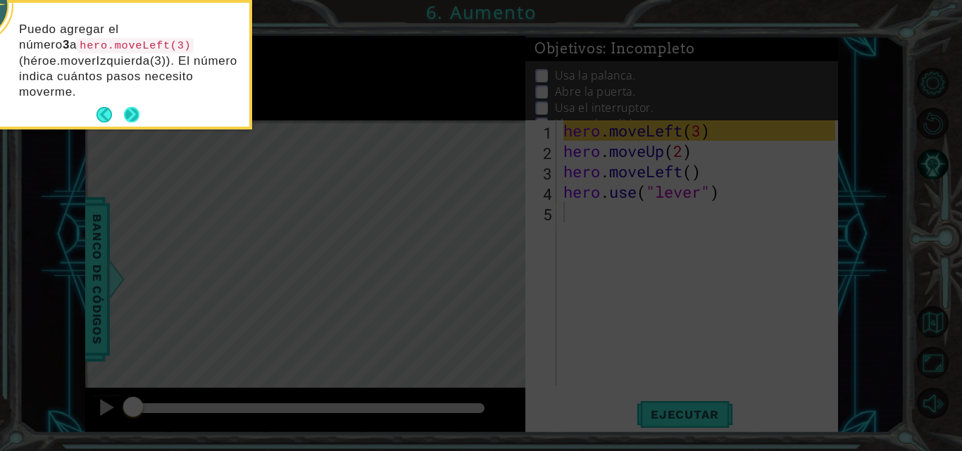
click at [127, 107] on button "Next" at bounding box center [131, 114] width 15 height 15
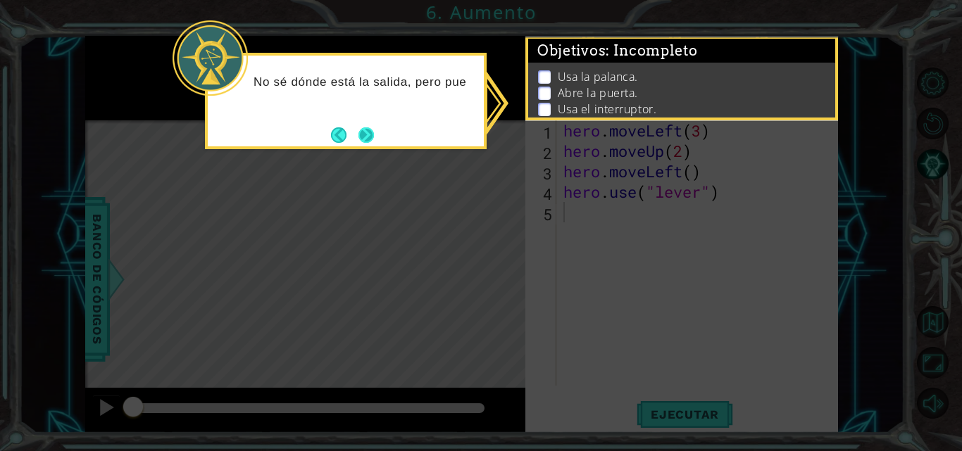
click at [366, 139] on button "Next" at bounding box center [365, 134] width 15 height 15
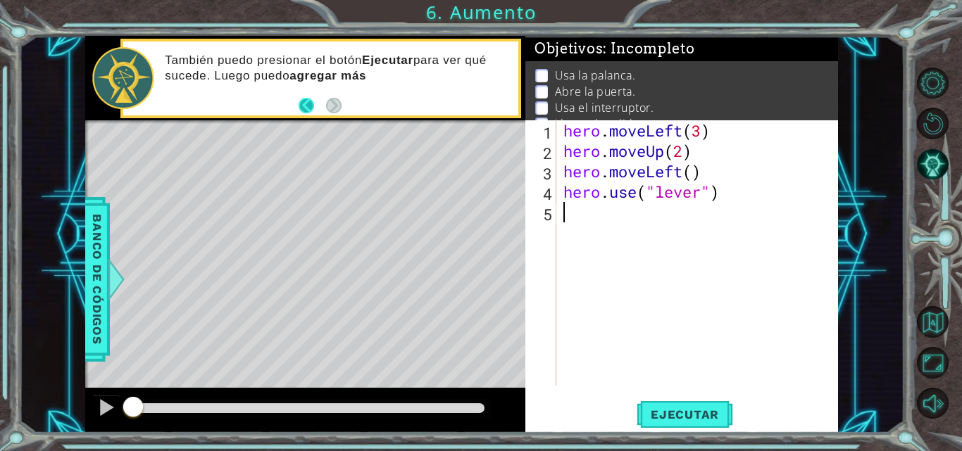
click at [308, 108] on button "Back" at bounding box center [312, 105] width 27 height 15
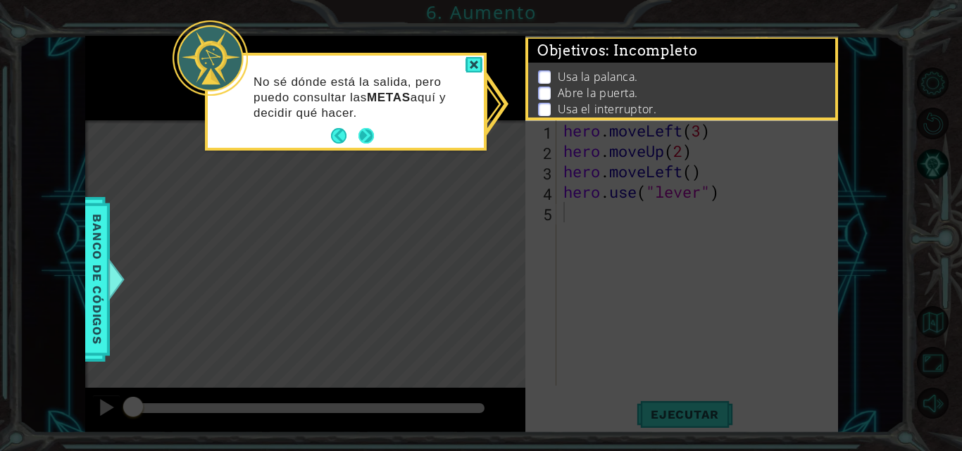
click at [358, 138] on button "Next" at bounding box center [366, 136] width 16 height 16
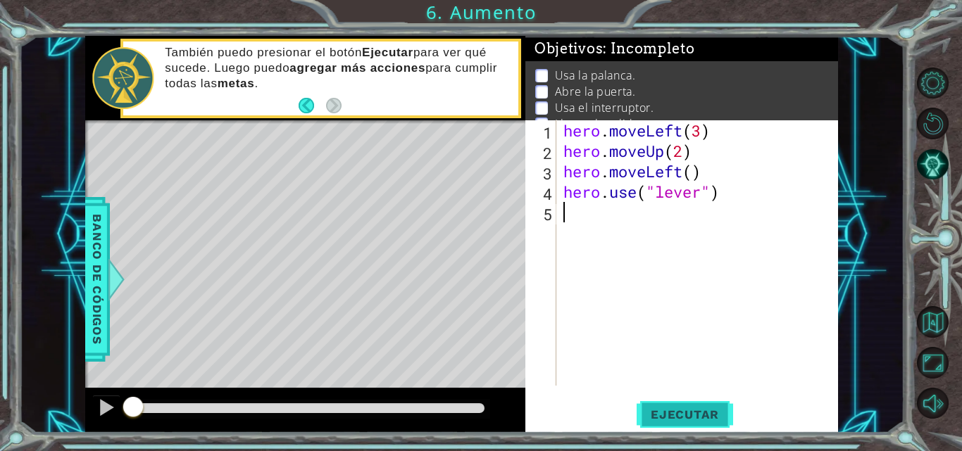
click at [671, 415] on span "Ejecutar" at bounding box center [685, 415] width 96 height 14
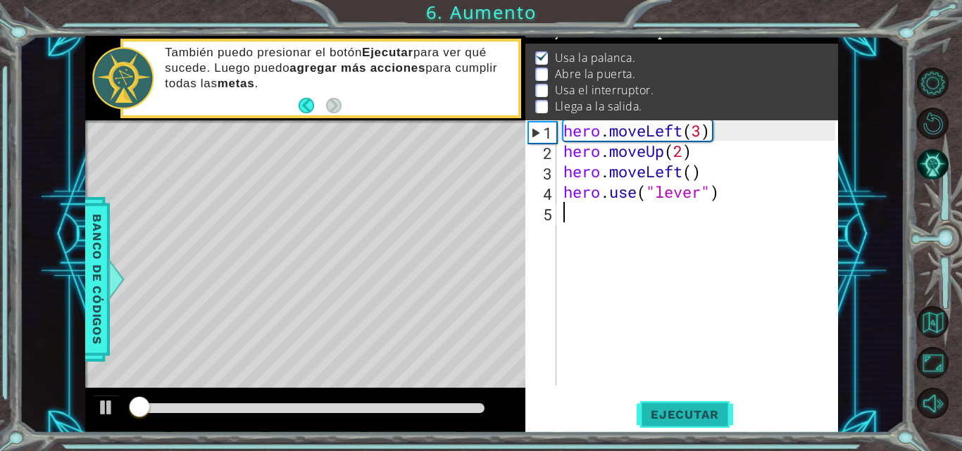
scroll to position [18, 0]
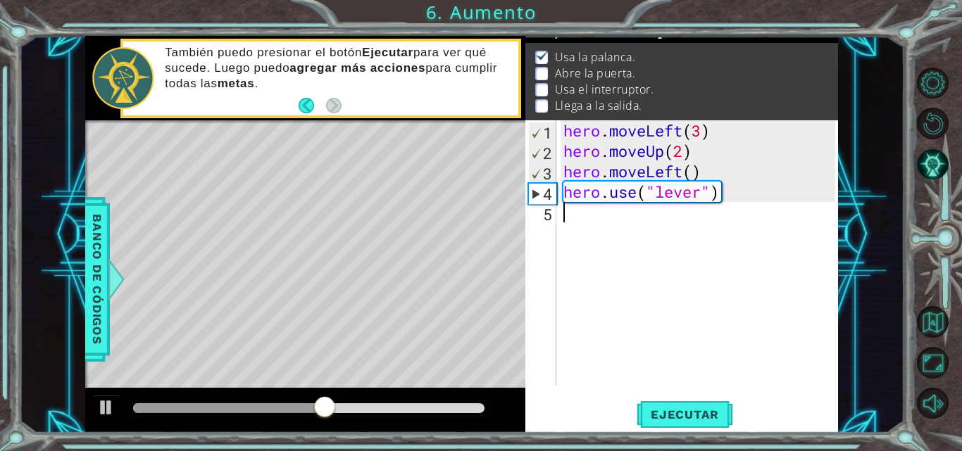
click at [684, 226] on div "hero . moveLeft ( 3 ) hero . moveUp ( 2 ) hero . moveLeft ( ) hero . use ( "lev…" at bounding box center [702, 273] width 282 height 306
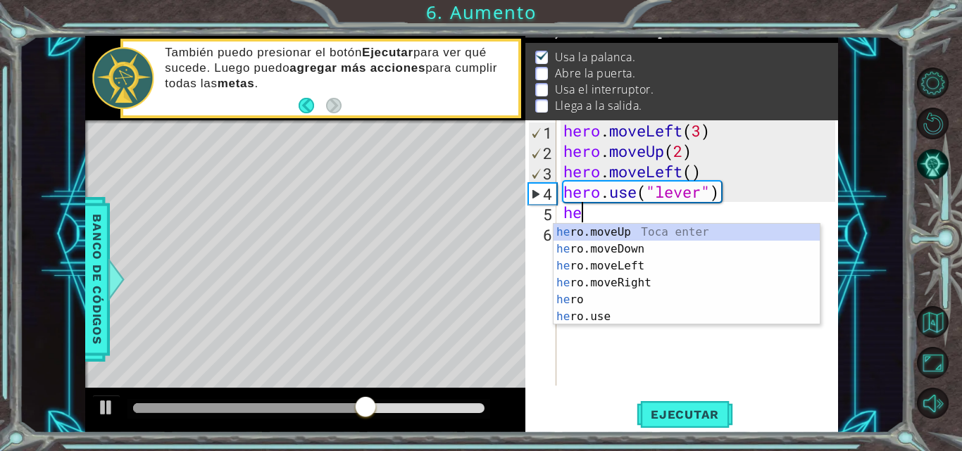
scroll to position [0, 1]
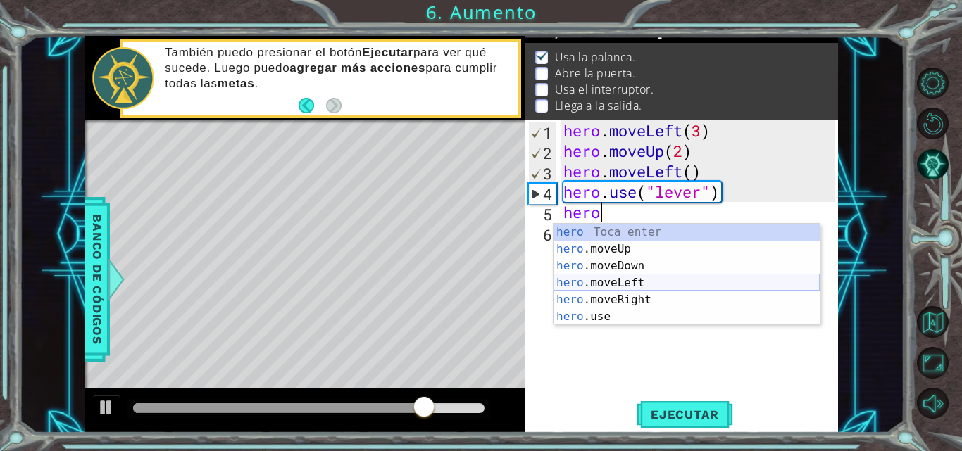
click at [658, 281] on div "hero Toca enter hero .moveUp Toca enter hero .moveDown Toca enter hero .moveLef…" at bounding box center [686, 291] width 266 height 135
type textarea "hero.moveLeft(1)"
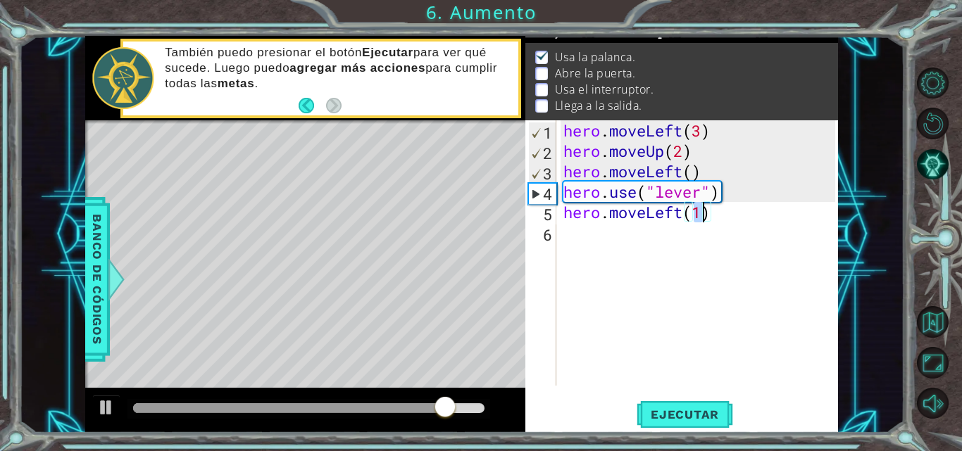
click at [650, 246] on div "hero . moveLeft ( 3 ) hero . moveUp ( 2 ) hero . moveLeft ( ) hero . use ( "lev…" at bounding box center [702, 273] width 282 height 306
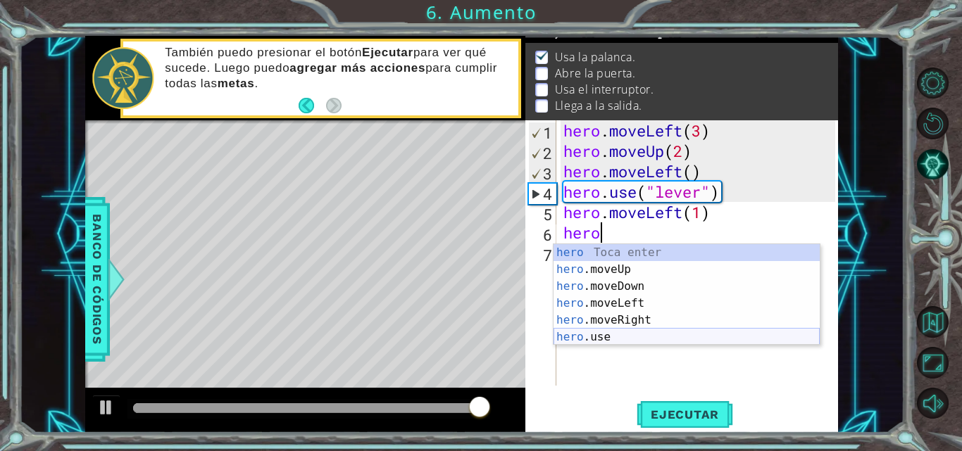
click at [620, 334] on div "hero Toca enter hero .moveUp Toca enter hero .moveDown Toca enter hero .moveLef…" at bounding box center [686, 311] width 266 height 135
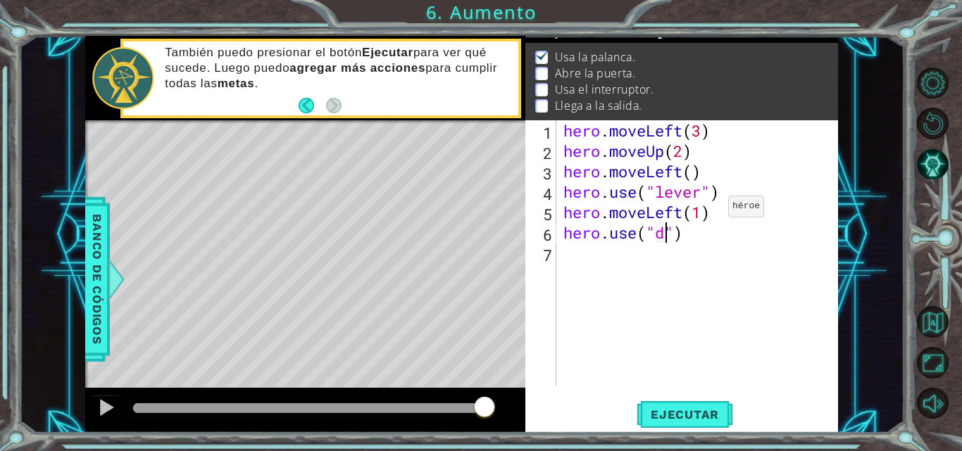
scroll to position [0, 5]
type textarea "hero.use("door")"
click at [656, 258] on div "hero . moveLeft ( 3 ) hero . moveUp ( 2 ) hero . moveLeft ( ) hero . use ( "lev…" at bounding box center [702, 273] width 282 height 306
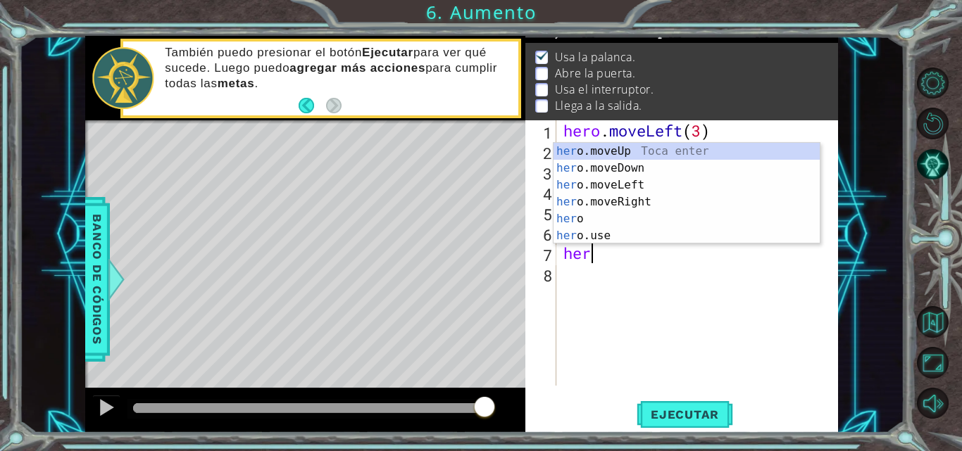
scroll to position [0, 1]
click at [663, 150] on div "her o.moveUp Toca enter her o.moveDown Toca enter her o.moveLeft [PERSON_NAME] …" at bounding box center [686, 210] width 266 height 135
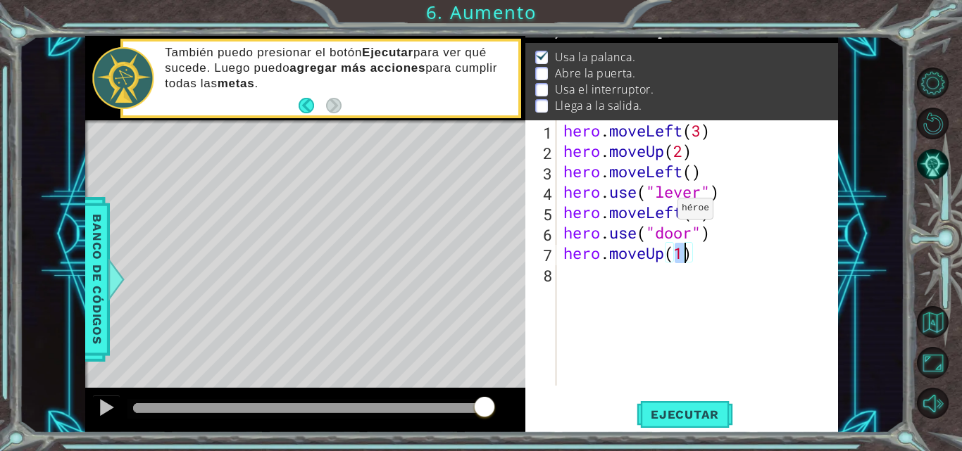
type textarea "hero.moveUp(2)"
click at [622, 277] on div "hero . moveLeft ( 3 ) hero . moveUp ( 2 ) hero . moveLeft ( ) hero . use ( "lev…" at bounding box center [702, 273] width 282 height 306
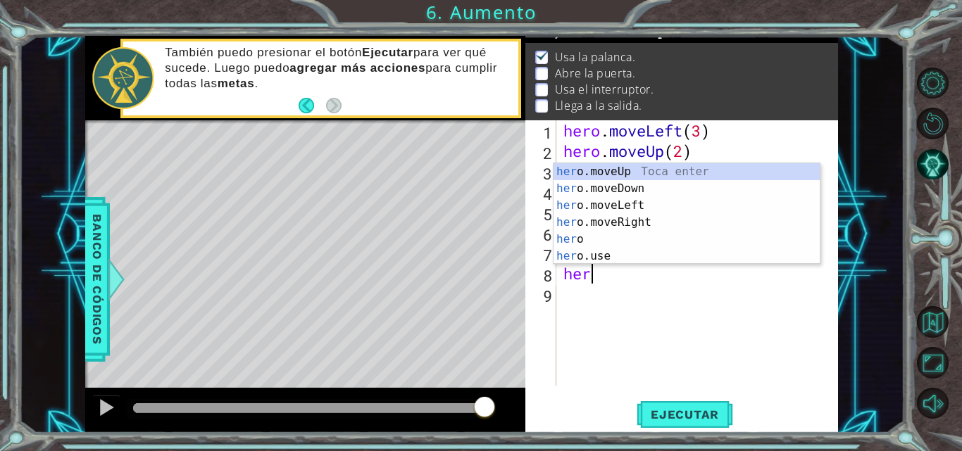
scroll to position [0, 1]
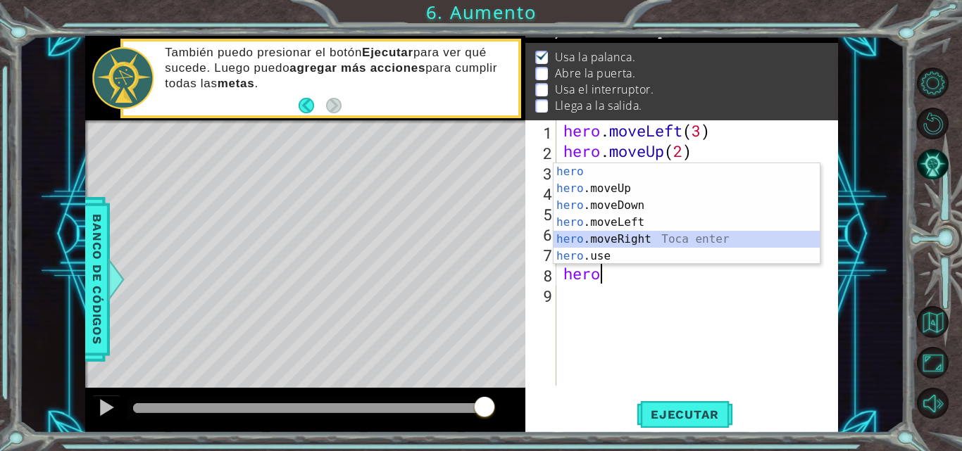
click at [641, 234] on div "hero Toca enter hero .moveUp Toca enter hero .moveDown Toca enter hero .moveLef…" at bounding box center [686, 230] width 266 height 135
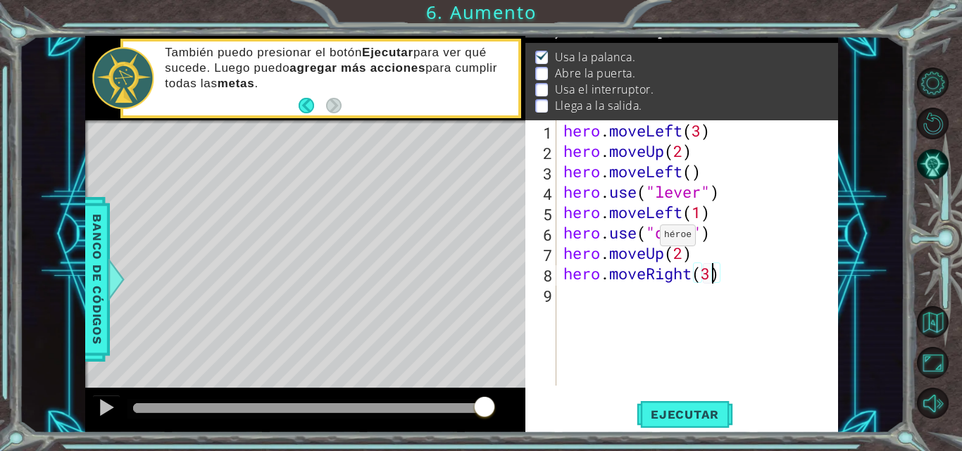
scroll to position [0, 6]
click at [646, 403] on button "Ejecutar" at bounding box center [685, 414] width 96 height 31
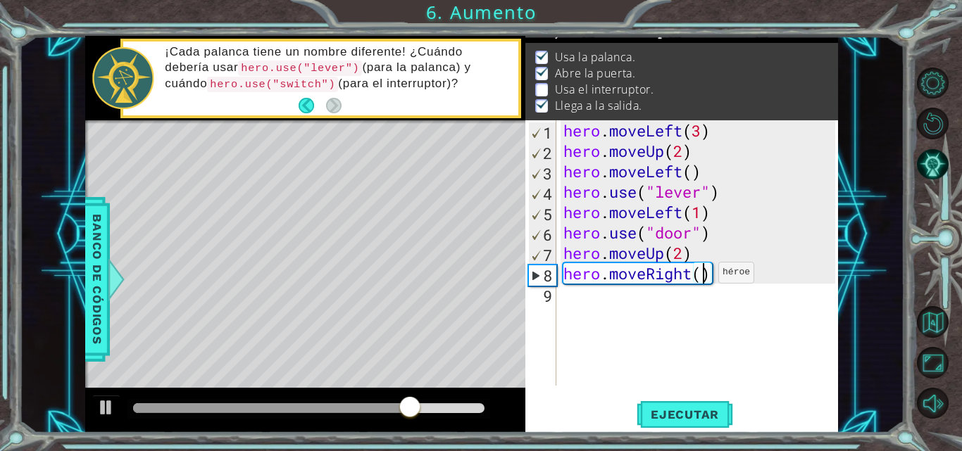
type textarea "hero.moveRight(2)"
click at [679, 294] on div "hero . moveLeft ( 3 ) hero . moveUp ( 2 ) hero . moveLeft ( ) hero . use ( "lev…" at bounding box center [702, 273] width 282 height 306
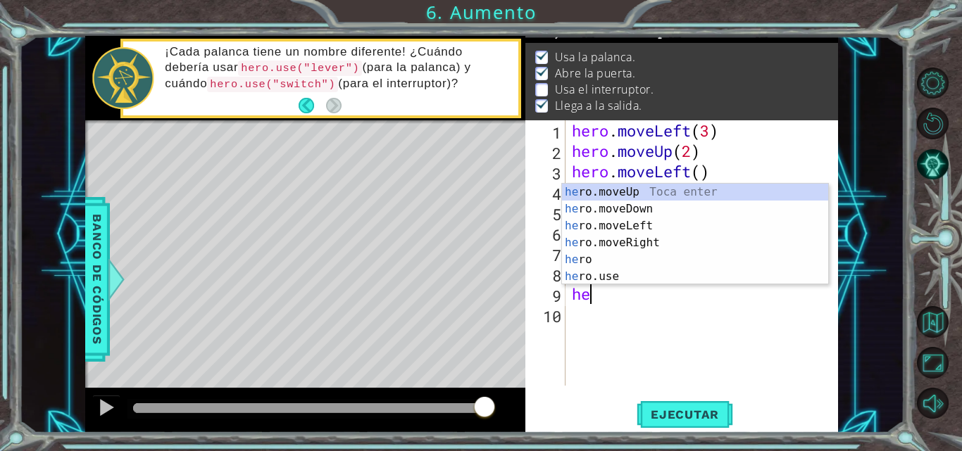
scroll to position [0, 1]
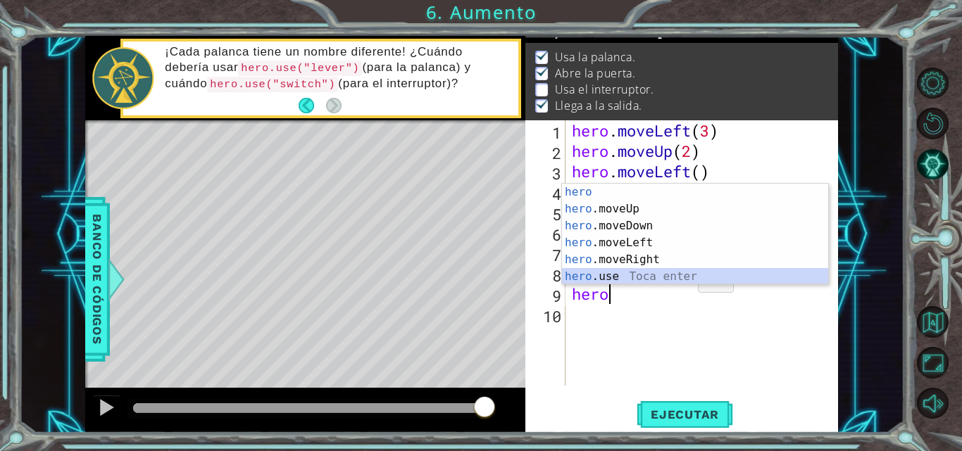
click at [678, 271] on div "hero Toca enter hero .moveUp Toca enter hero .moveDown Toca enter hero .moveLef…" at bounding box center [695, 251] width 266 height 135
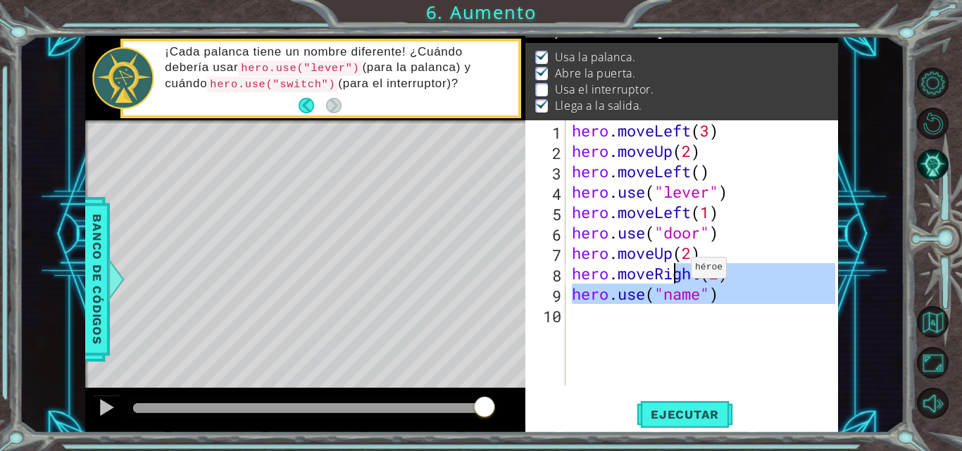
click at [678, 271] on div "hero . moveLeft ( 3 ) hero . moveUp ( 2 ) hero . moveLeft ( ) hero . use ( "lev…" at bounding box center [705, 273] width 273 height 306
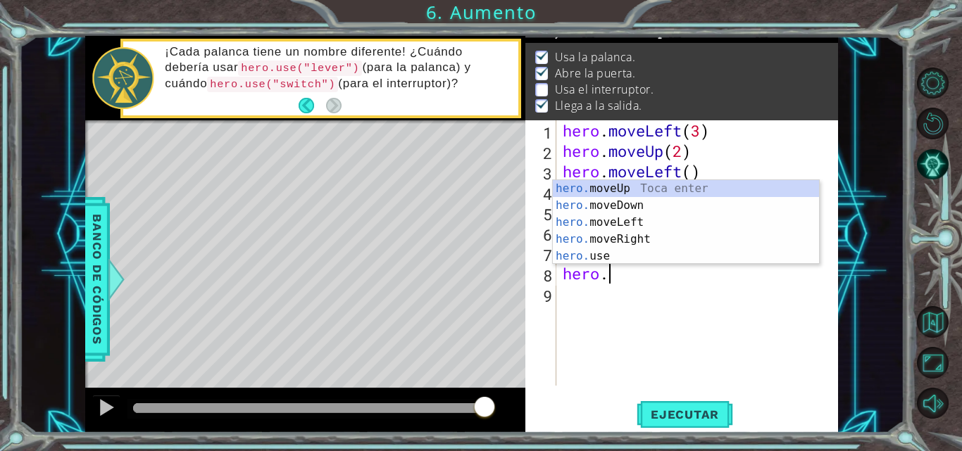
scroll to position [0, 2]
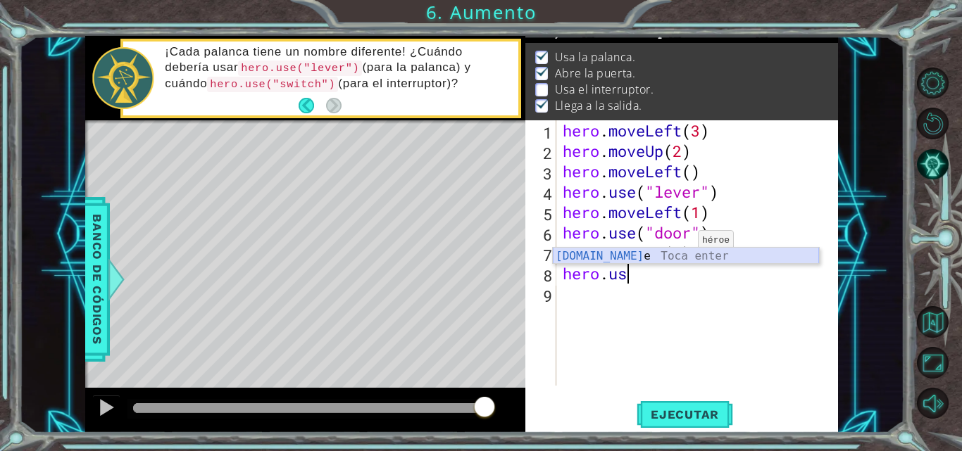
click at [661, 254] on div "[DOMAIN_NAME] e Toca enter" at bounding box center [686, 273] width 266 height 51
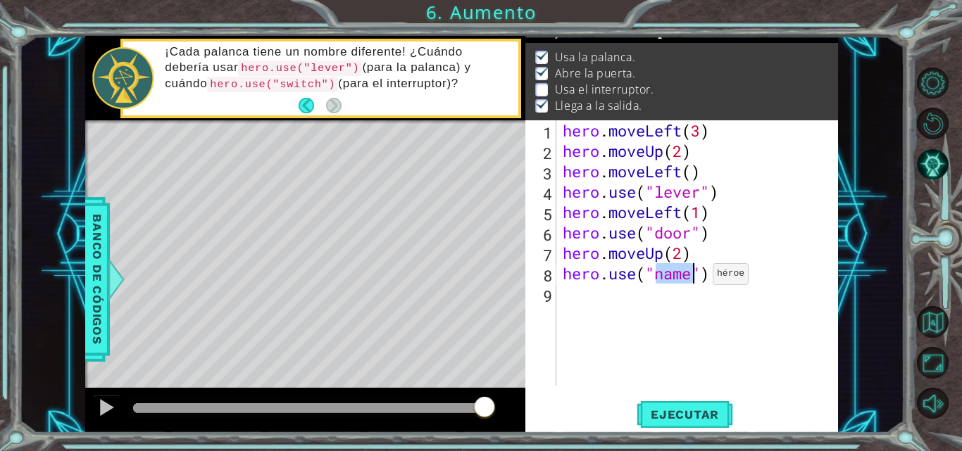
scroll to position [0, 5]
type textarea "hero.use("switch")"
click at [643, 306] on div "hero . moveLeft ( 3 ) hero . moveUp ( 2 ) hero . moveLeft ( ) hero . use ( "lev…" at bounding box center [701, 273] width 282 height 306
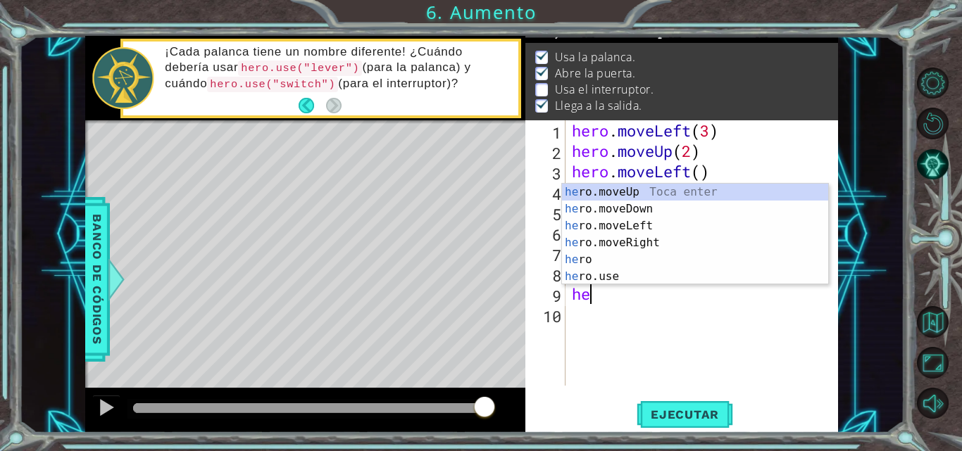
scroll to position [0, 1]
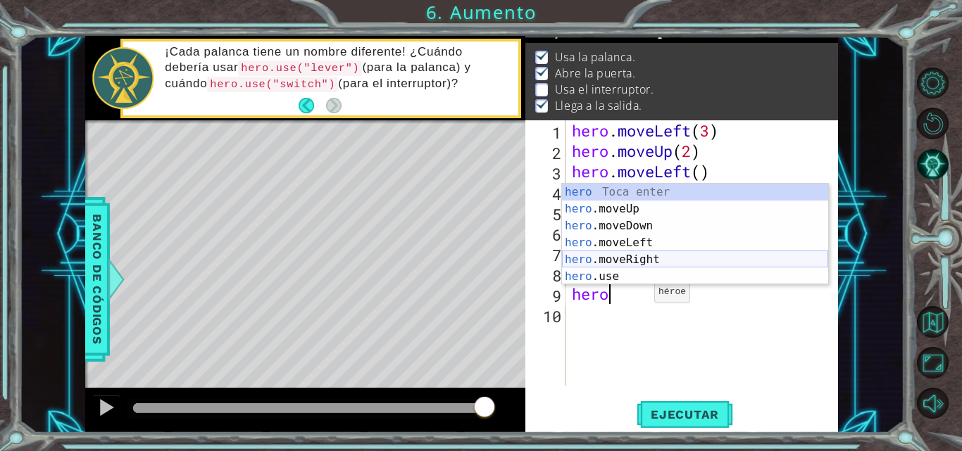
click at [663, 254] on div "hero Toca enter hero .moveUp Toca enter hero .moveDown Toca enter hero .moveLef…" at bounding box center [695, 251] width 266 height 135
type textarea "hero.moveRight(1)"
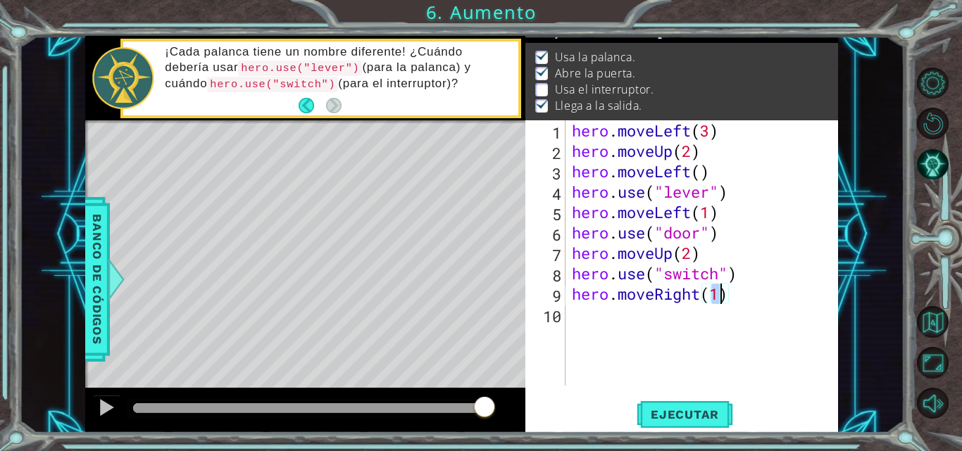
click at [646, 317] on div "hero . moveLeft ( 3 ) hero . moveUp ( 2 ) hero . moveLeft ( ) hero . use ( "lev…" at bounding box center [705, 273] width 273 height 306
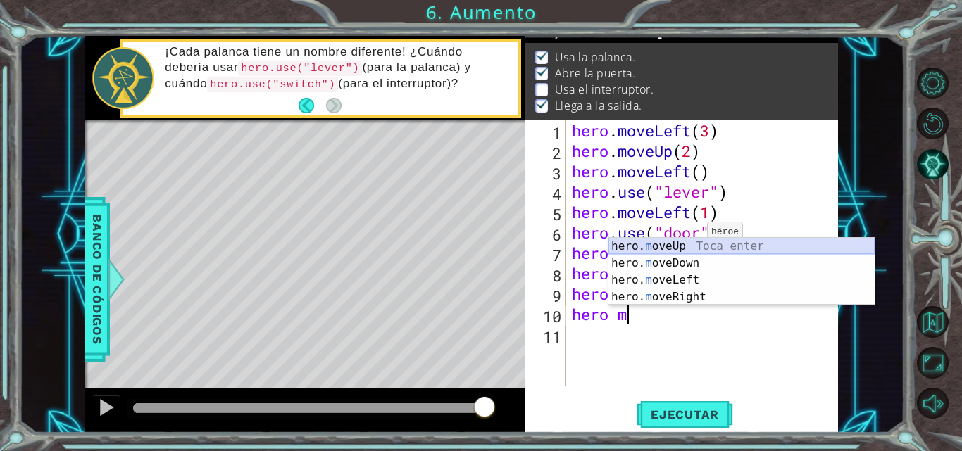
click at [689, 248] on div "hero. m oveUp Toca enter hero. m oveDown Toca enter hero. m oveLeft Toca enter …" at bounding box center [741, 288] width 266 height 101
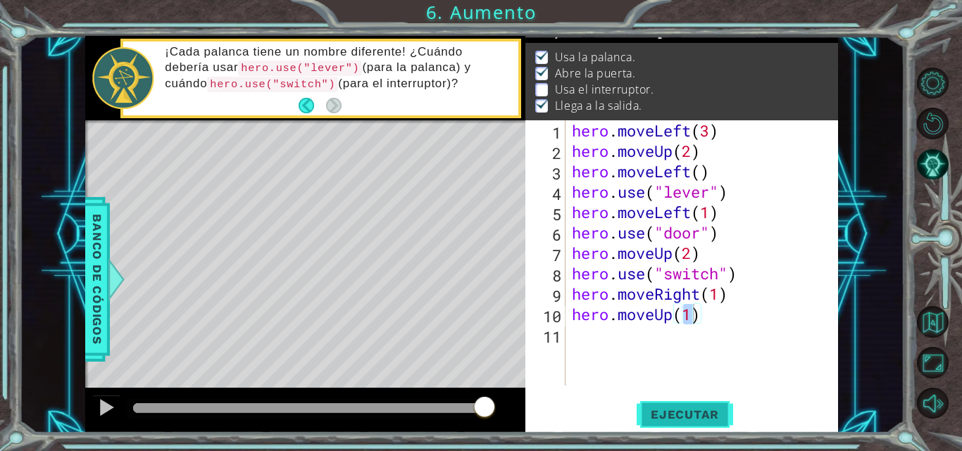
click at [646, 402] on button "Ejecutar" at bounding box center [685, 414] width 96 height 31
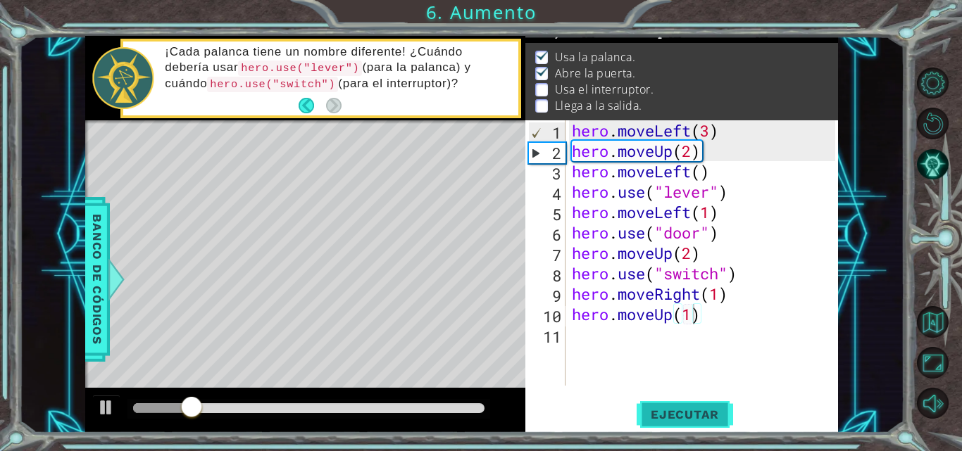
click at [646, 402] on button "Ejecutar" at bounding box center [685, 414] width 96 height 31
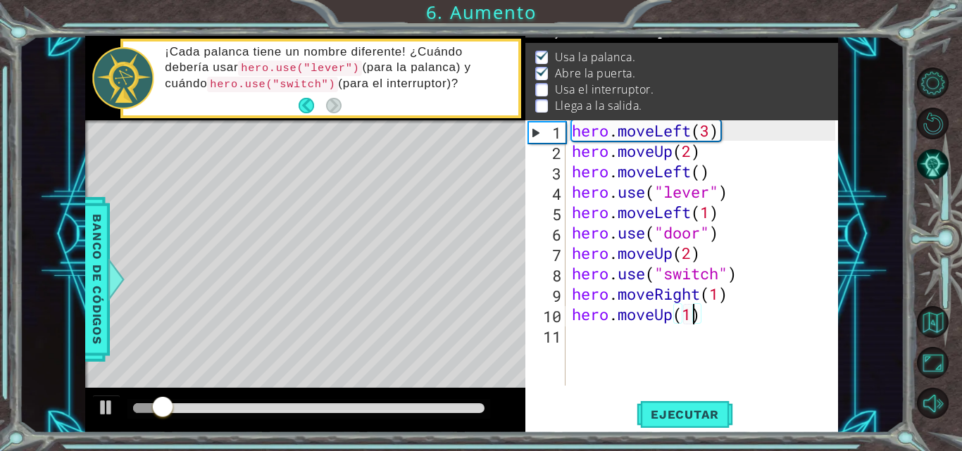
click at [419, 413] on div at bounding box center [308, 408] width 351 height 10
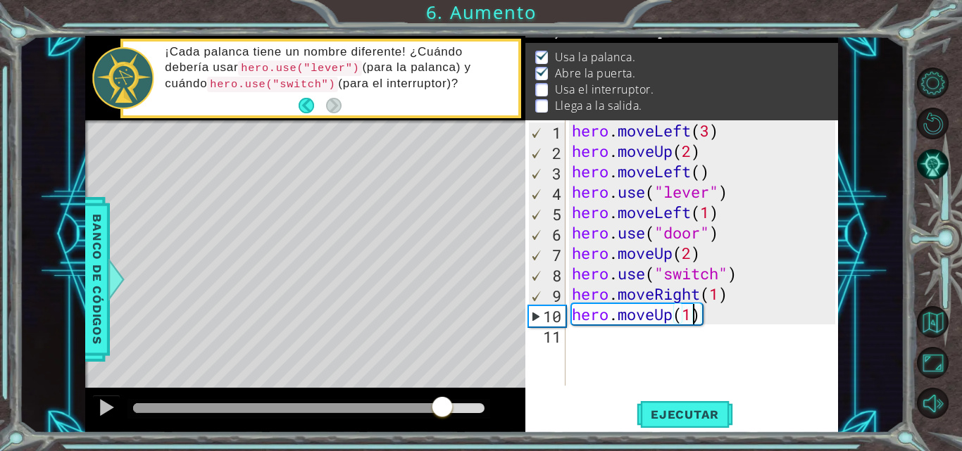
click at [442, 411] on div at bounding box center [308, 408] width 351 height 10
click at [98, 414] on div at bounding box center [106, 408] width 18 height 18
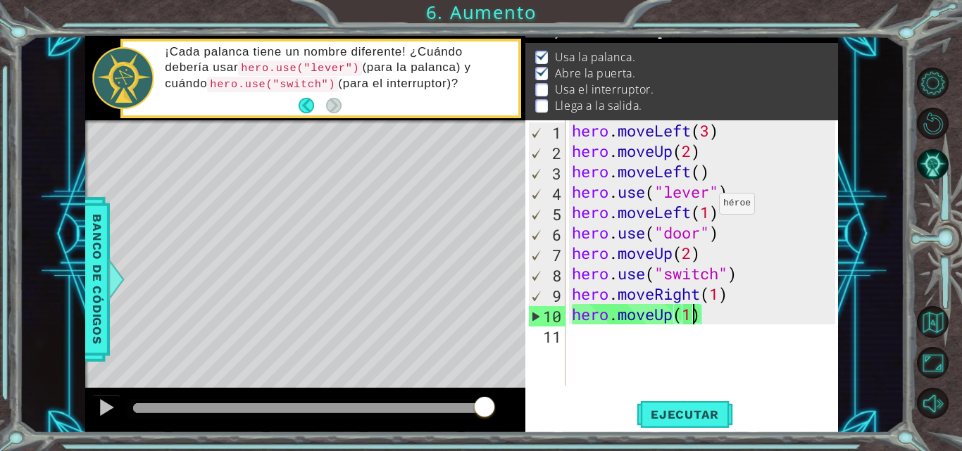
click at [706, 208] on div "hero . moveLeft ( 3 ) hero . moveUp ( 2 ) hero . moveLeft ( ) hero . use ( "lev…" at bounding box center [705, 273] width 273 height 306
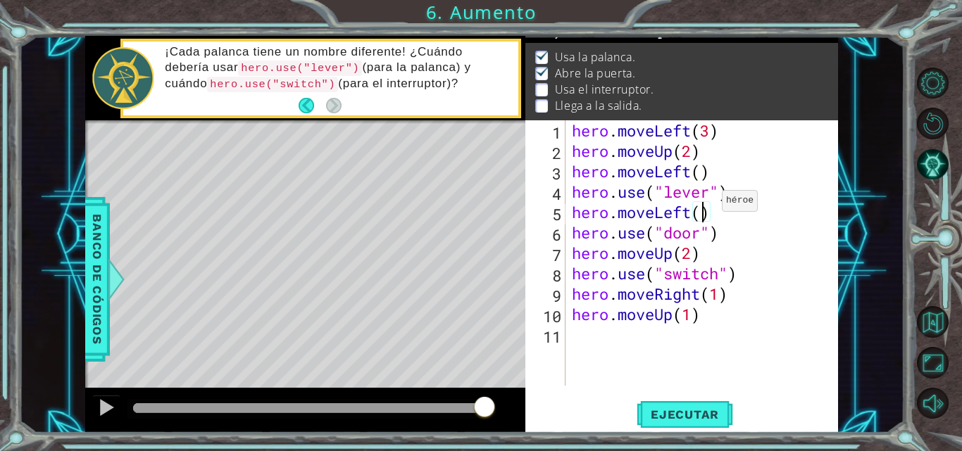
scroll to position [0, 6]
click at [685, 406] on button "Ejecutar" at bounding box center [685, 414] width 96 height 31
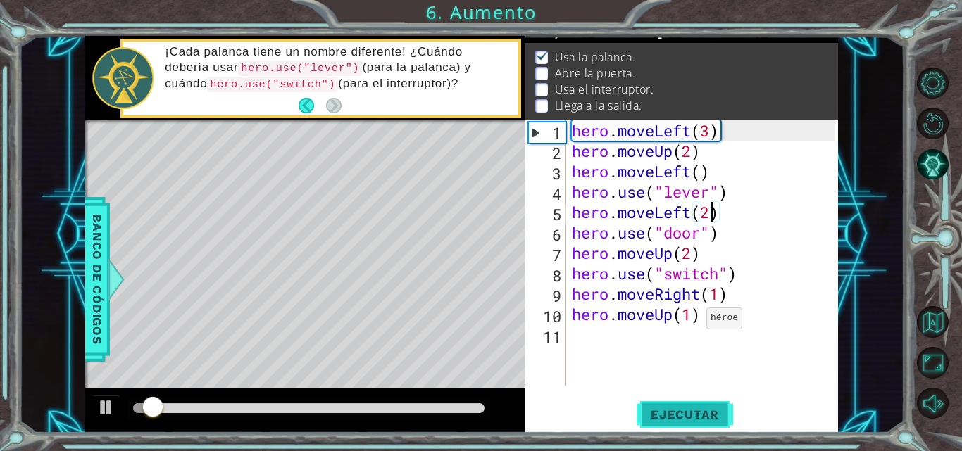
click at [684, 406] on button "Ejecutar" at bounding box center [685, 414] width 96 height 31
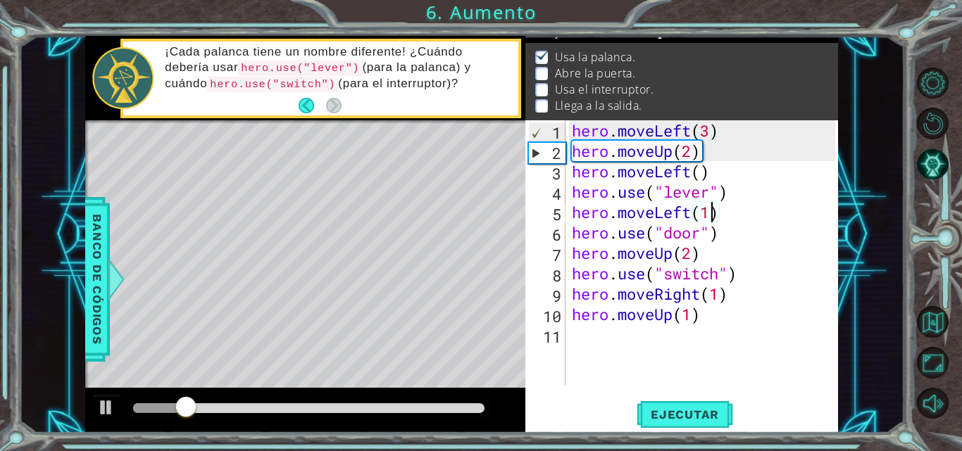
click at [699, 247] on div "hero . moveLeft ( 3 ) hero . moveUp ( 2 ) hero . moveLeft ( ) hero . use ( "lev…" at bounding box center [705, 273] width 273 height 306
type textarea "hero.moveUp(2)"
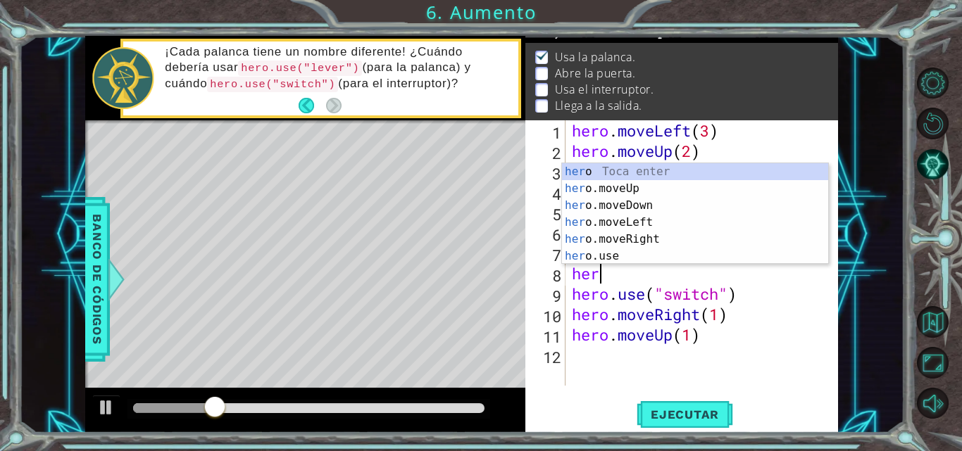
scroll to position [0, 1]
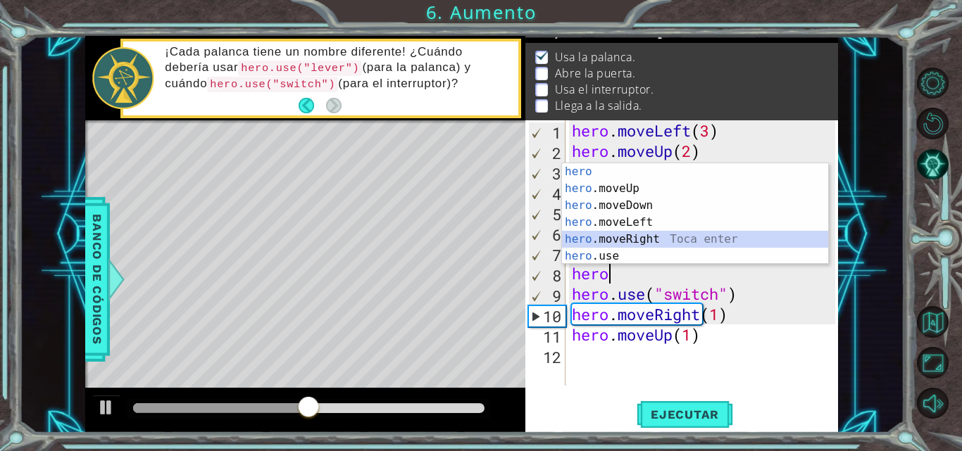
click at [706, 232] on div "hero Toca enter hero .moveUp Toca enter hero .moveDown Toca enter hero .moveLef…" at bounding box center [695, 230] width 266 height 135
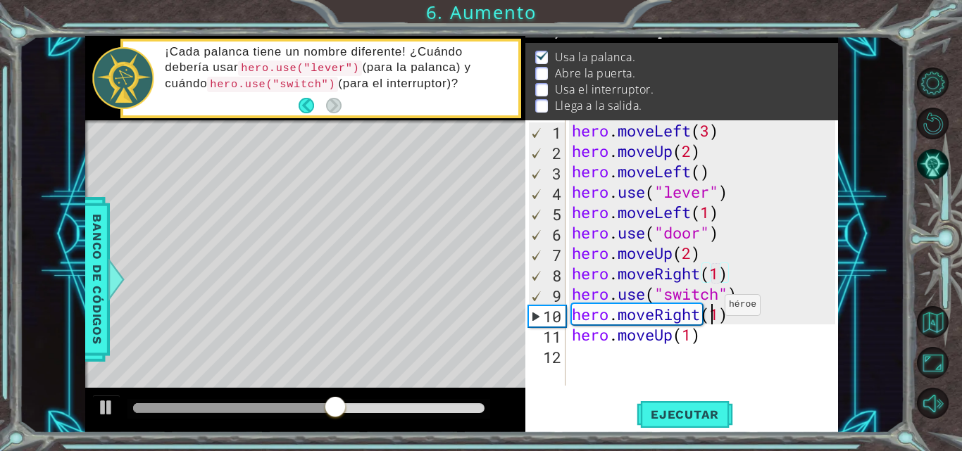
click at [712, 308] on div "hero . moveLeft ( 3 ) hero . moveUp ( 2 ) hero . moveLeft ( ) hero . use ( "lev…" at bounding box center [705, 273] width 273 height 306
click at [689, 405] on button "Ejecutar" at bounding box center [685, 414] width 96 height 31
click at [720, 277] on div "hero . moveLeft ( 3 ) hero . moveUp ( 2 ) hero . moveLeft ( ) hero . use ( "lev…" at bounding box center [705, 273] width 273 height 306
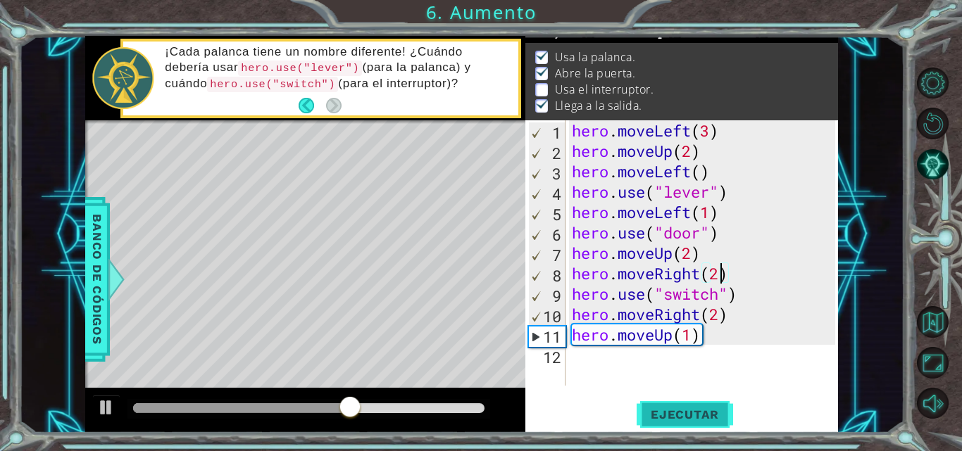
type textarea "hero.moveRight(2)"
click at [692, 406] on button "Ejecutar" at bounding box center [685, 414] width 96 height 31
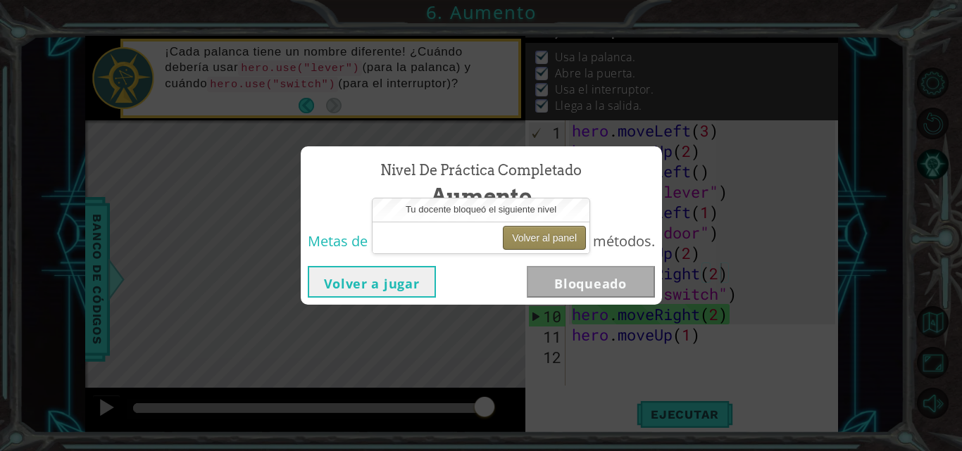
click at [557, 239] on button "Volver al panel" at bounding box center [544, 238] width 83 height 24
